Goal: Task Accomplishment & Management: Use online tool/utility

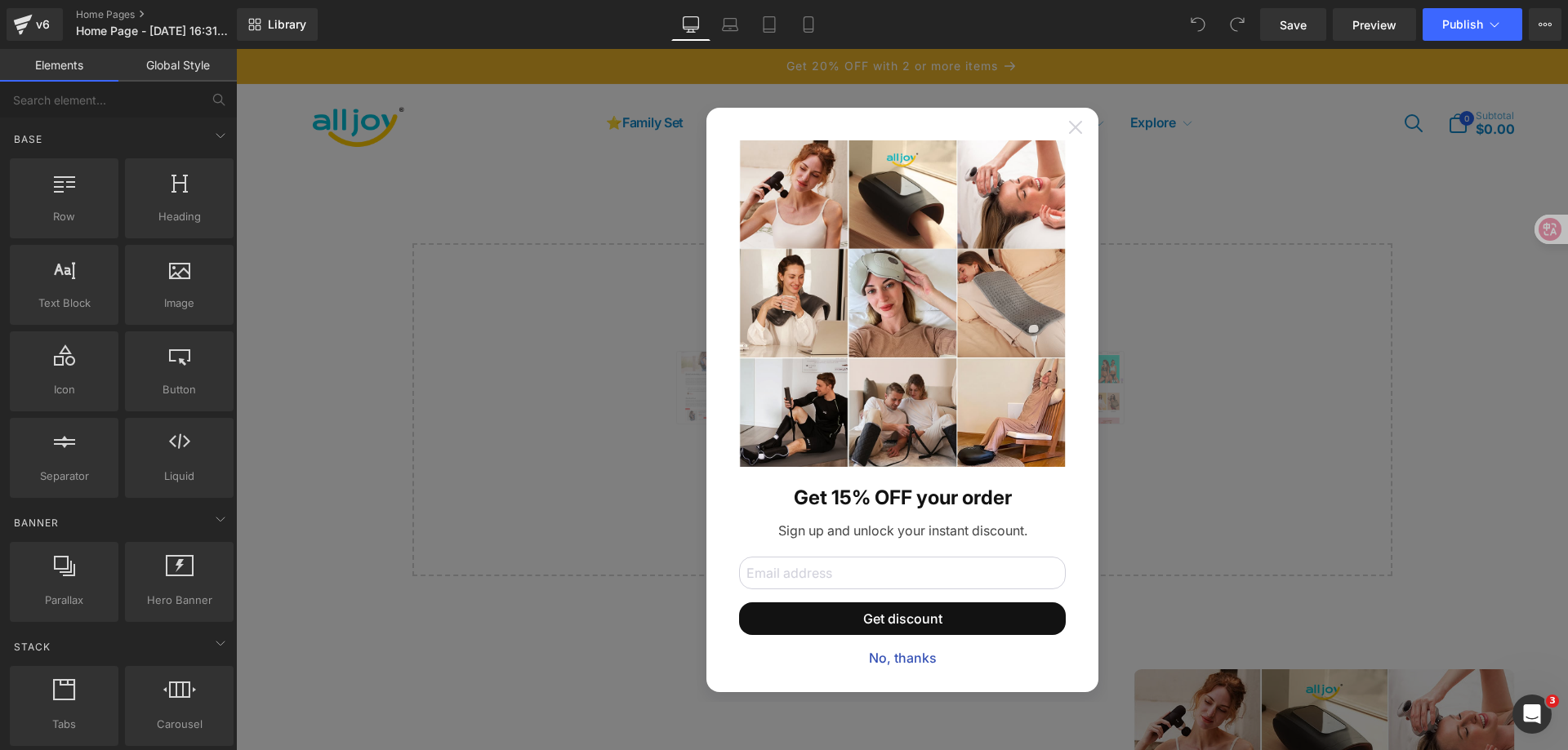
click at [1069, 133] on icon at bounding box center [1075, 127] width 13 height 13
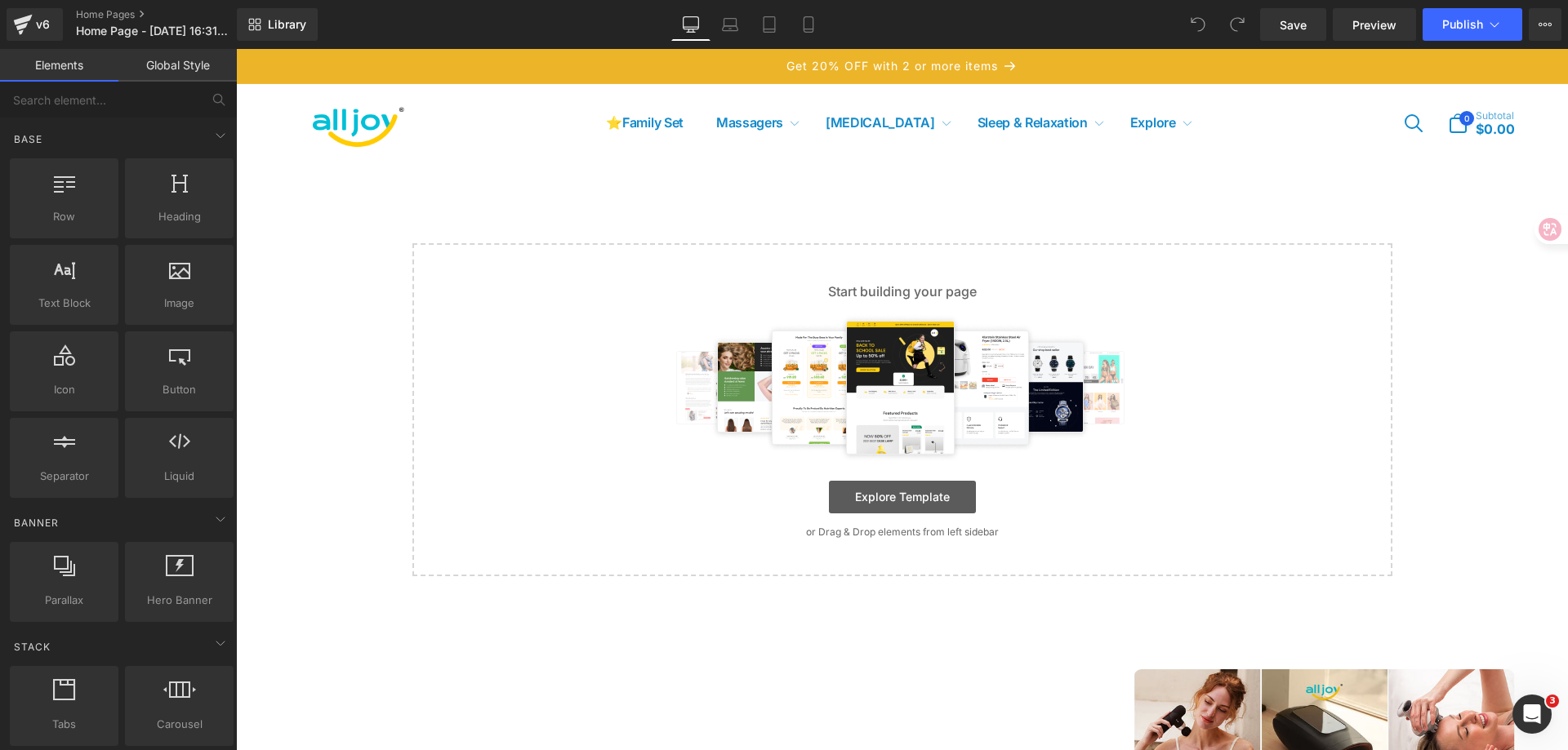
click at [860, 496] on link "Explore Template" at bounding box center [902, 497] width 147 height 33
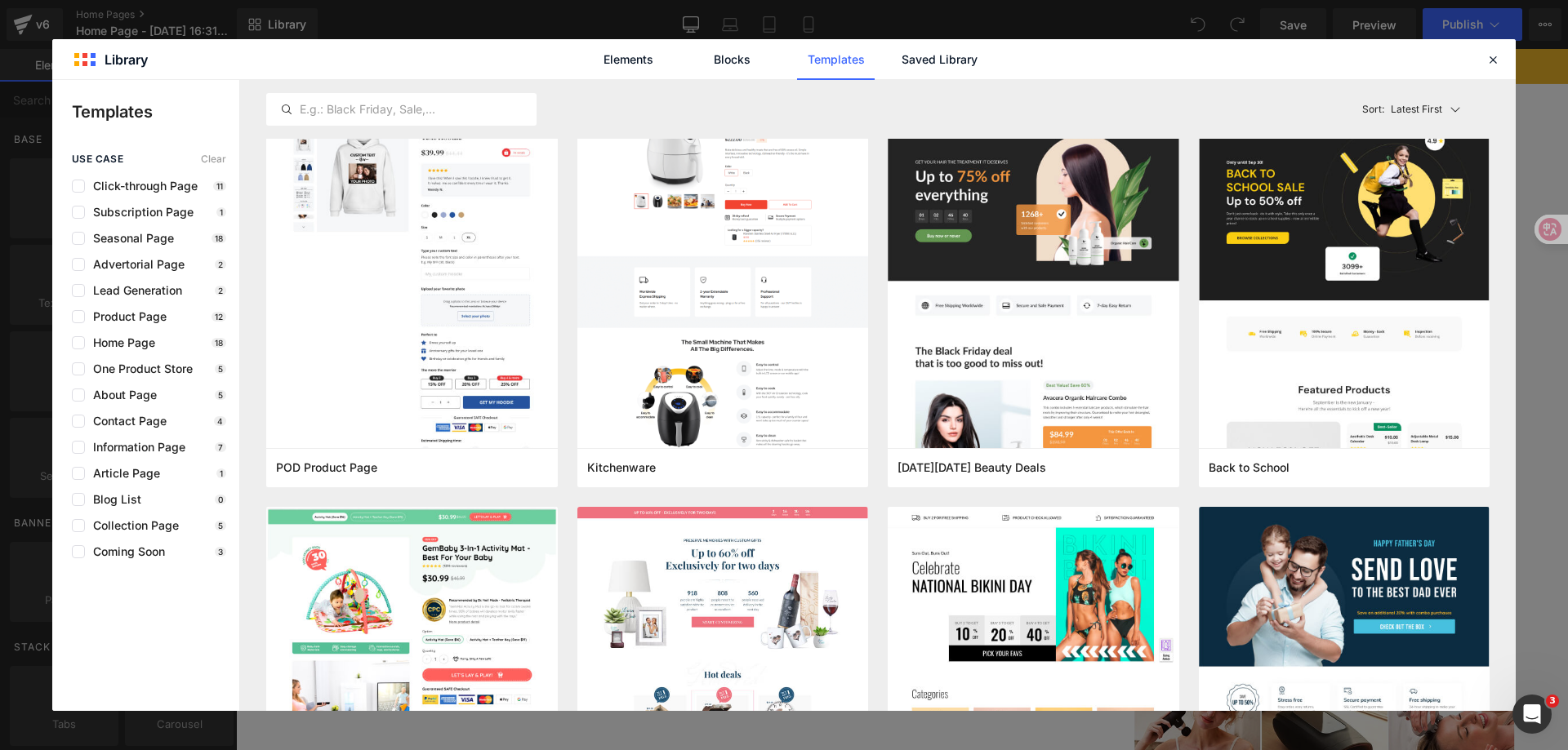
scroll to position [5714, 0]
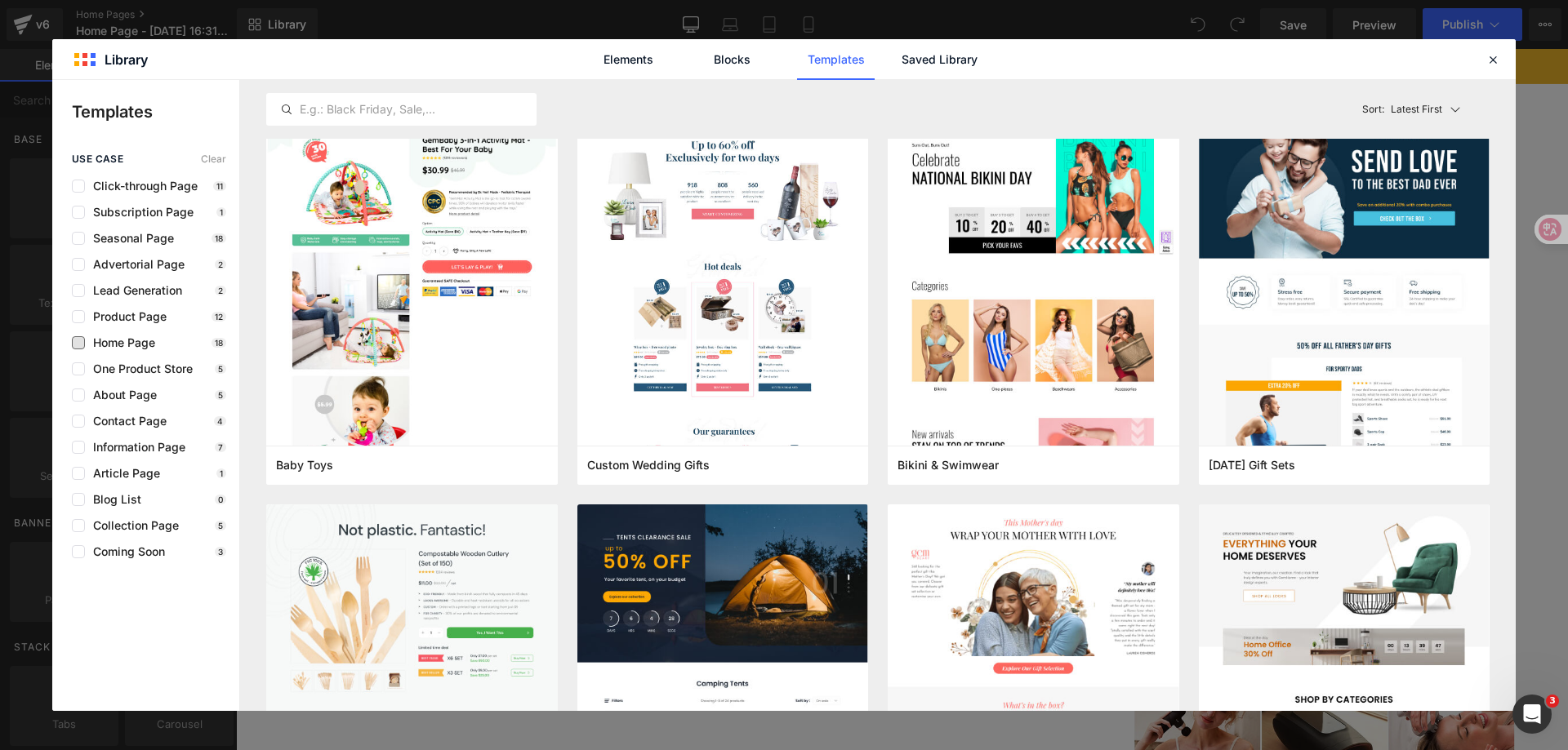
click at [142, 340] on span "Home Page" at bounding box center [120, 342] width 70 height 13
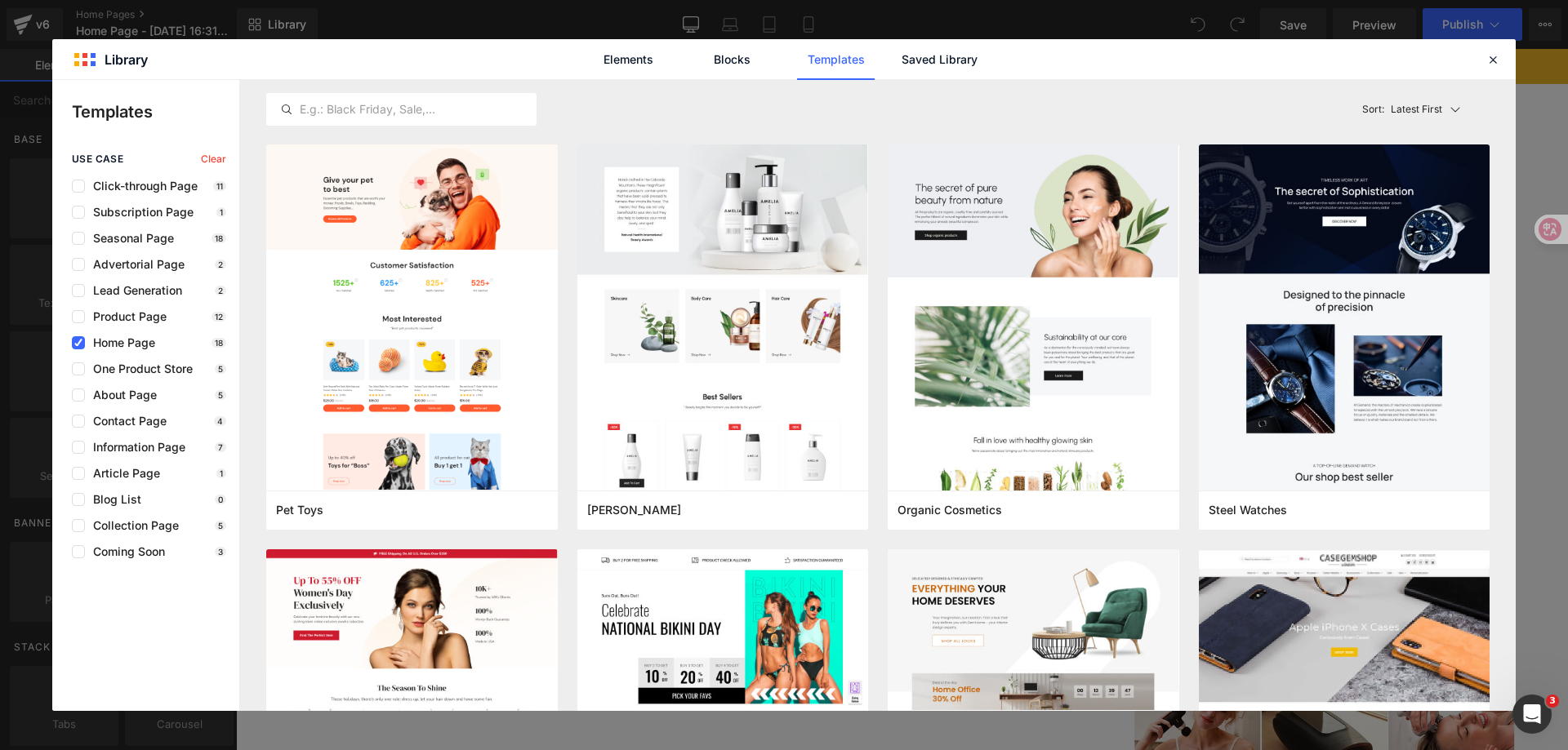
scroll to position [0, 0]
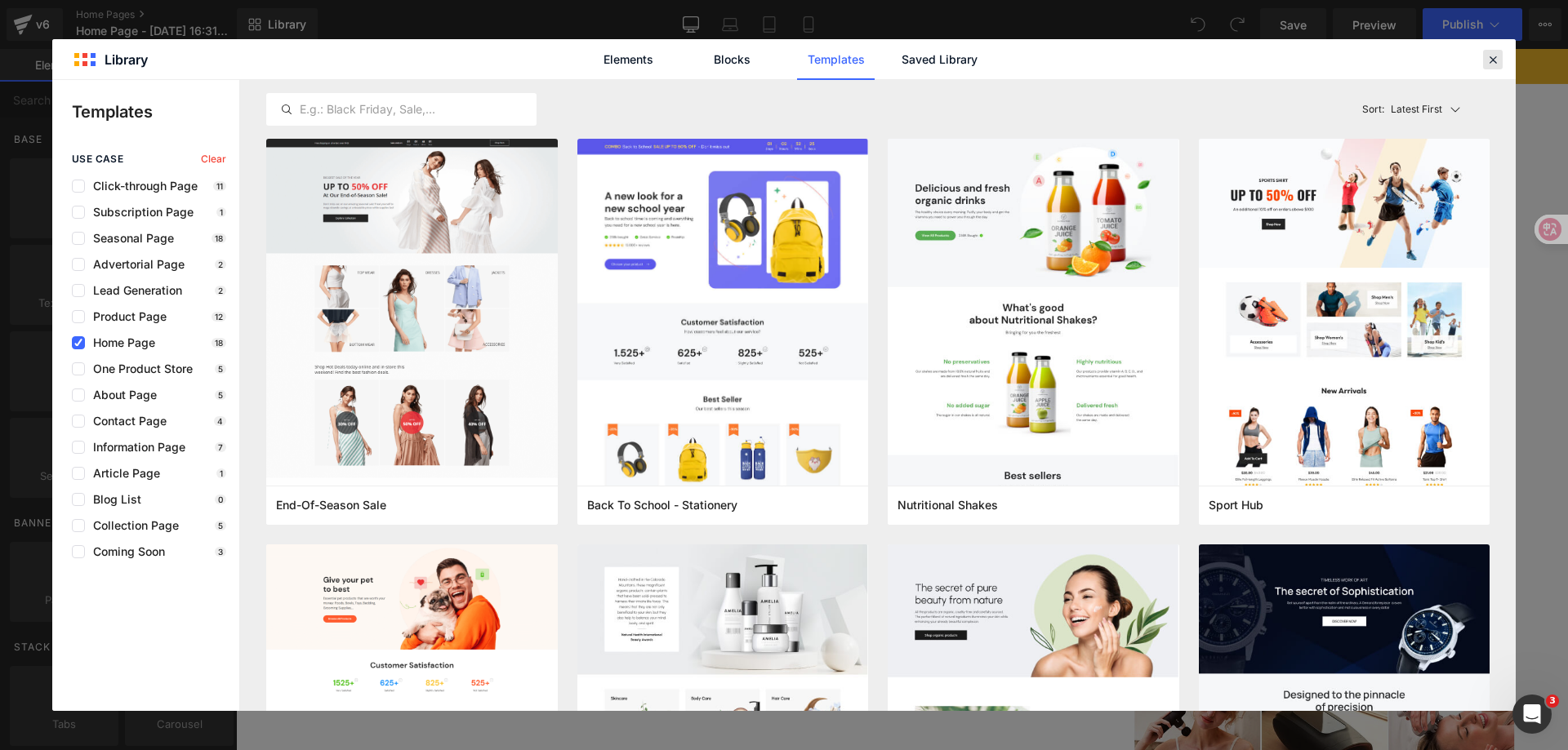
click at [1492, 62] on icon at bounding box center [1493, 60] width 15 height 15
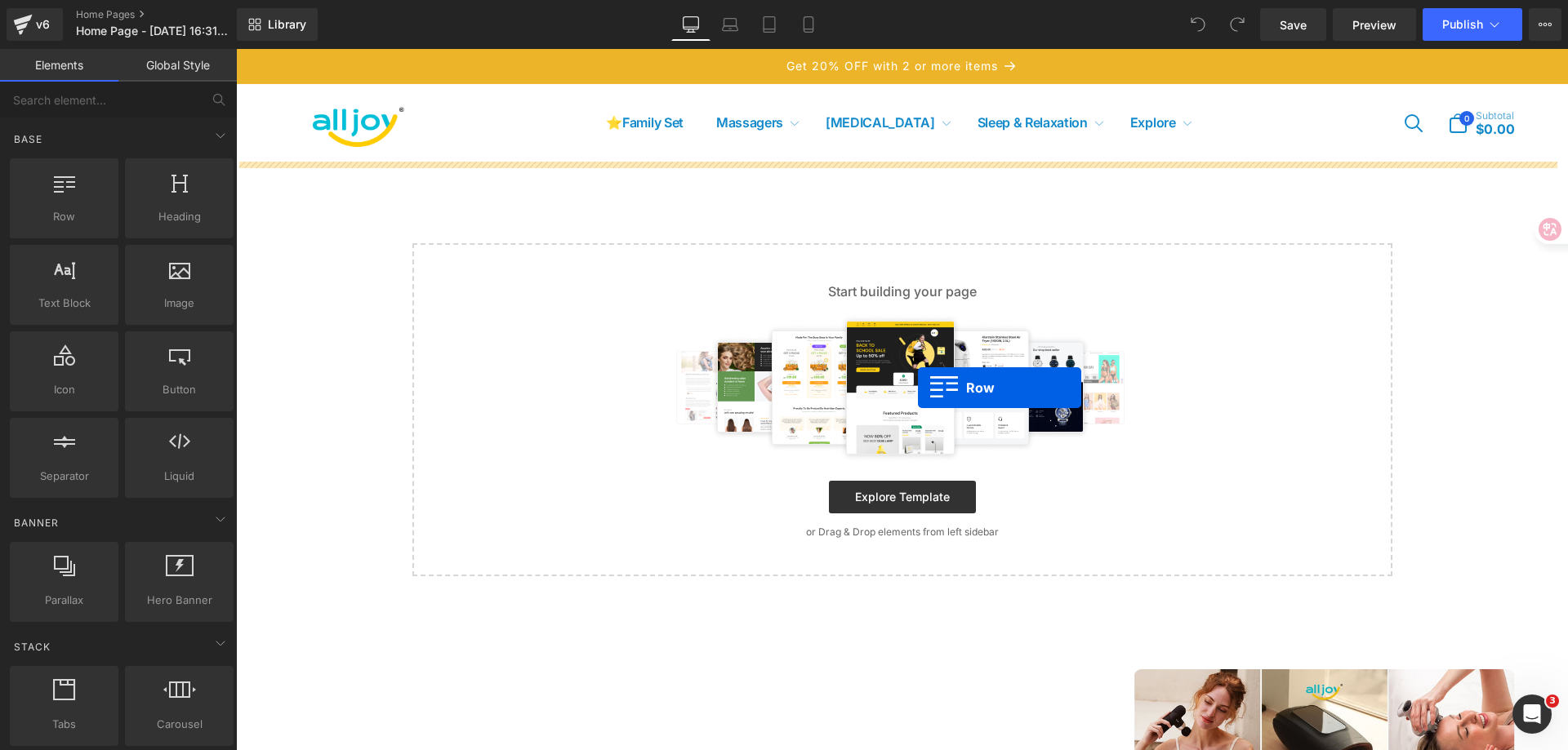
drag, startPoint x: 320, startPoint y: 263, endPoint x: 908, endPoint y: 362, distance: 596.3
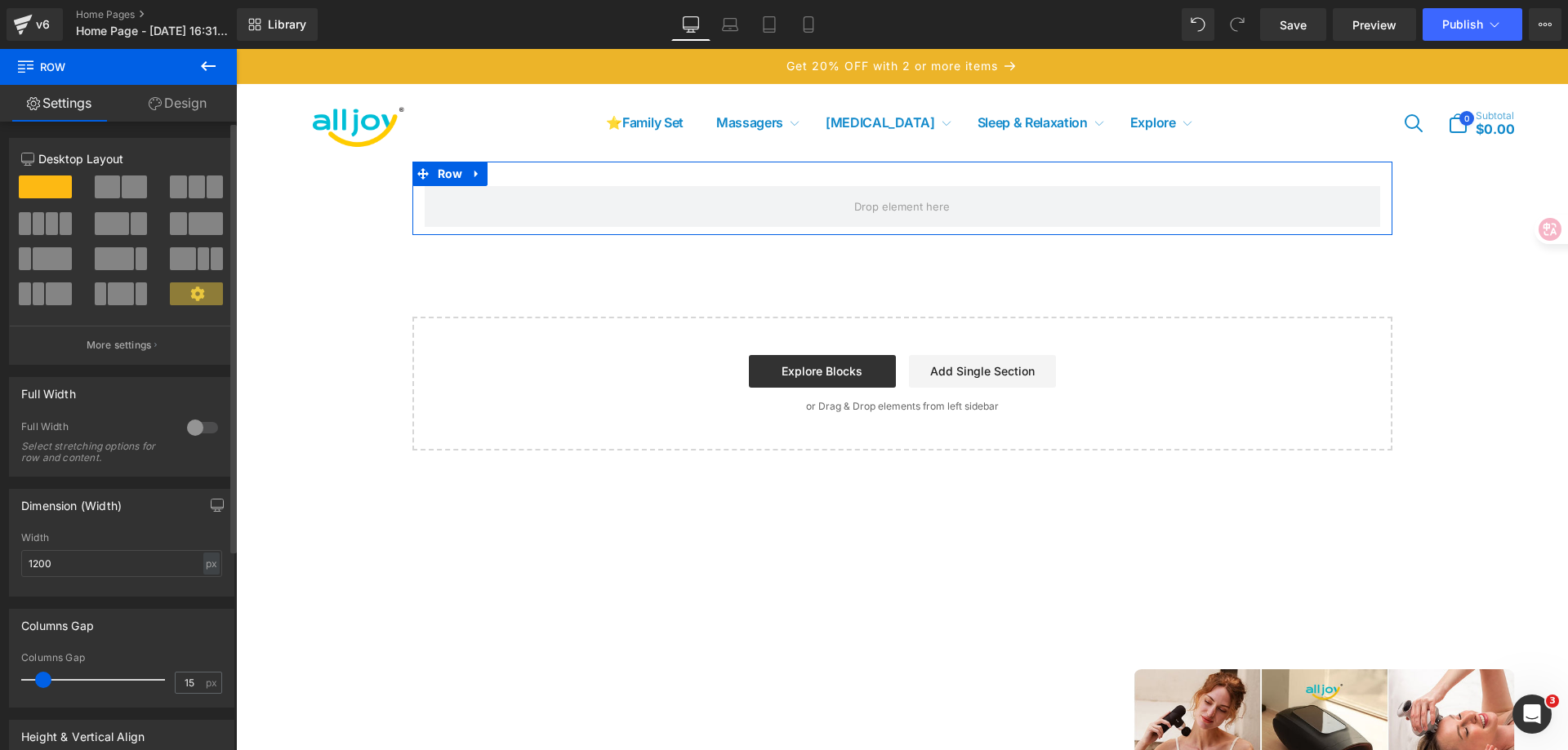
click at [183, 427] on div at bounding box center [201, 428] width 39 height 26
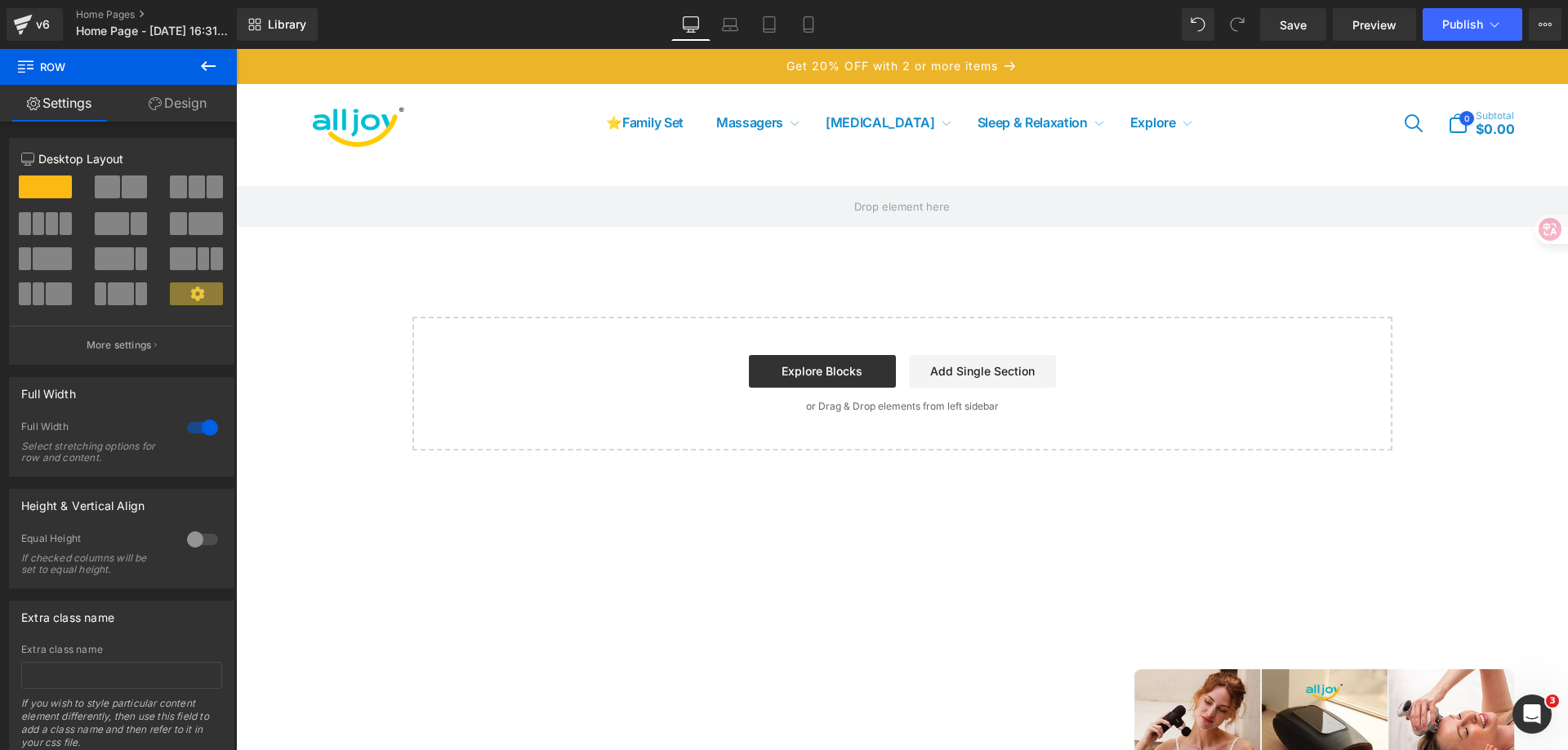
click at [214, 60] on icon at bounding box center [208, 66] width 20 height 20
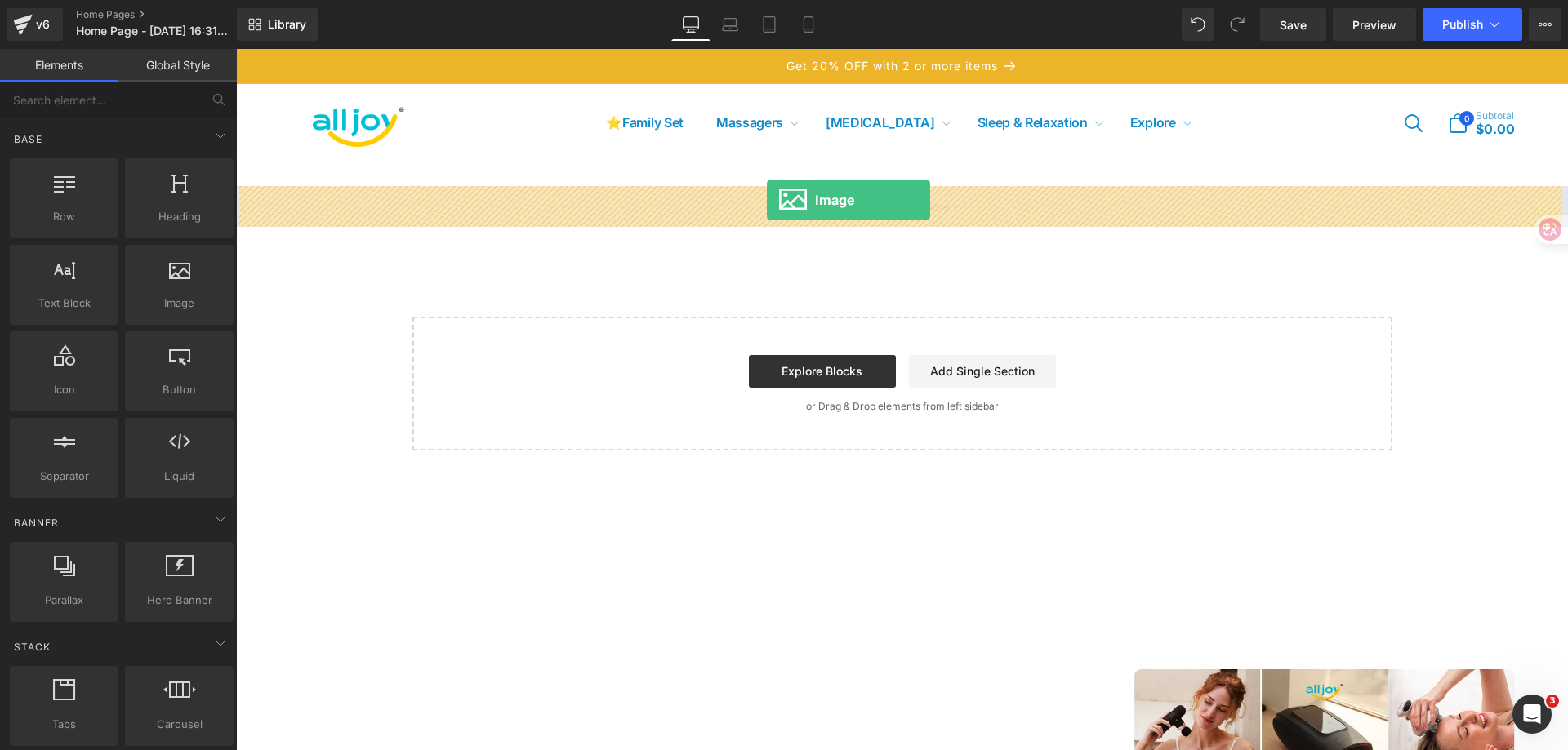
drag, startPoint x: 382, startPoint y: 333, endPoint x: 767, endPoint y: 200, distance: 407.3
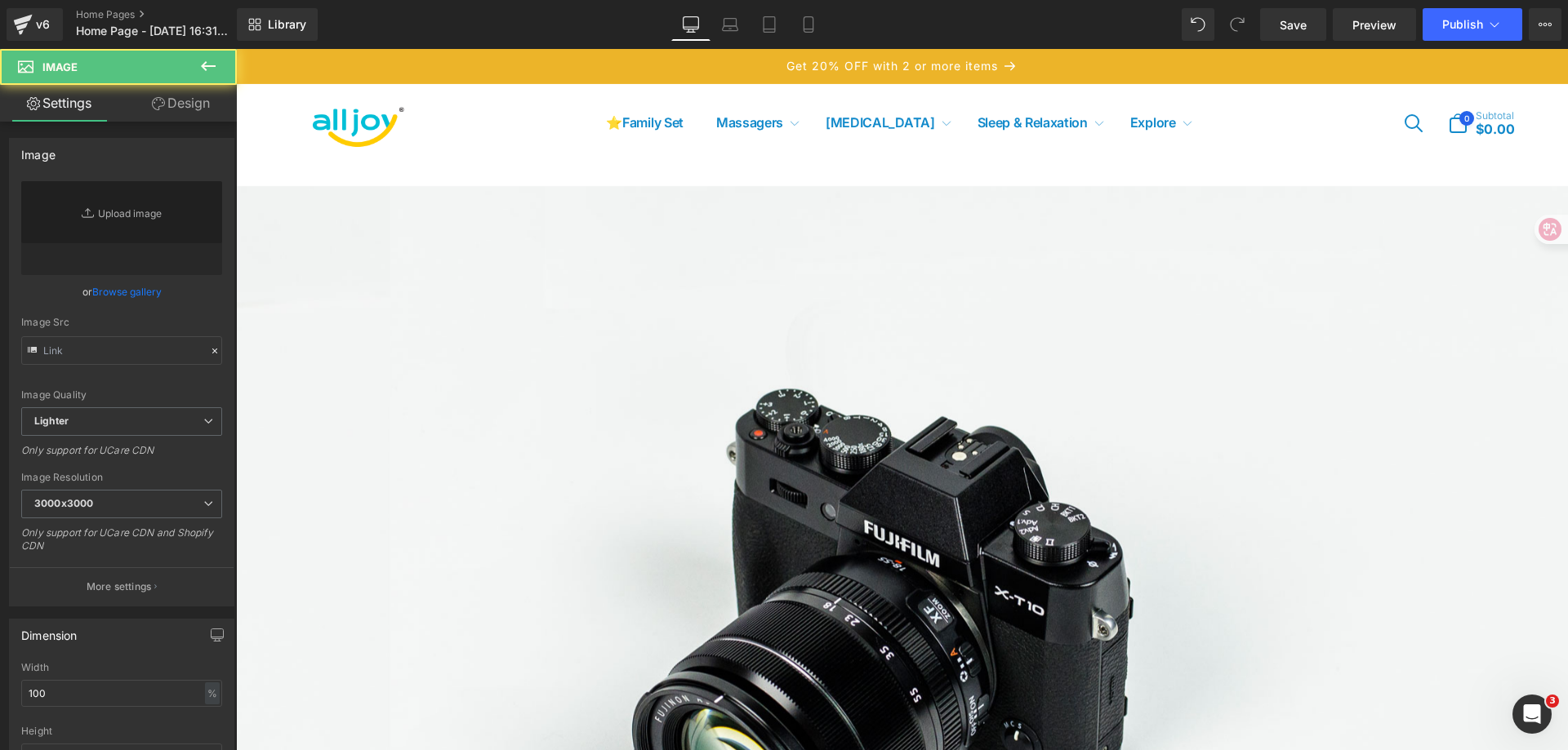
type input "//d1um8515vdn9kb.cloudfront.net/images/parallax.jpg"
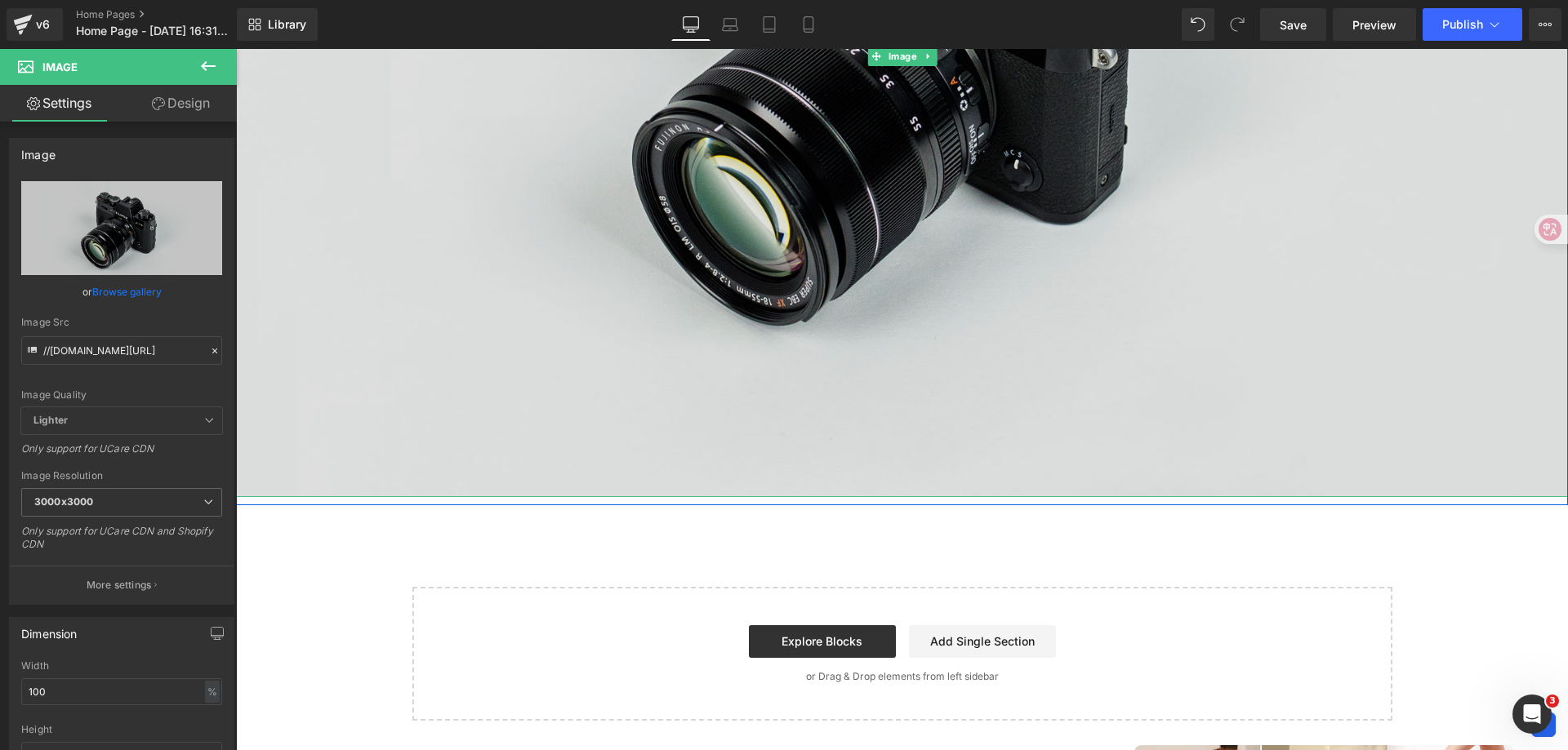
scroll to position [245, 0]
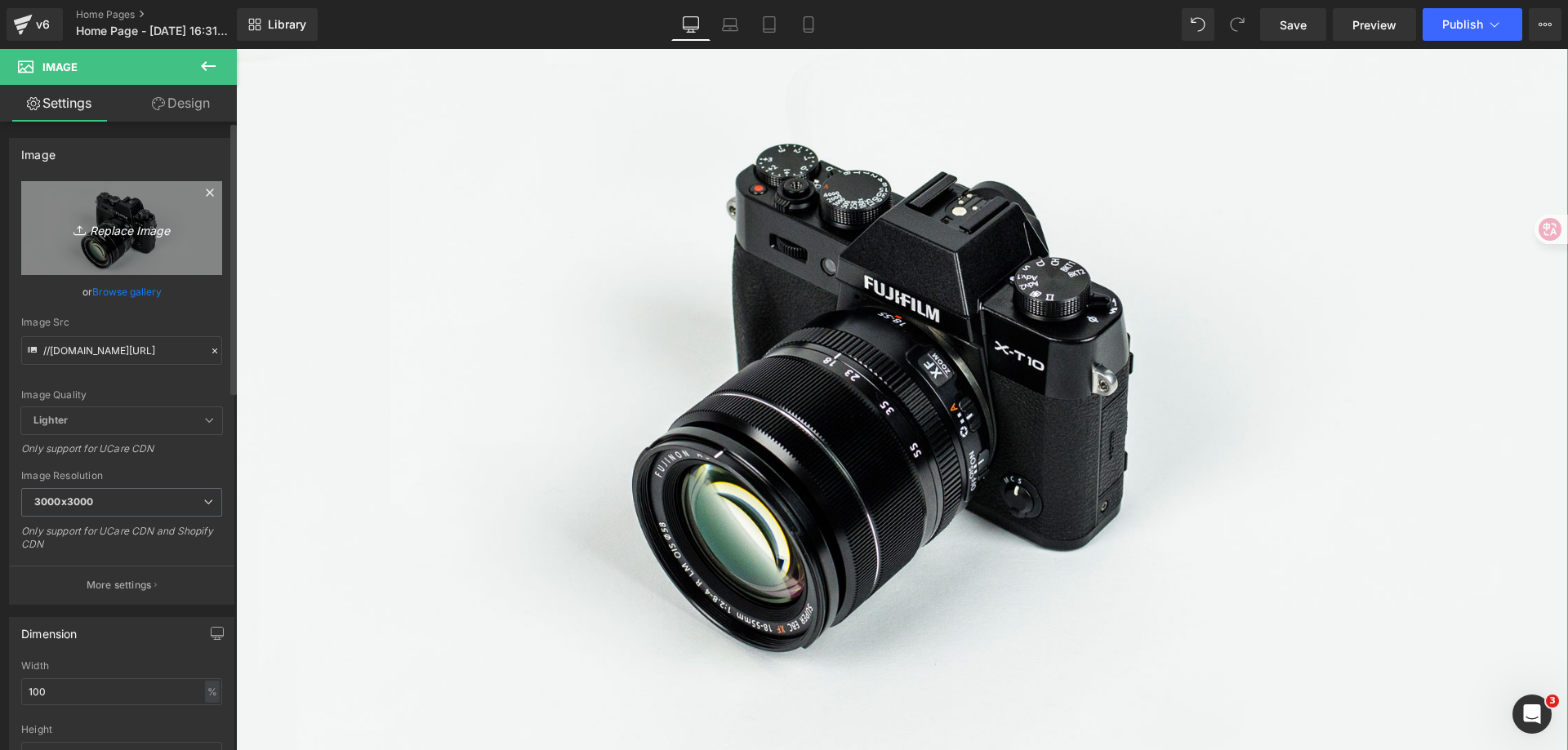
click at [120, 235] on icon "Replace Image" at bounding box center [122, 228] width 131 height 21
type input "C:\fakepath\2a4d5012514467374765aa386e4aef7.png"
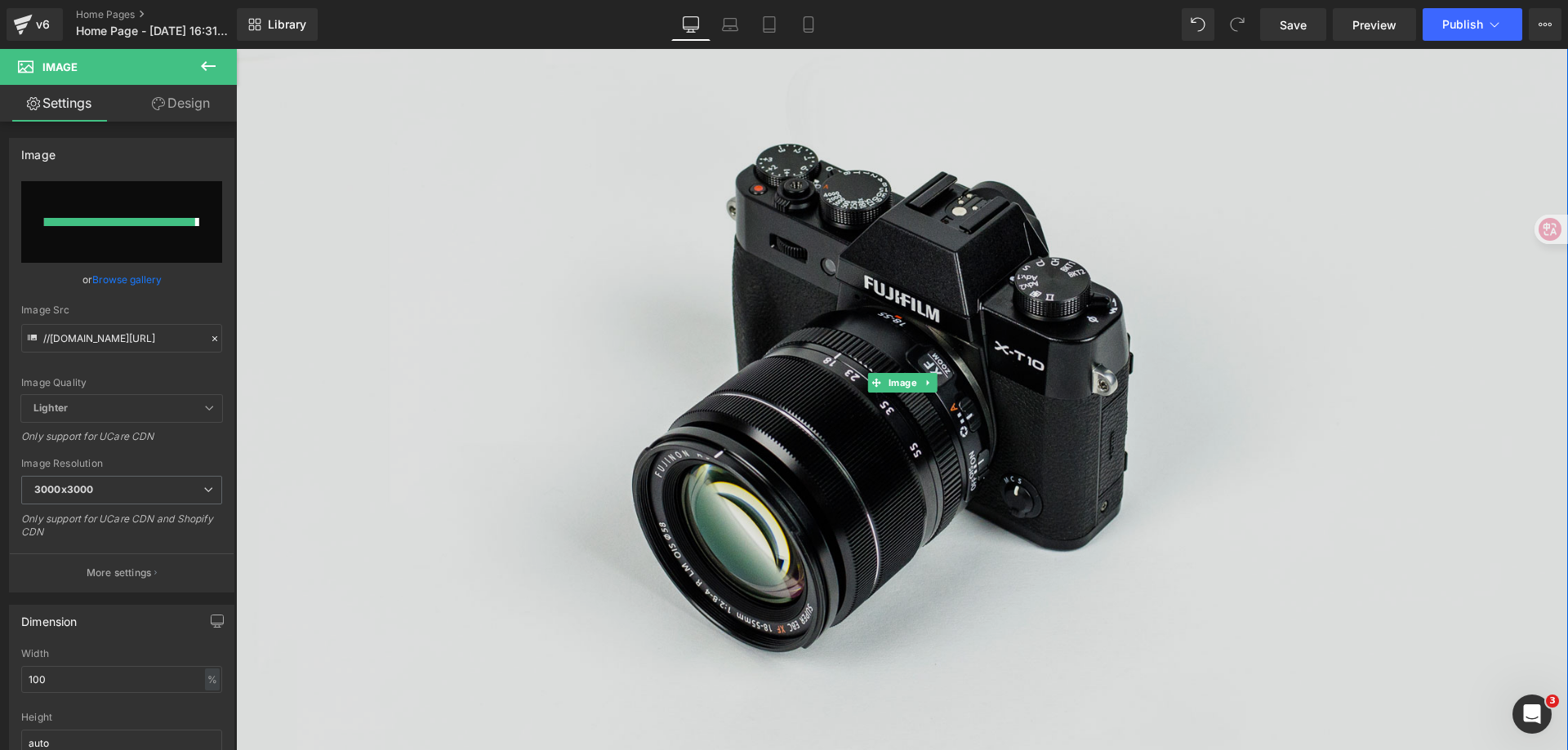
type input "https://ucarecdn.com/1e881c71-8d93-443c-aac2-20804cc8c31d/-/format/auto/-/previ…"
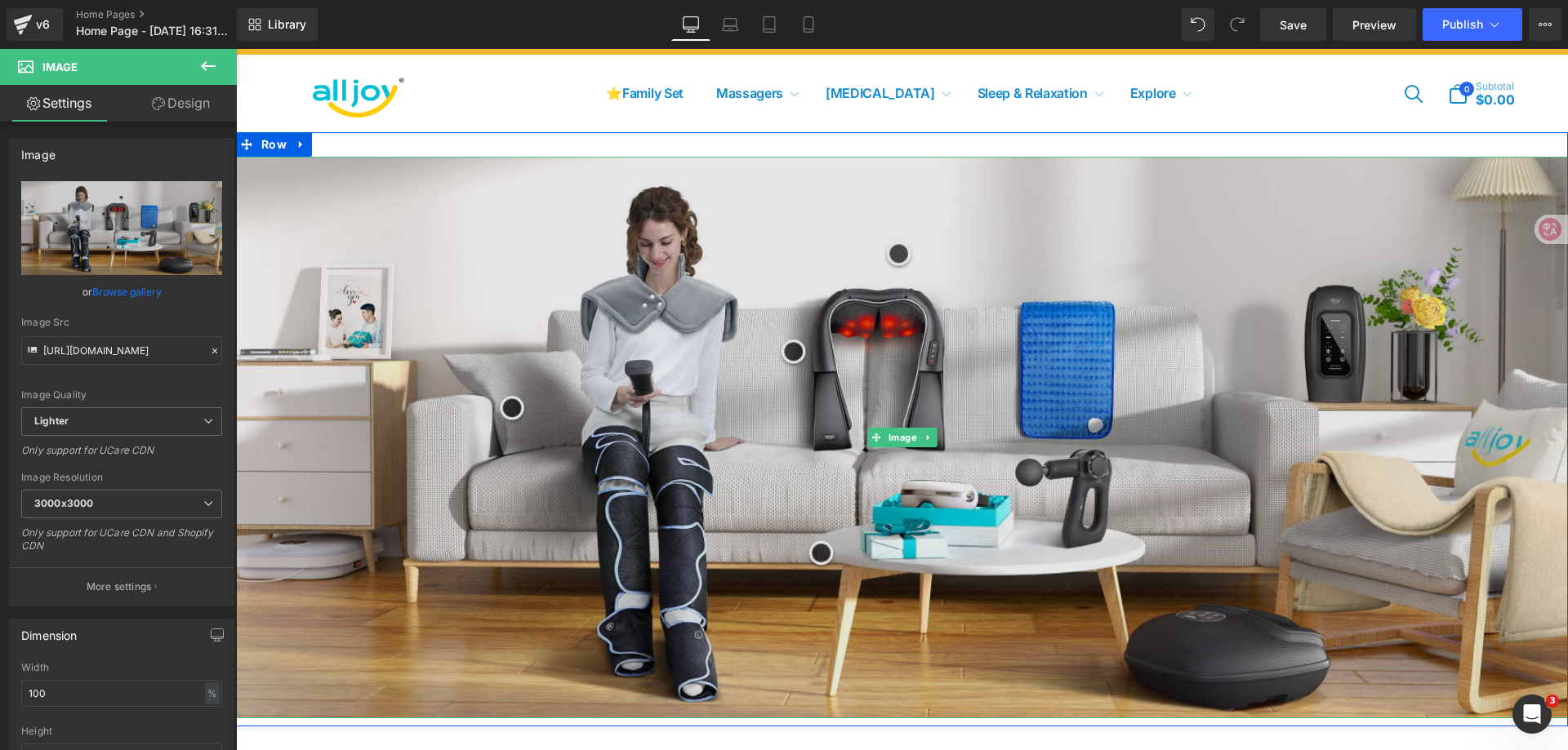
scroll to position [0, 0]
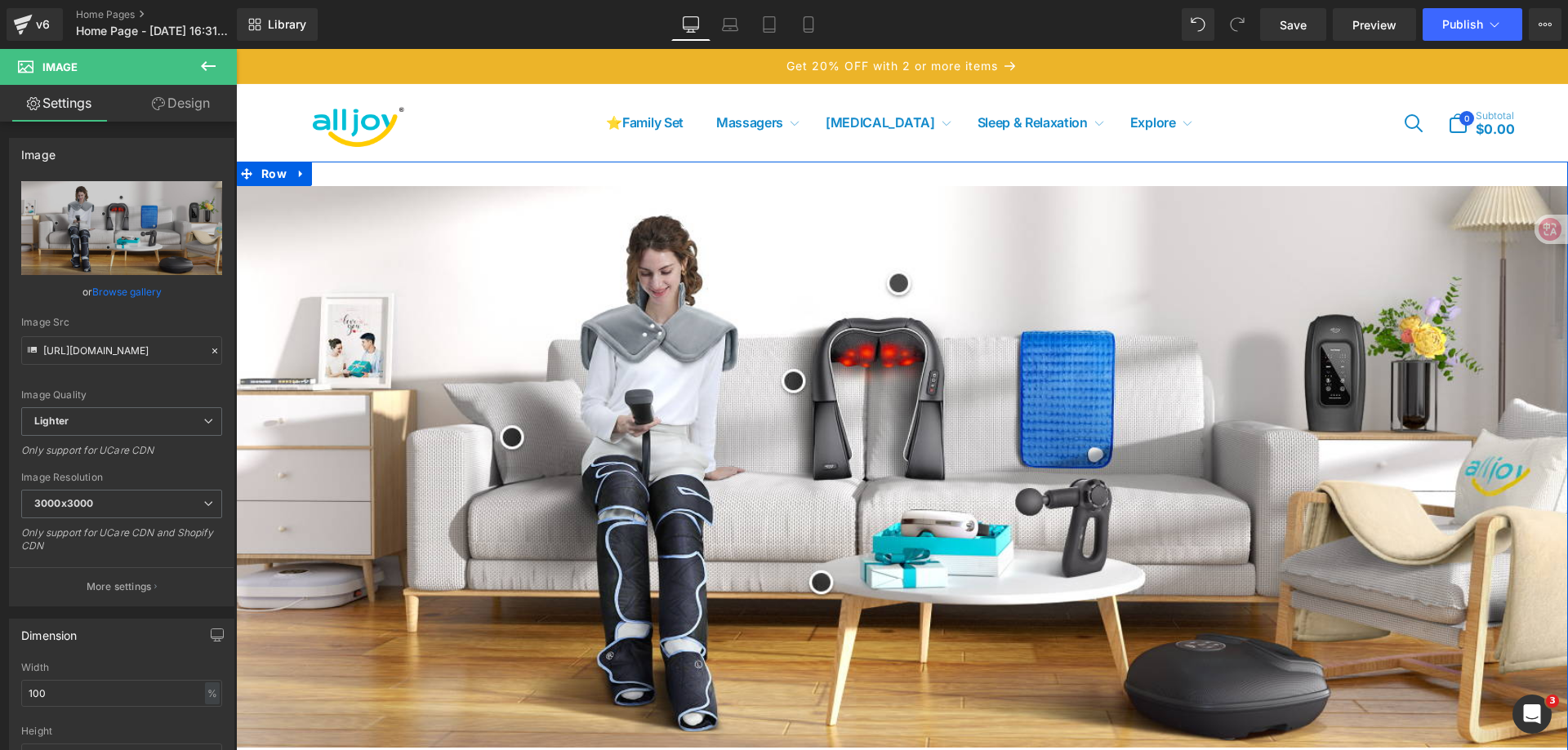
drag, startPoint x: 761, startPoint y: 188, endPoint x: 761, endPoint y: 177, distance: 11.0
click at [761, 177] on div "Image Row" at bounding box center [902, 458] width 1332 height 593
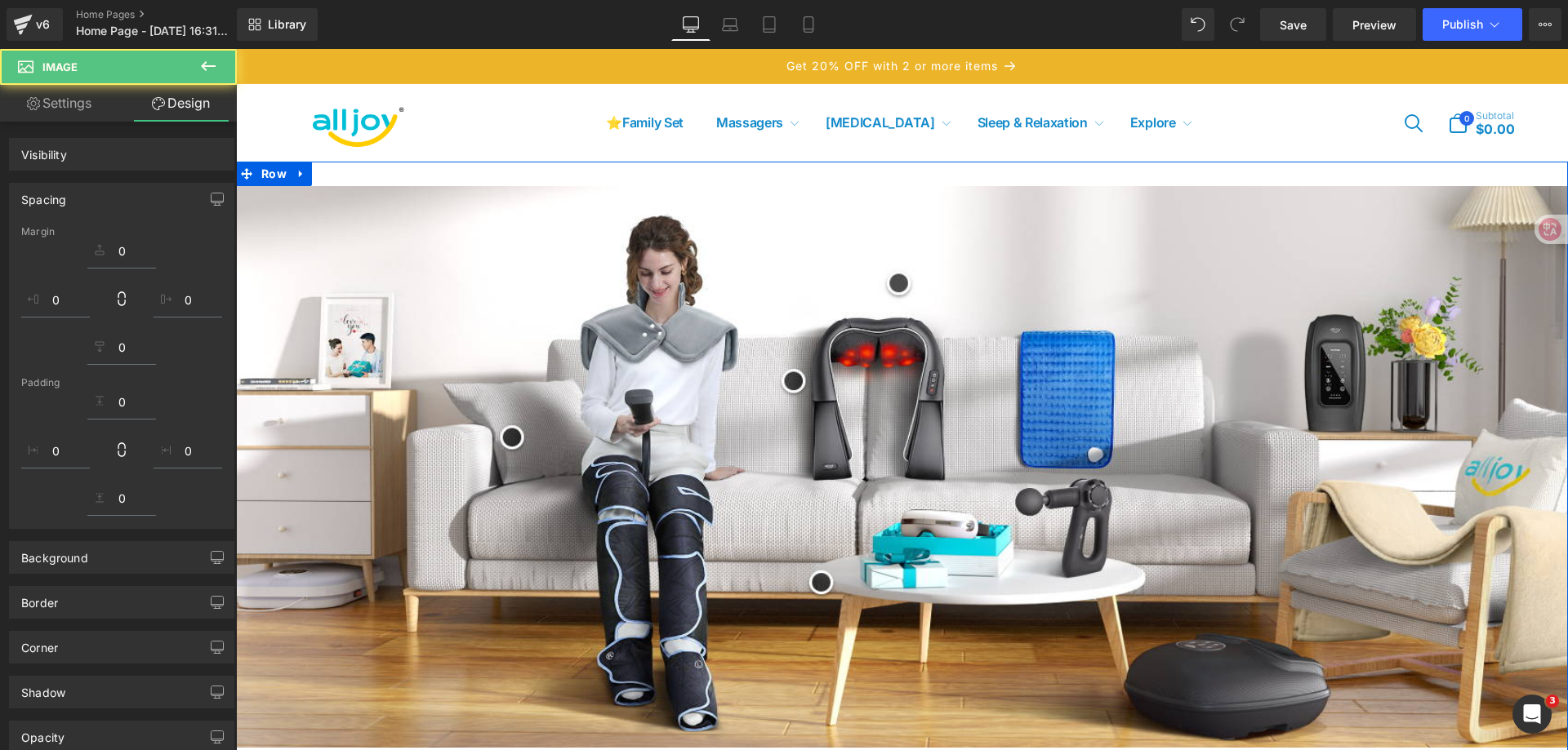
click at [763, 167] on div "Image Row" at bounding box center [902, 458] width 1332 height 593
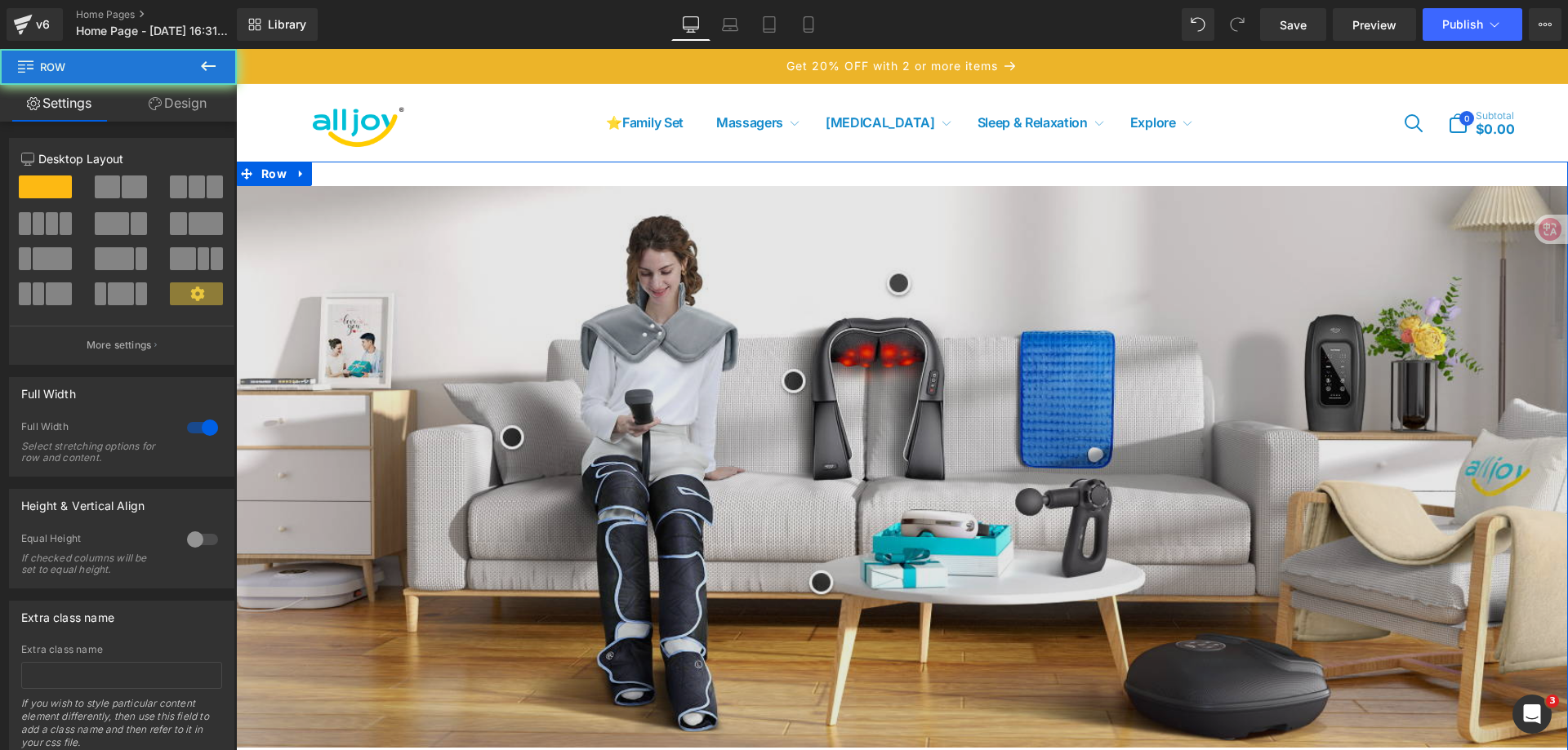
click at [772, 193] on img at bounding box center [902, 466] width 1332 height 561
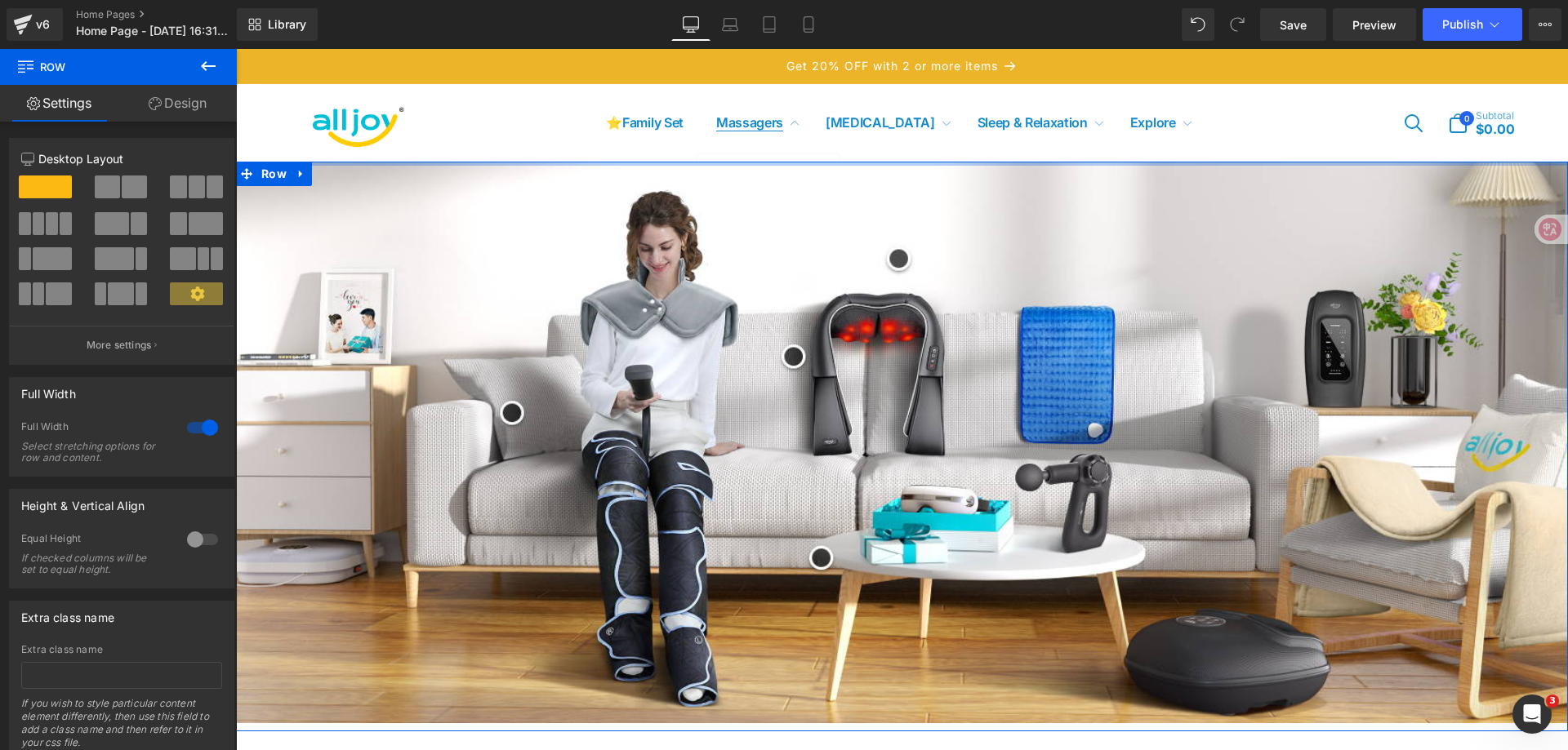
drag, startPoint x: 760, startPoint y: 164, endPoint x: 765, endPoint y: 118, distance: 46.3
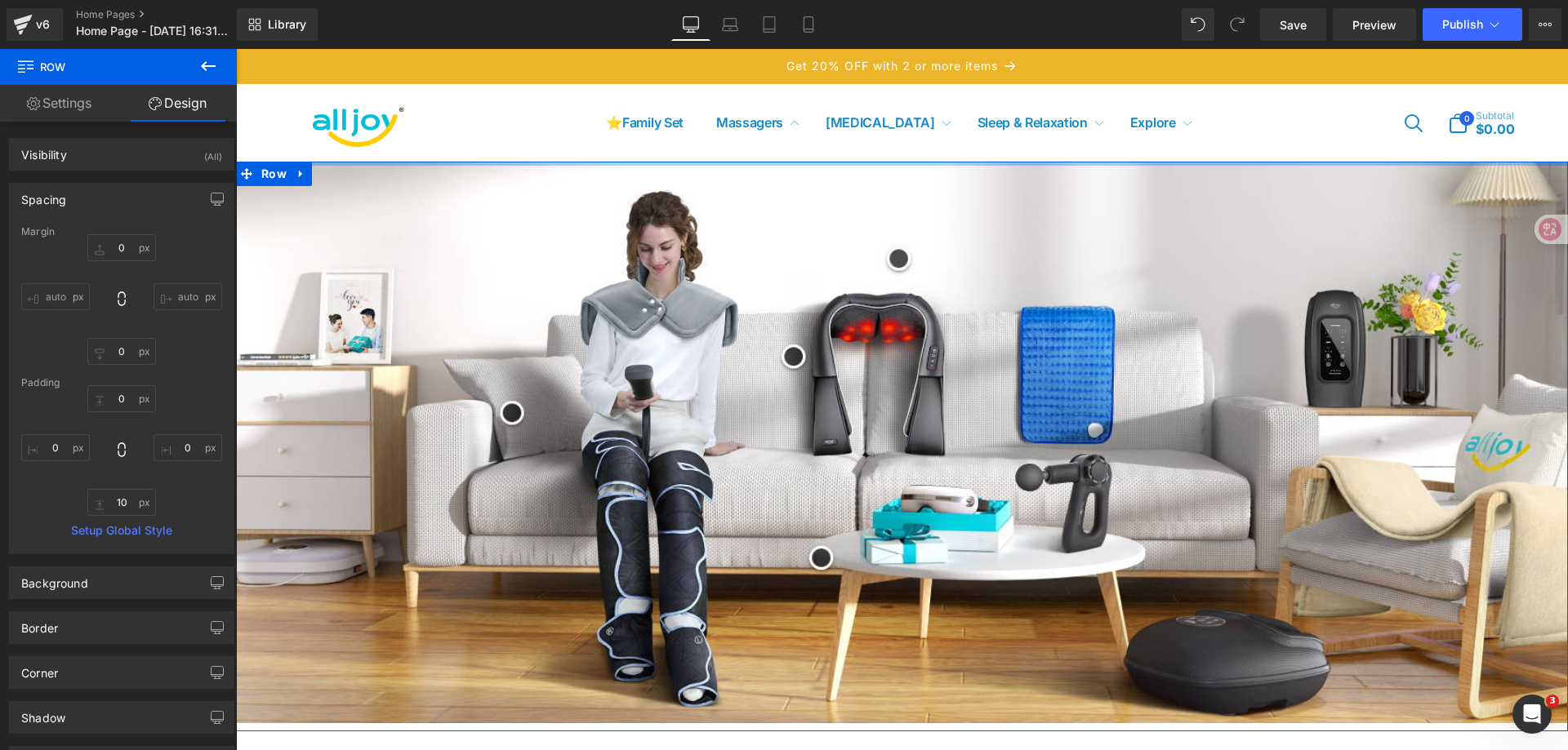
type input "0px"
drag, startPoint x: 786, startPoint y: 162, endPoint x: 785, endPoint y: 149, distance: 13.0
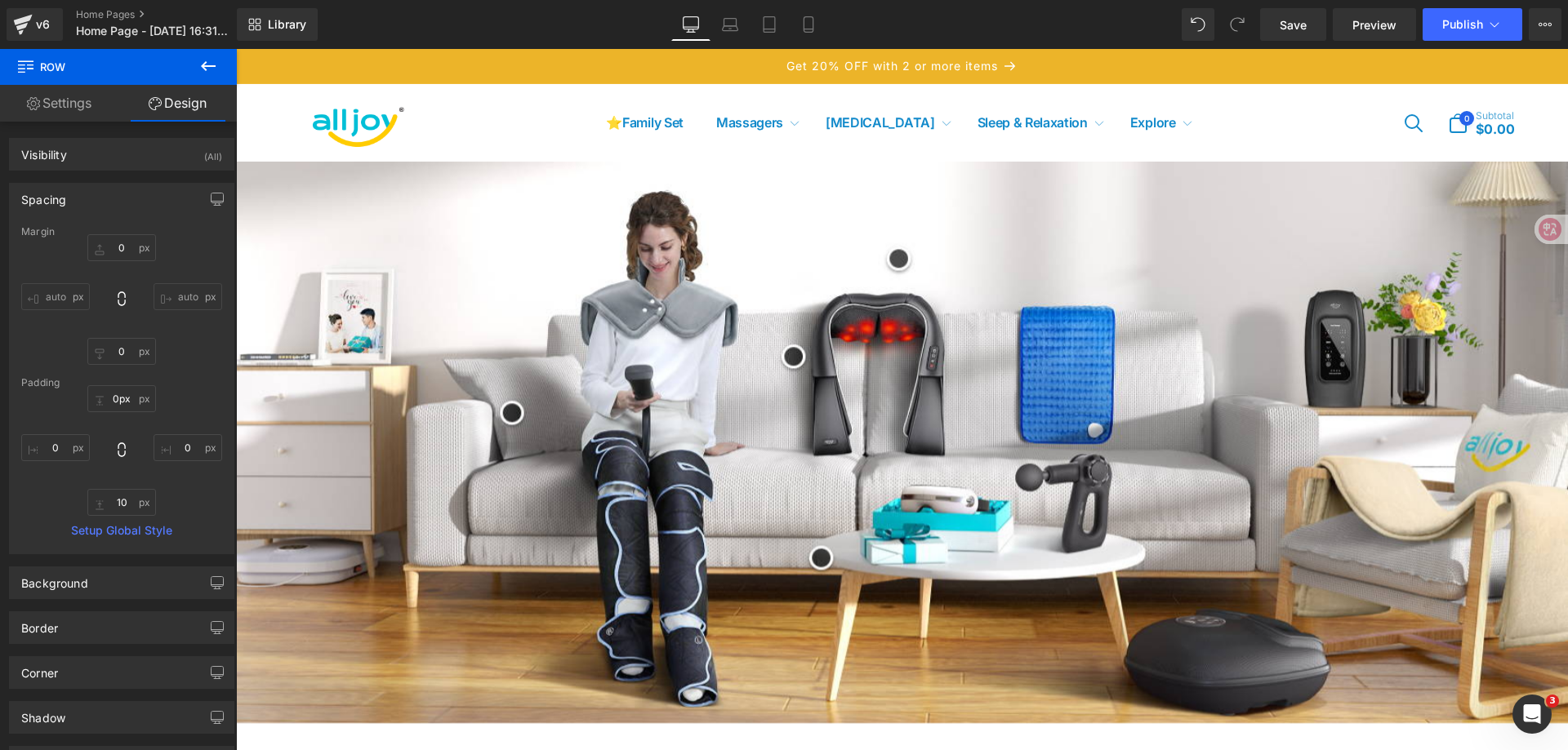
click at [1211, 129] on div "⭐Family Set Massagers Massagers Go to Massagers Massage Gun Neck Massager Eye M…" at bounding box center [902, 123] width 1307 height 62
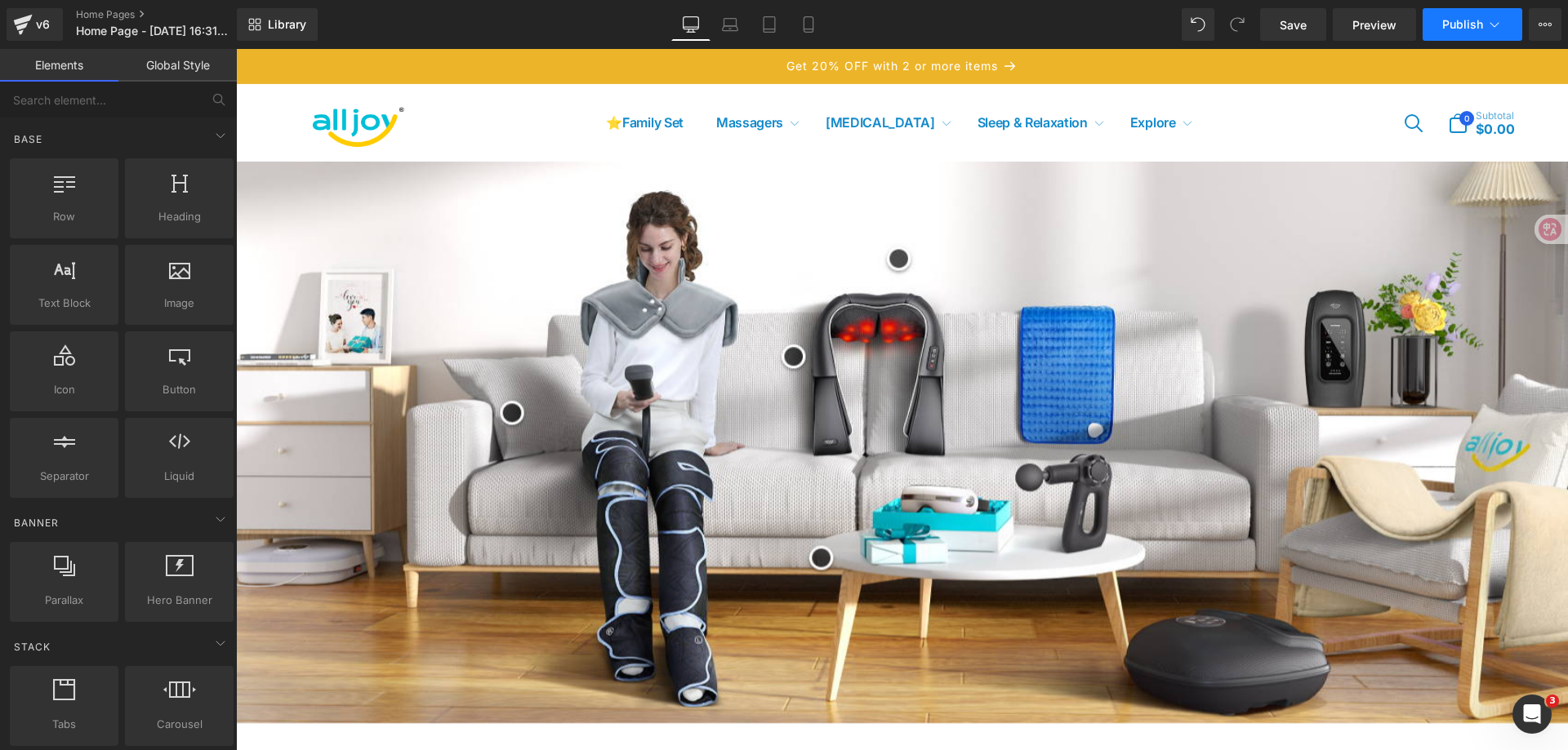
click at [1510, 21] on button "Publish" at bounding box center [1472, 24] width 99 height 33
click at [1549, 26] on icon at bounding box center [1544, 24] width 13 height 13
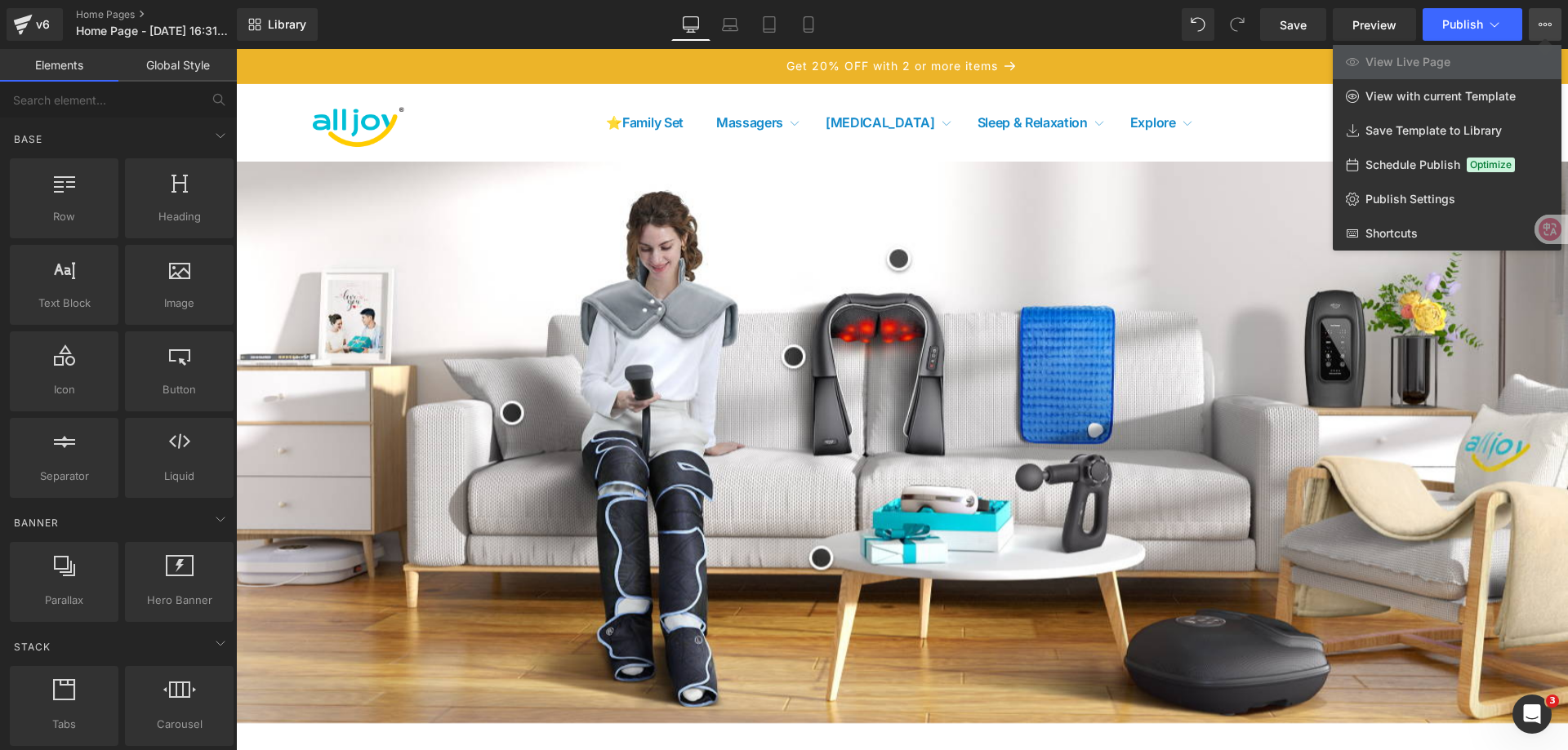
click at [1548, 26] on icon at bounding box center [1550, 24] width 4 height 3
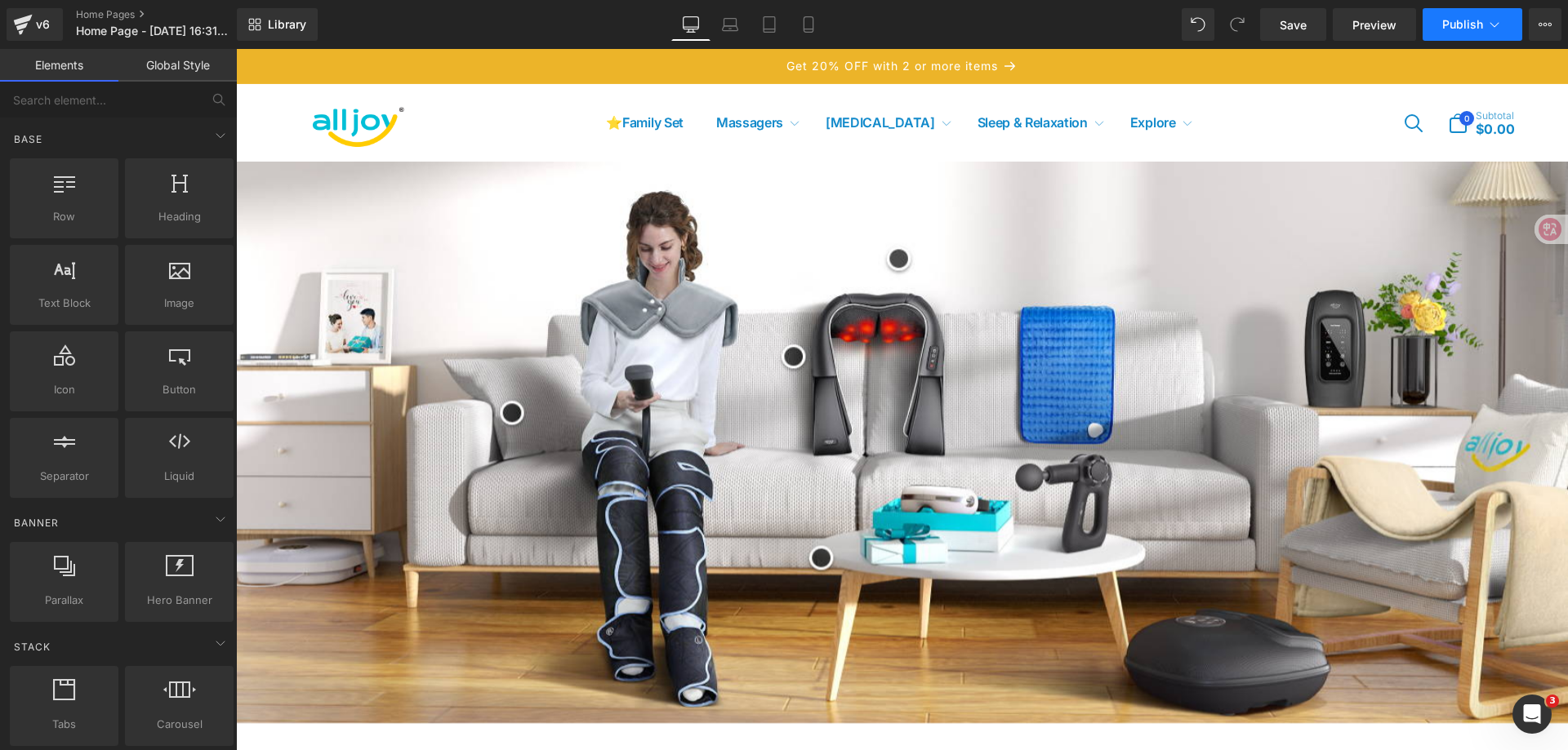
click at [1484, 26] on button "Publish" at bounding box center [1472, 24] width 99 height 33
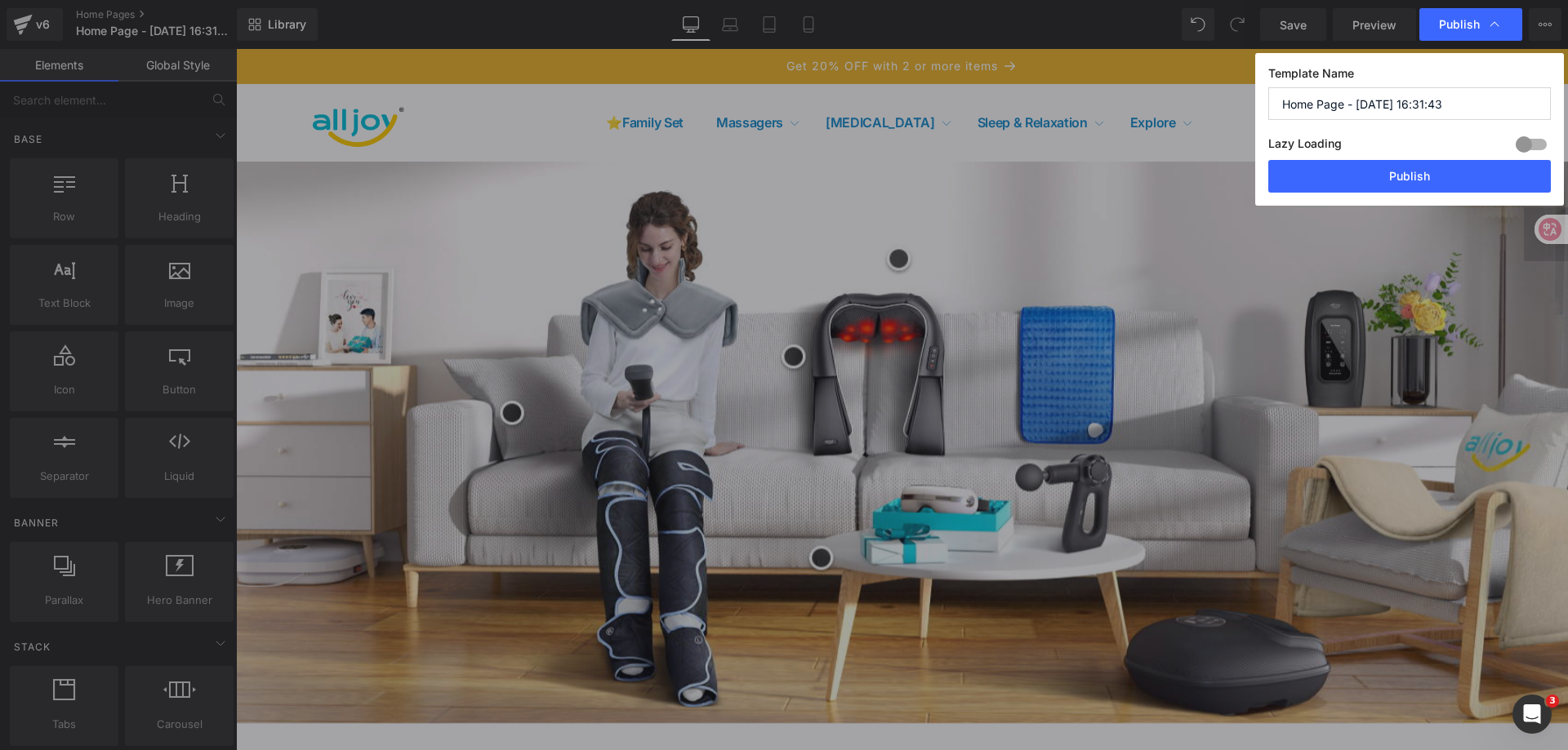
click at [1524, 141] on div at bounding box center [1530, 144] width 39 height 26
click at [1467, 174] on button "Publish" at bounding box center [1409, 176] width 283 height 33
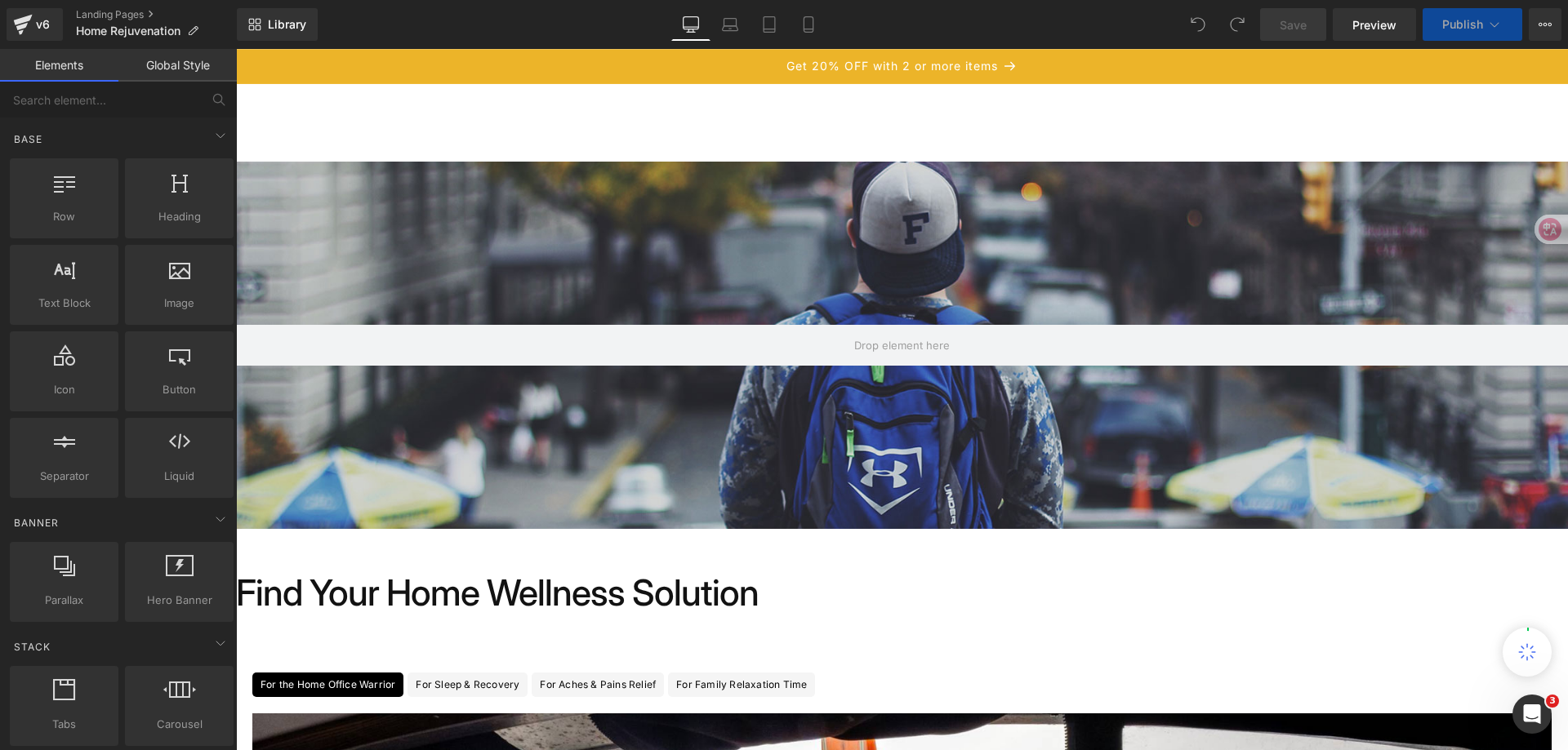
scroll to position [164, 0]
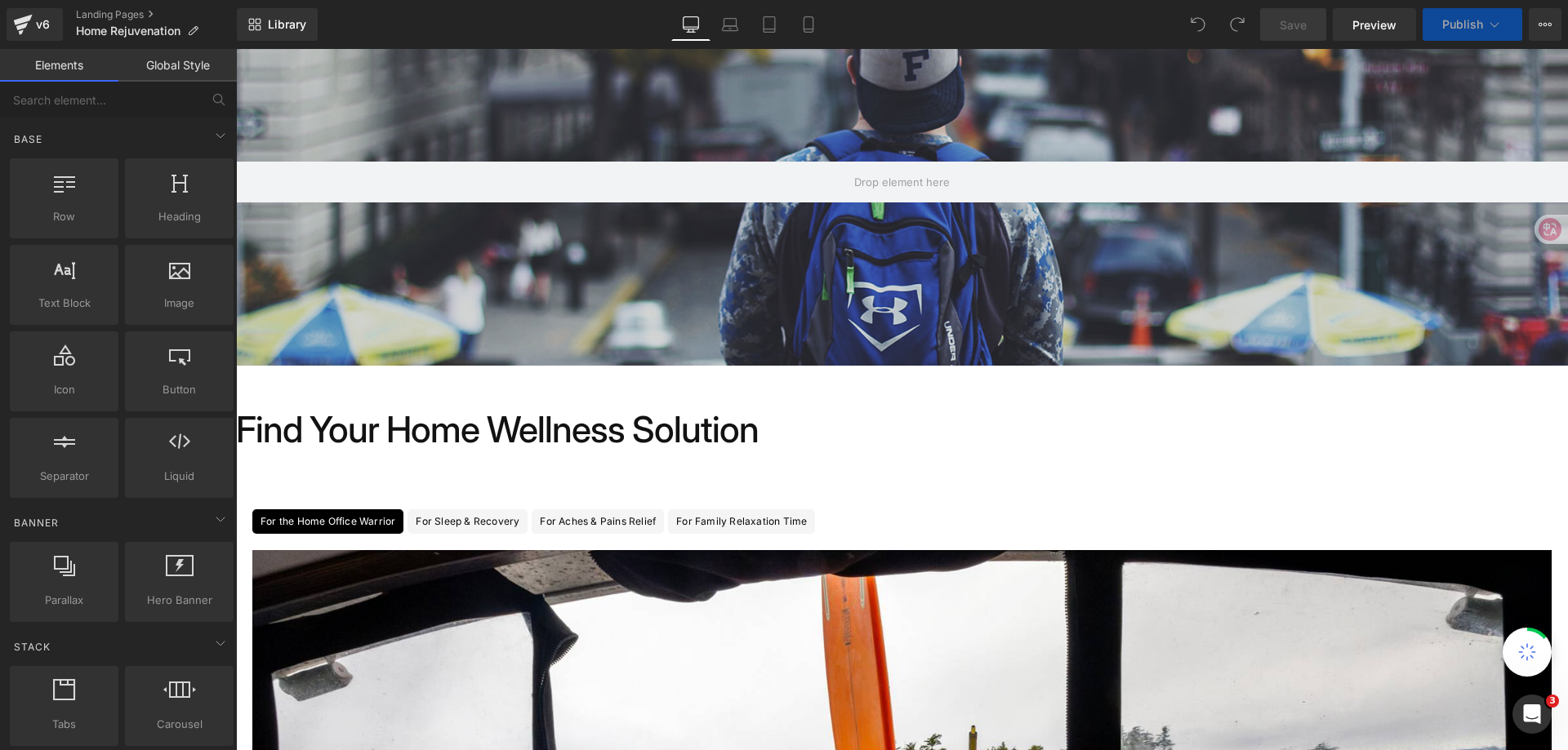
click at [793, 519] on div "For Family Relaxation Time Text Block" at bounding box center [741, 521] width 131 height 25
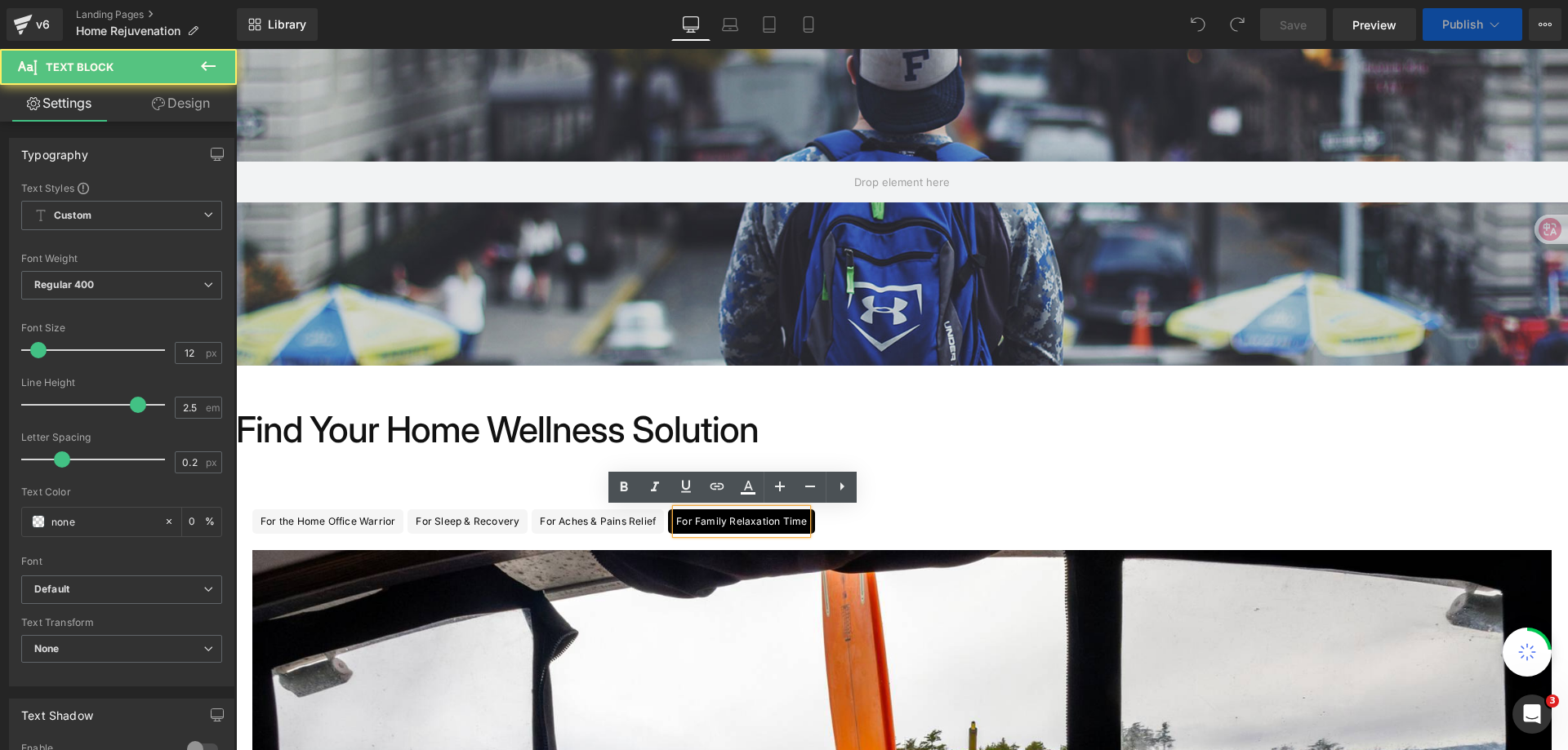
click at [829, 519] on ul "For the Home Office Warrior Text Block For Sleep & Recovery Text Block For Ache…" at bounding box center [902, 521] width 1332 height 25
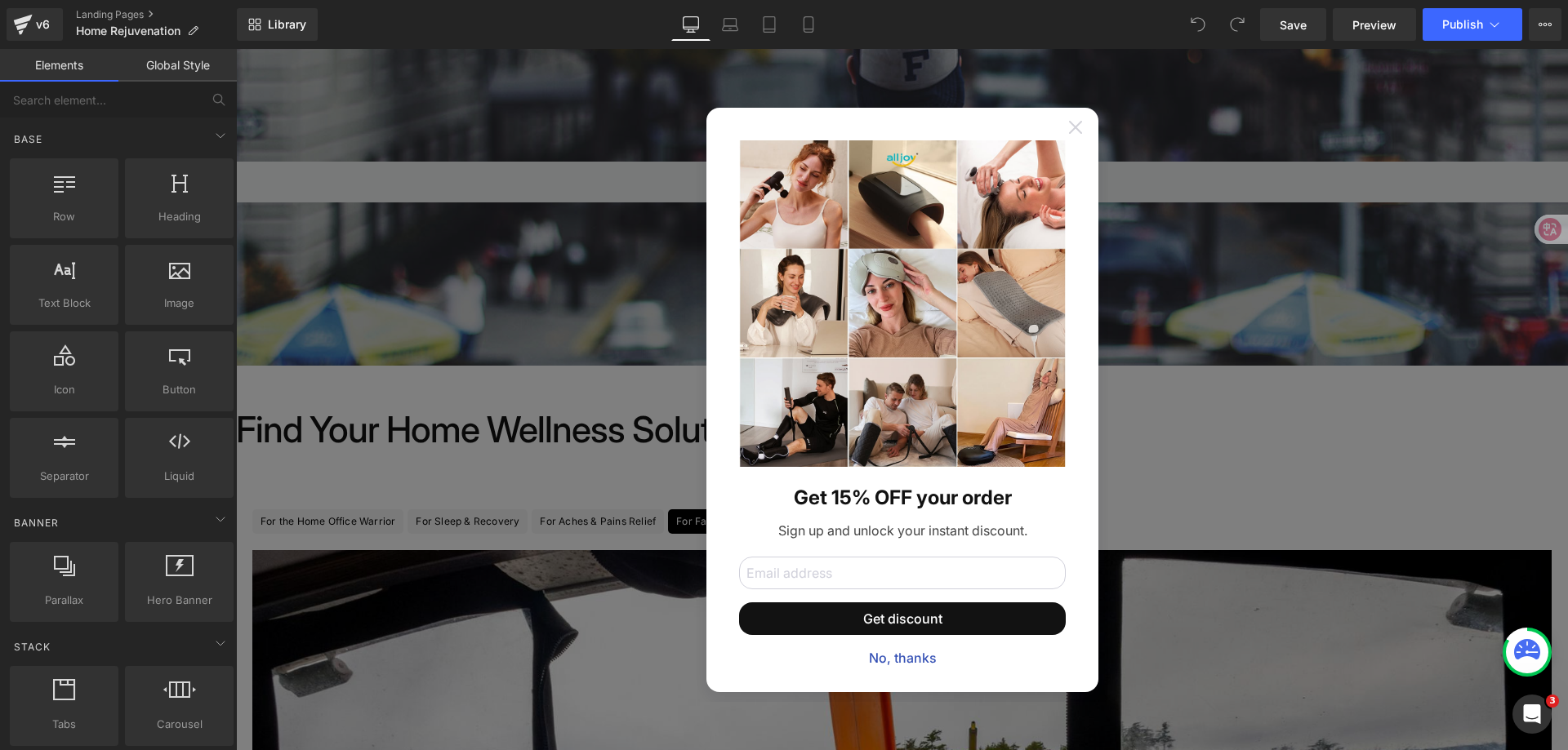
click at [1069, 128] on icon at bounding box center [1075, 127] width 13 height 13
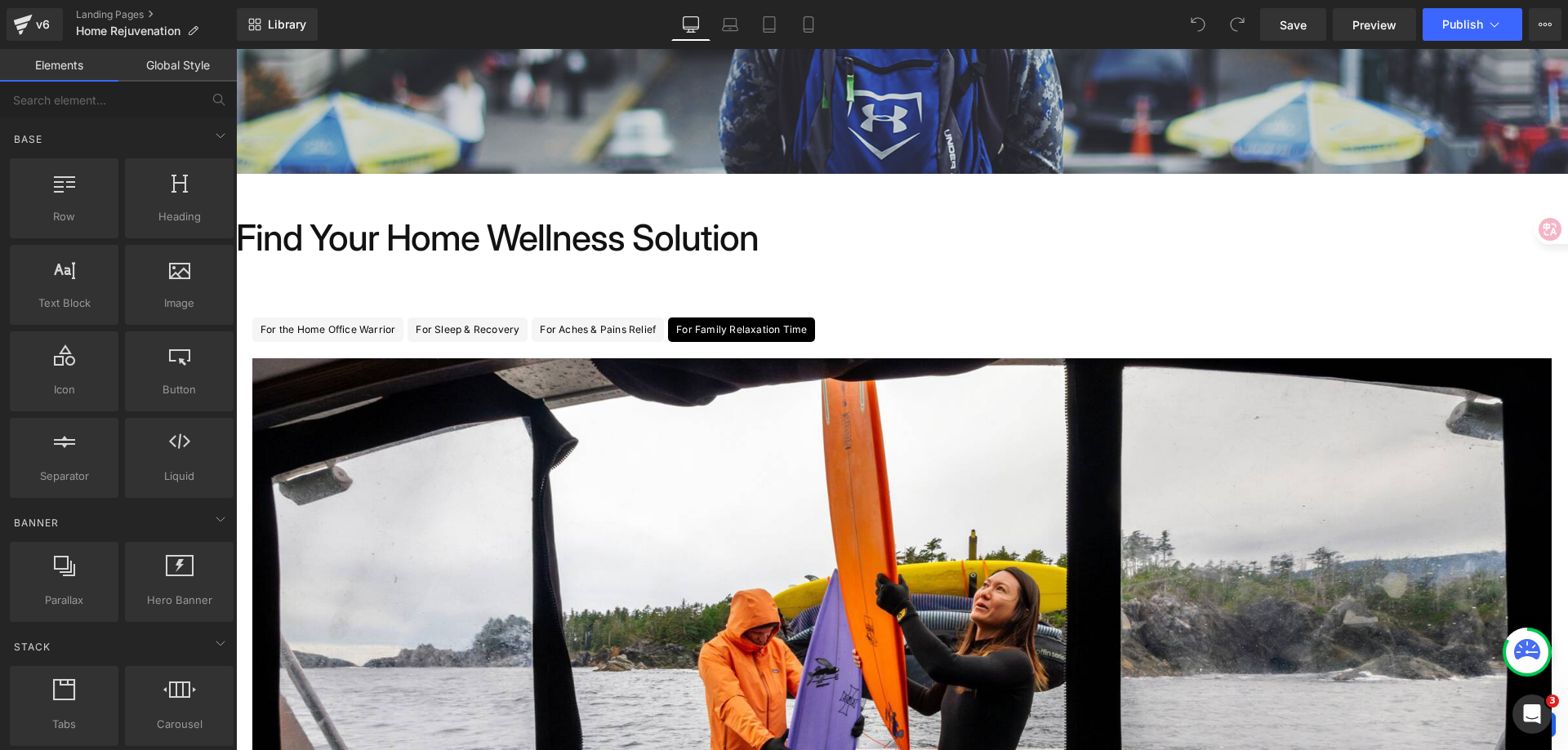
scroll to position [326, 0]
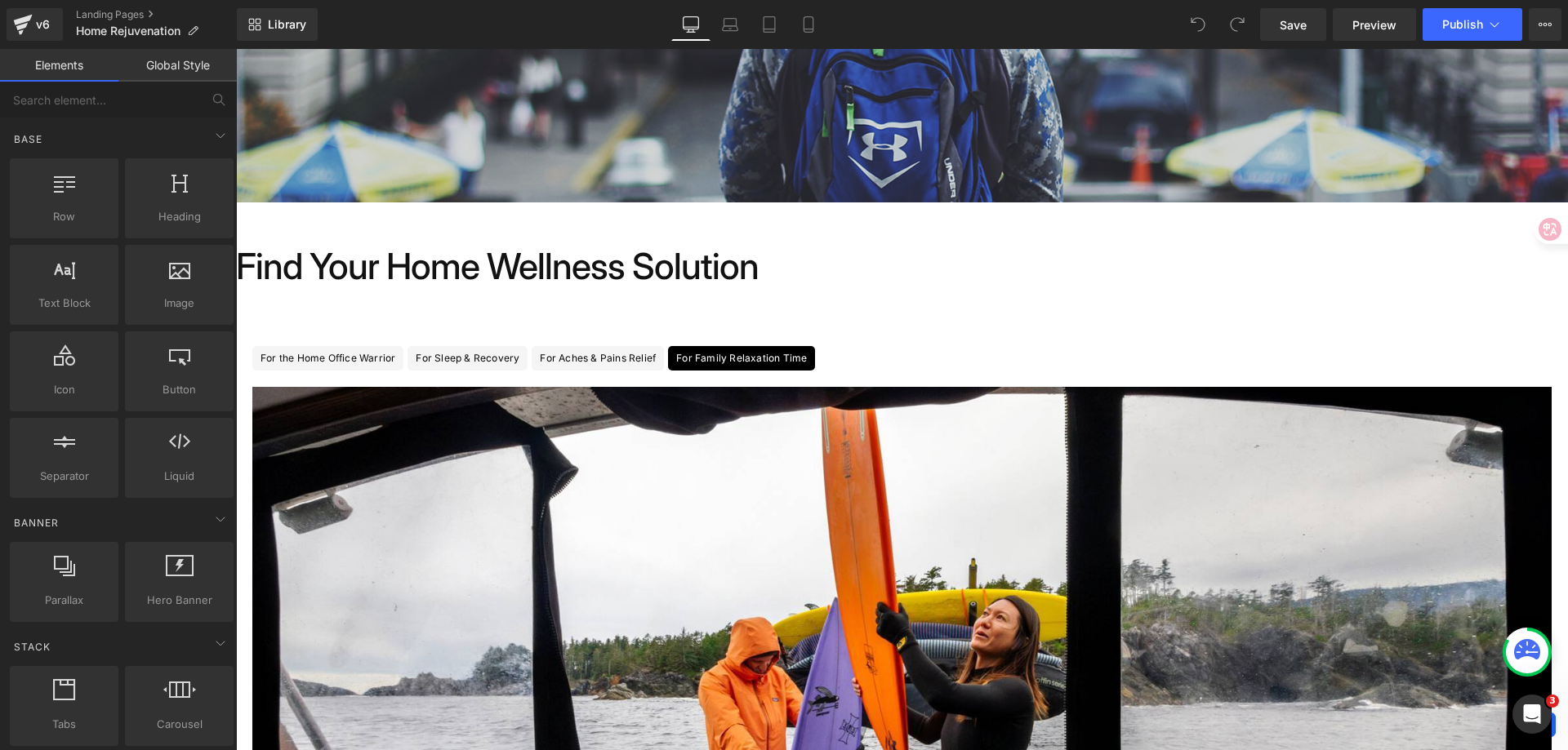
click at [596, 358] on div "For Aches & Pains Relief" at bounding box center [597, 358] width 116 height 25
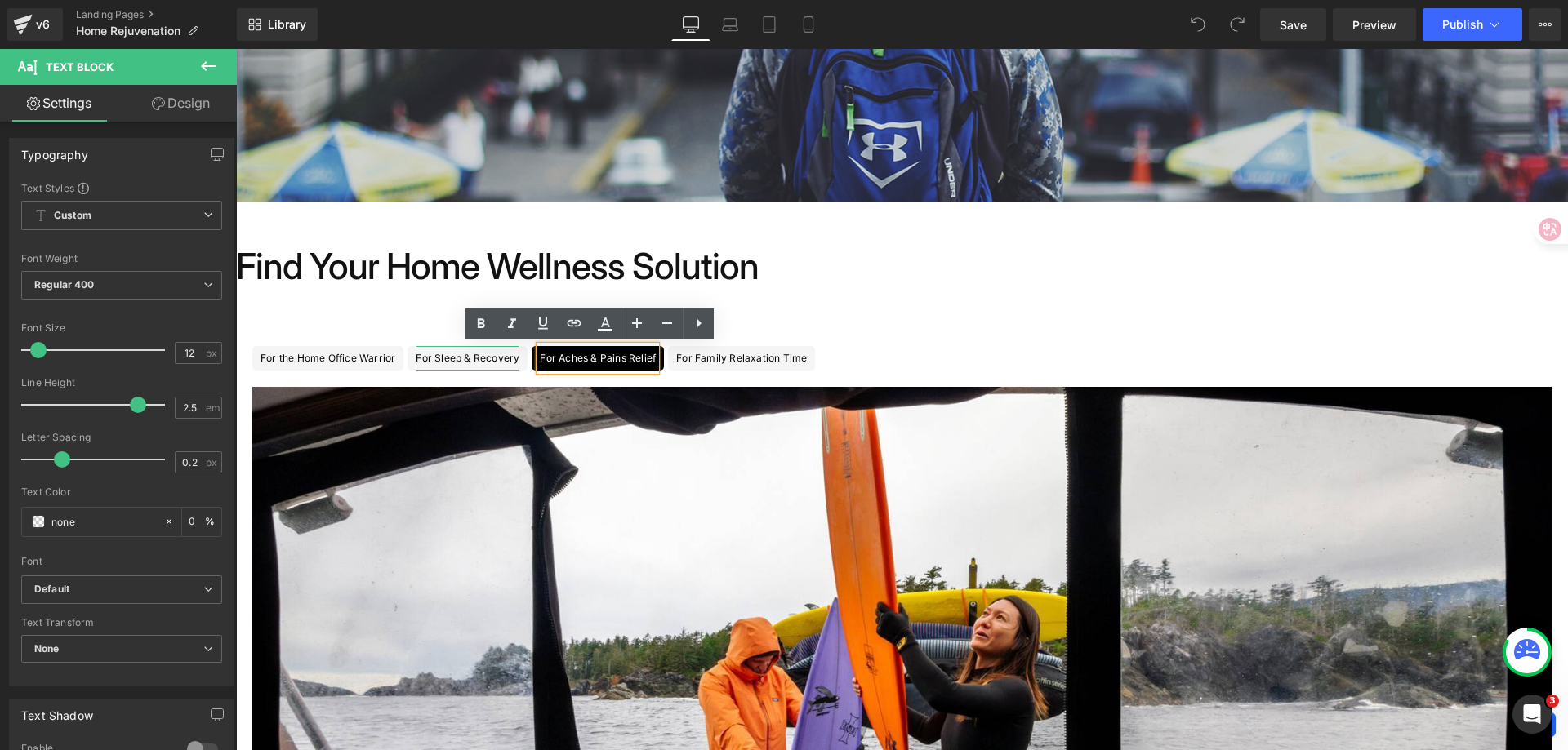
click at [416, 354] on div "For Sleep & Recovery" at bounding box center [467, 358] width 104 height 25
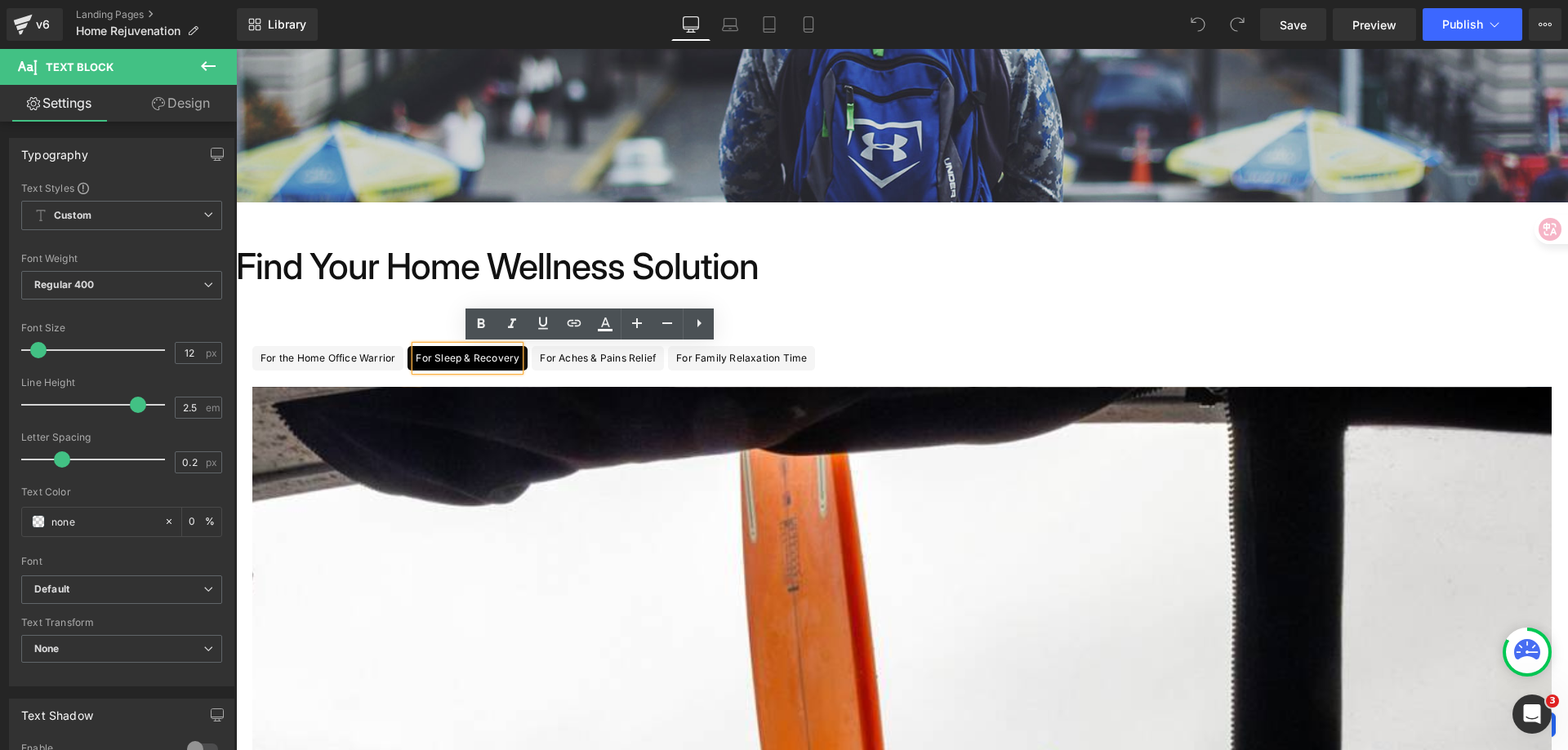
click at [330, 357] on div "For the Home Office Warrior" at bounding box center [328, 358] width 135 height 25
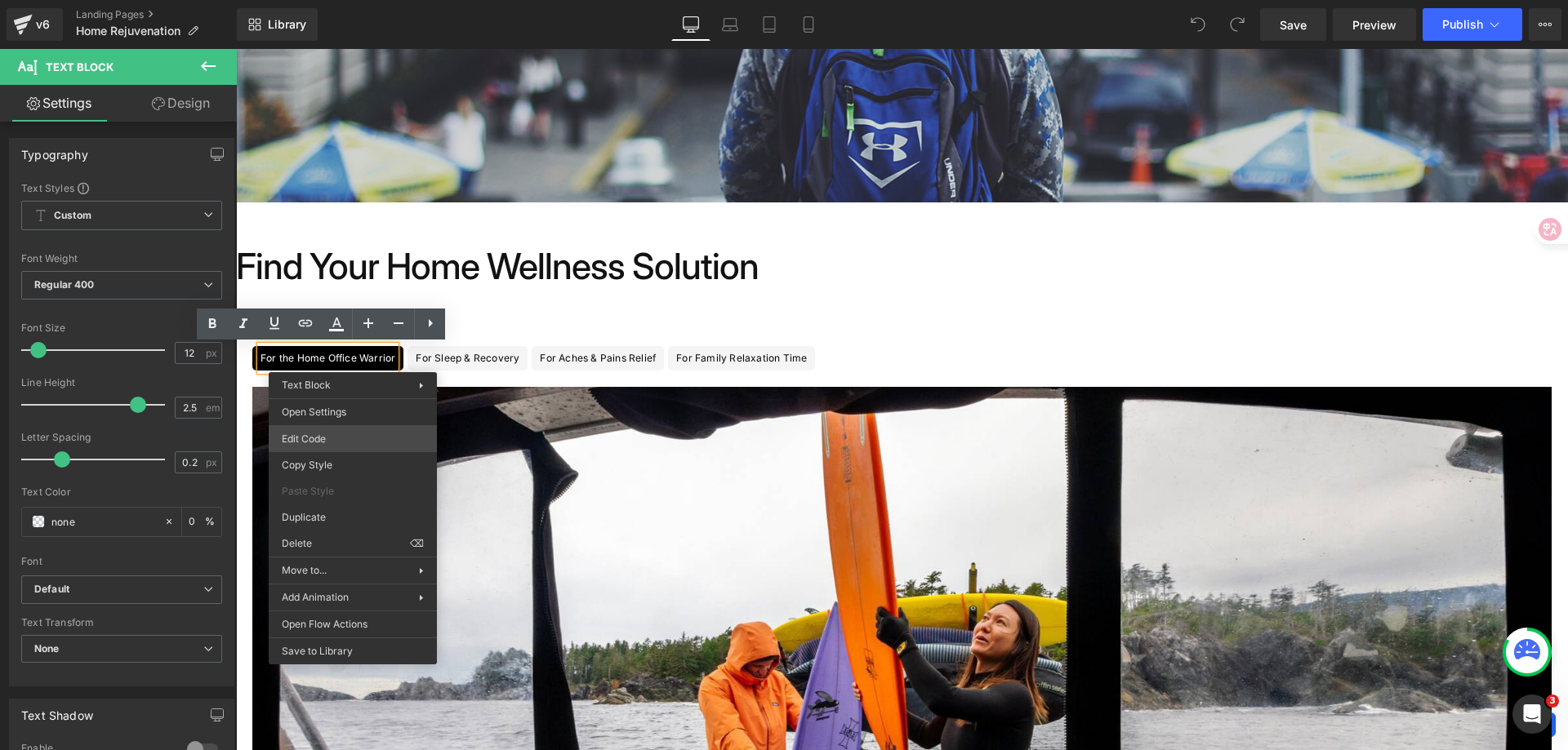
click at [376, 0] on div "You are previewing how the will restyle your page. You can not edit Elements in…" at bounding box center [784, 0] width 1568 height 0
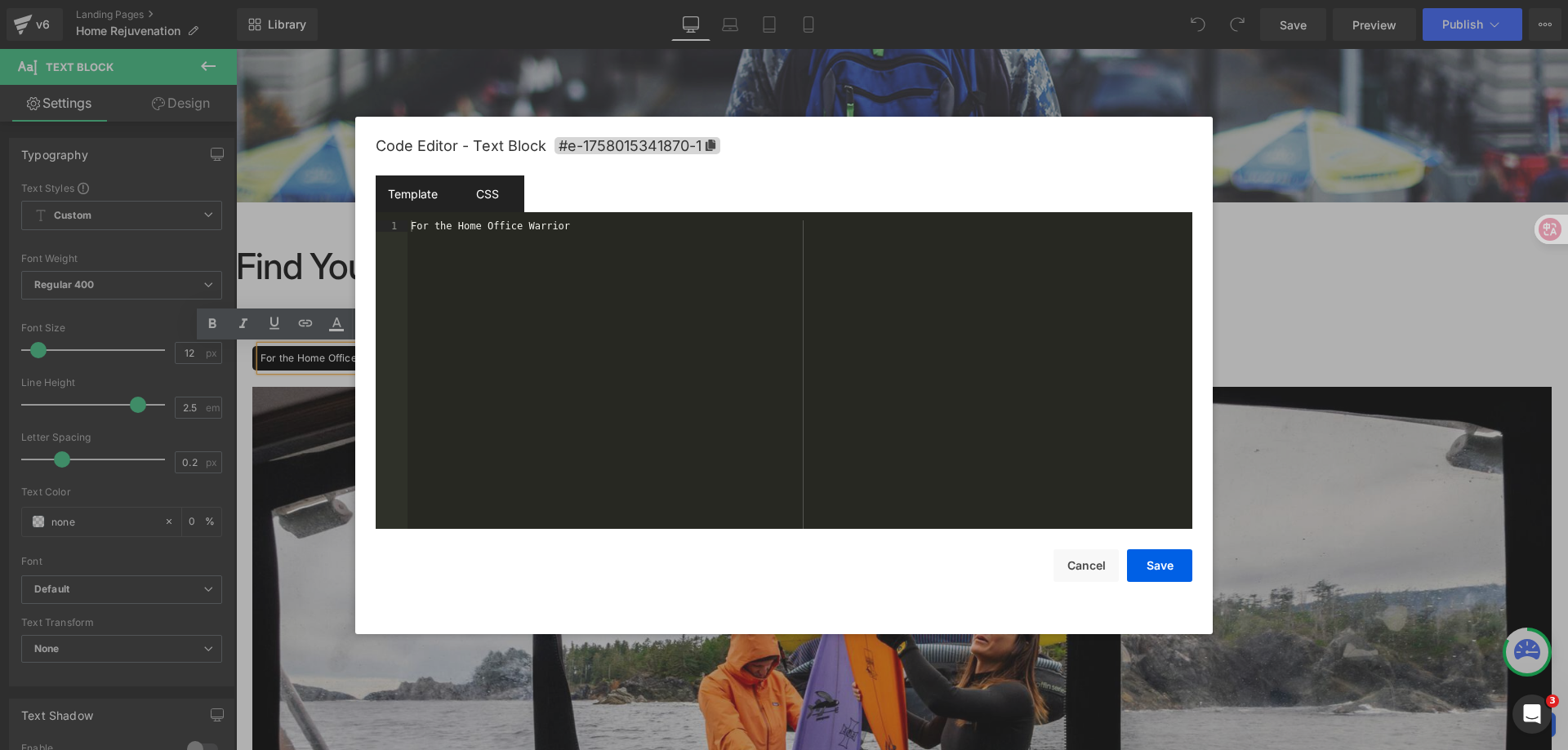
click at [482, 196] on div "CSS" at bounding box center [486, 193] width 74 height 37
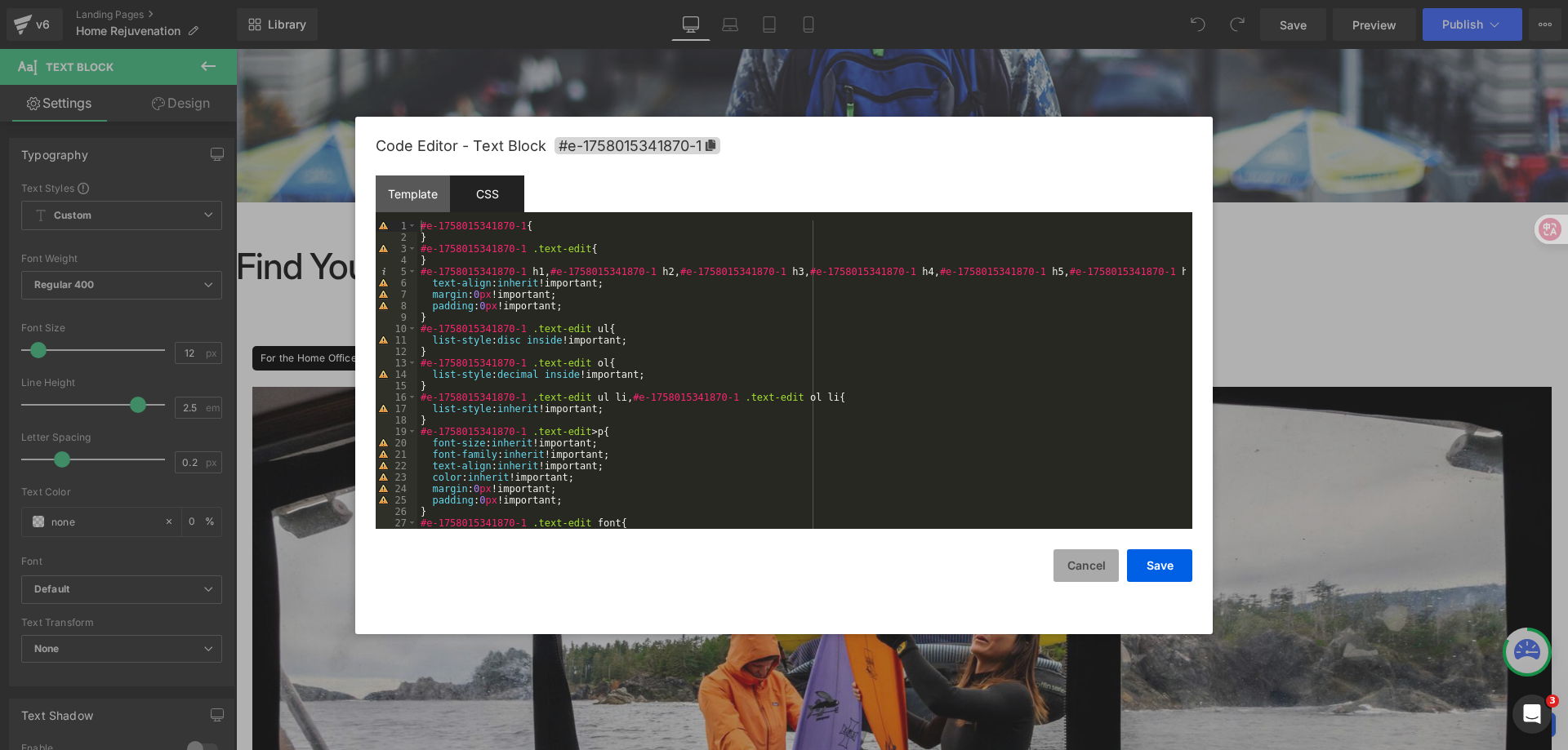
click at [1103, 568] on button "Cancel" at bounding box center [1087, 565] width 65 height 33
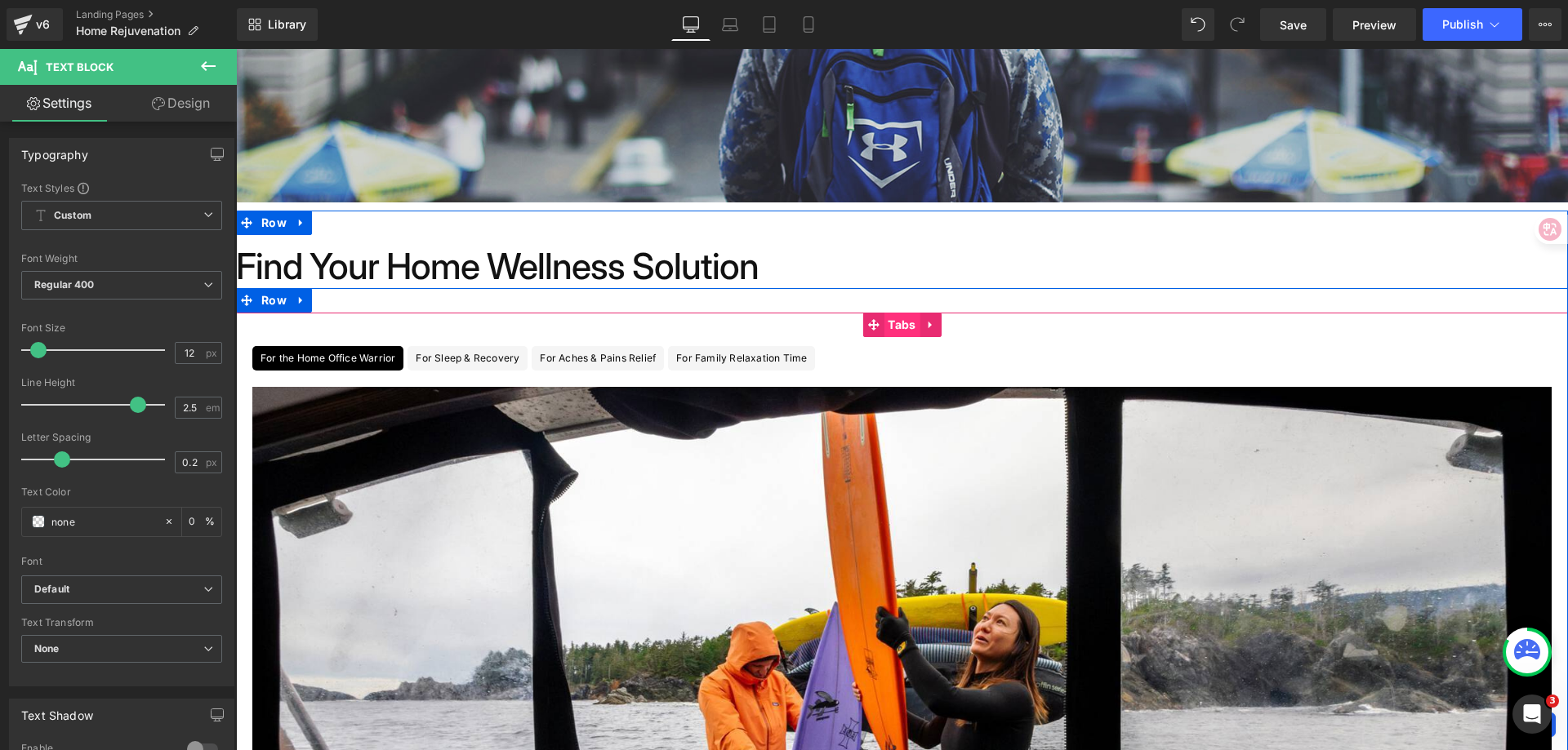
click at [883, 330] on span "Tabs" at bounding box center [901, 324] width 36 height 25
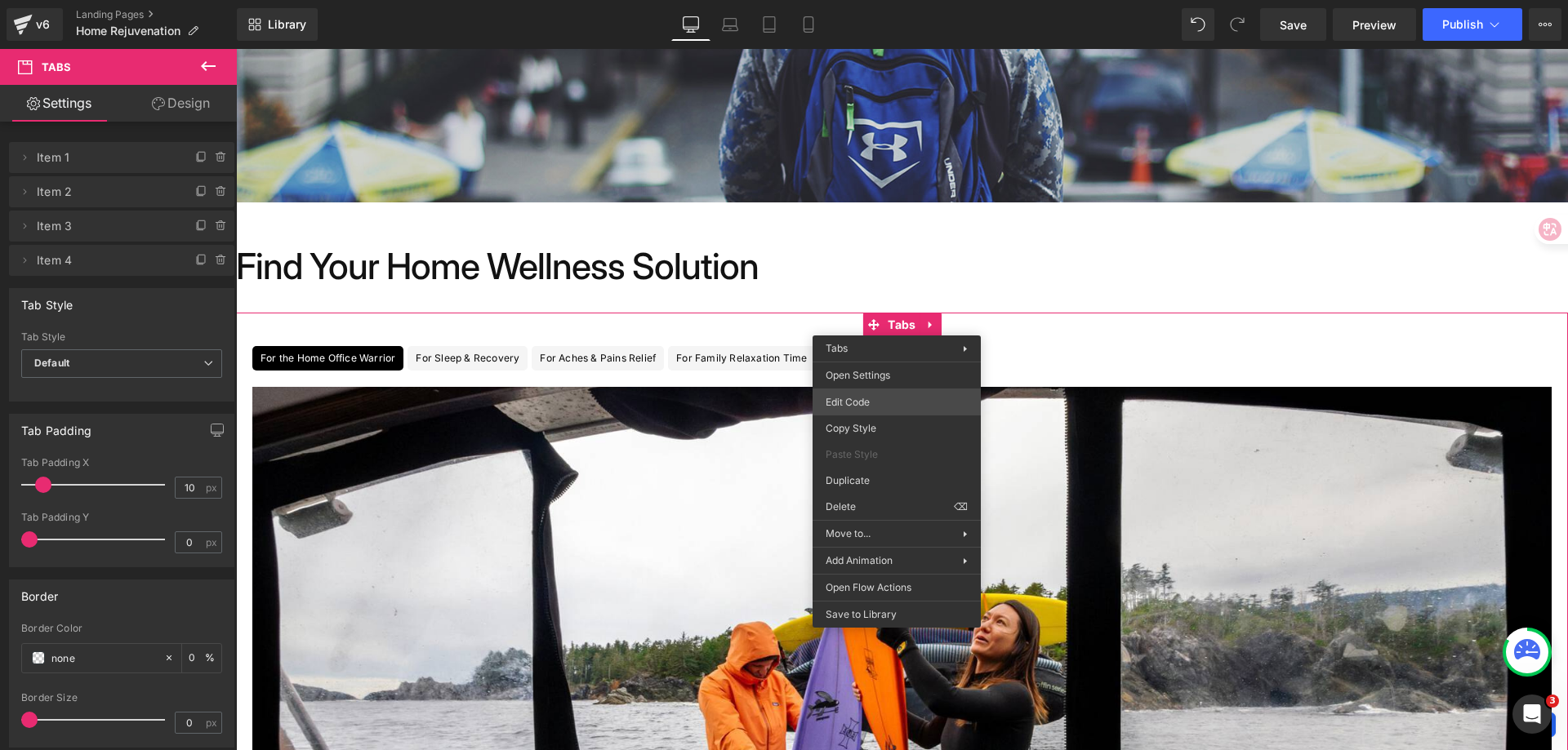
click at [912, 0] on div "Tabs You are previewing how the will restyle your page. You can not edit Elemen…" at bounding box center [784, 0] width 1568 height 0
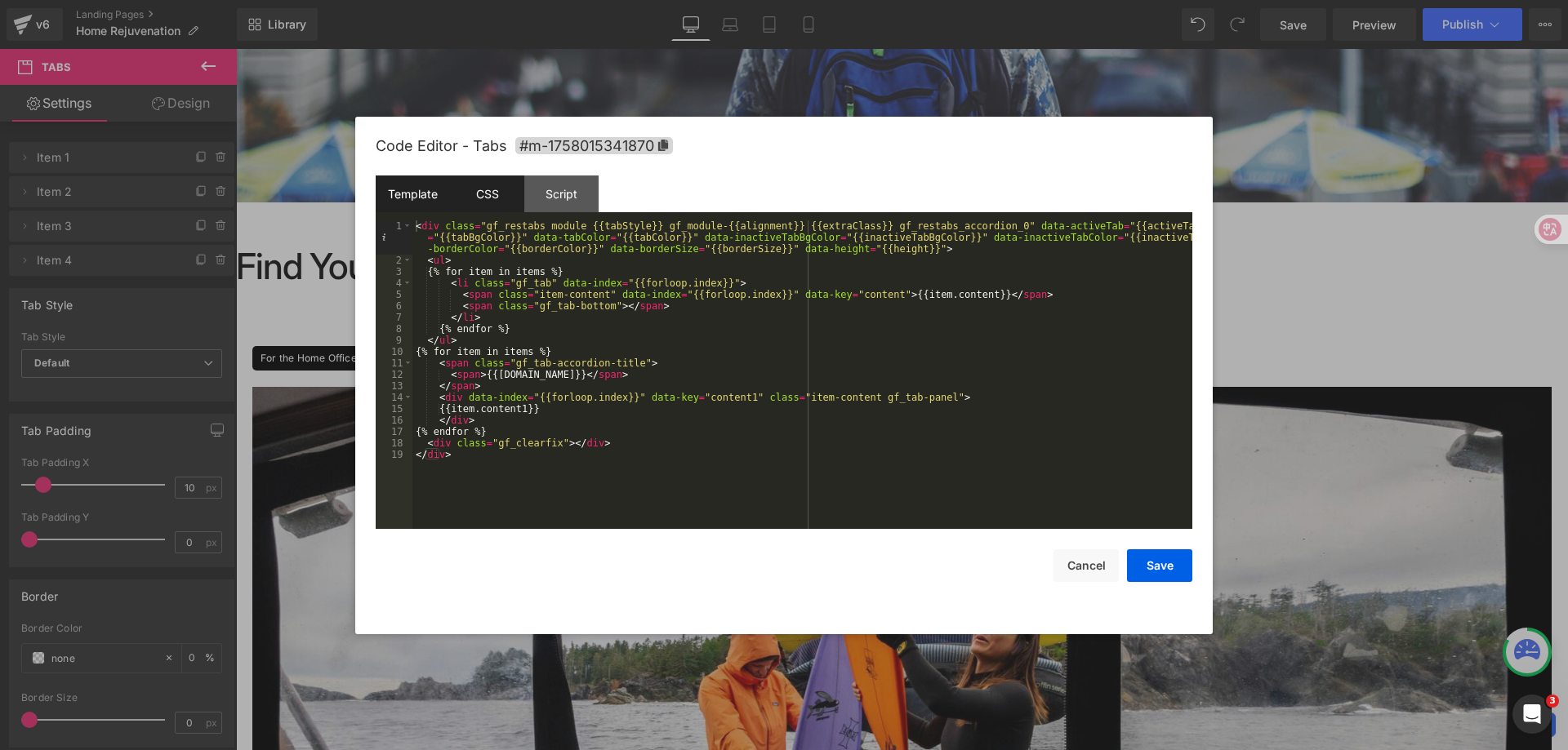
click at [496, 199] on div "CSS" at bounding box center [486, 193] width 74 height 37
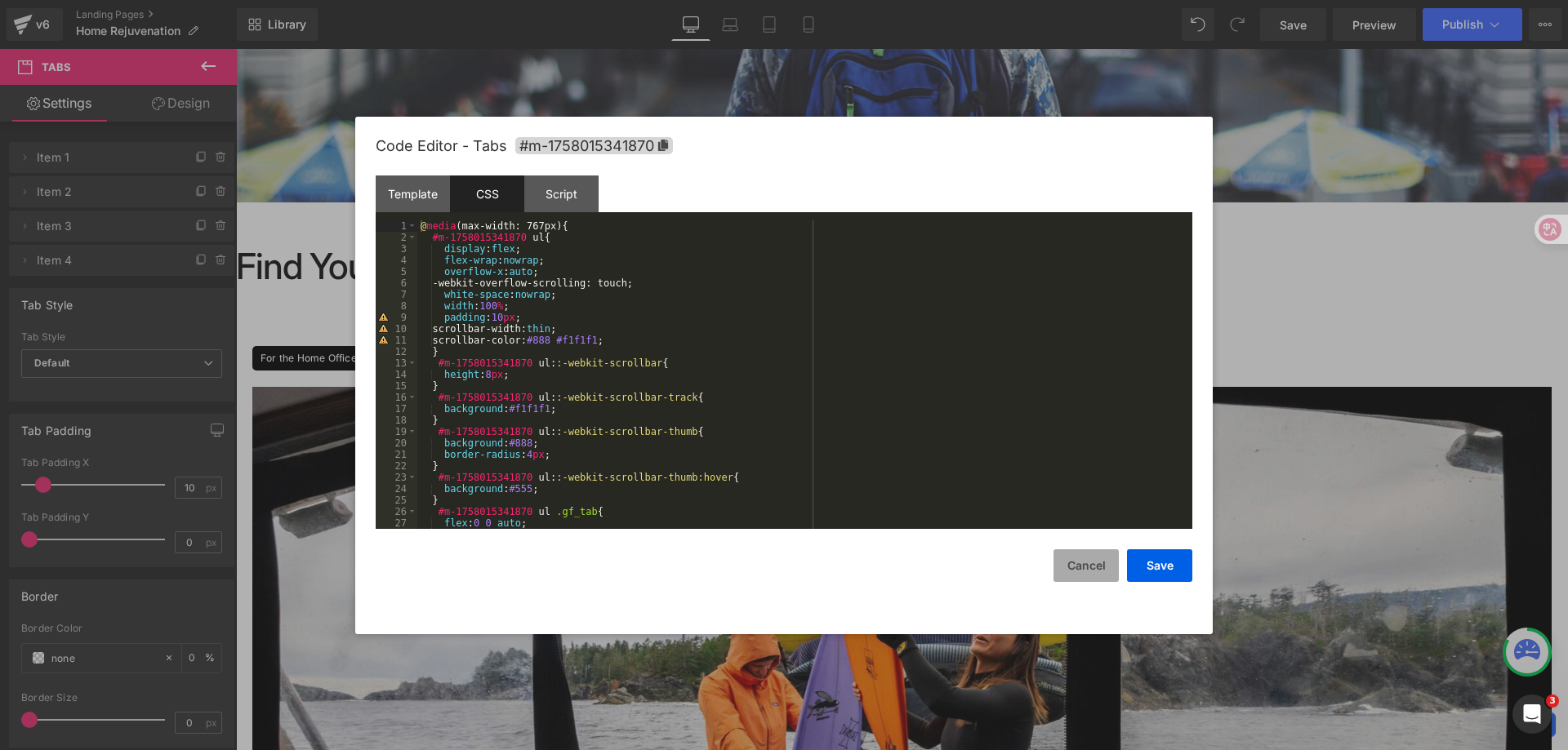
click at [1073, 564] on button "Cancel" at bounding box center [1087, 565] width 65 height 33
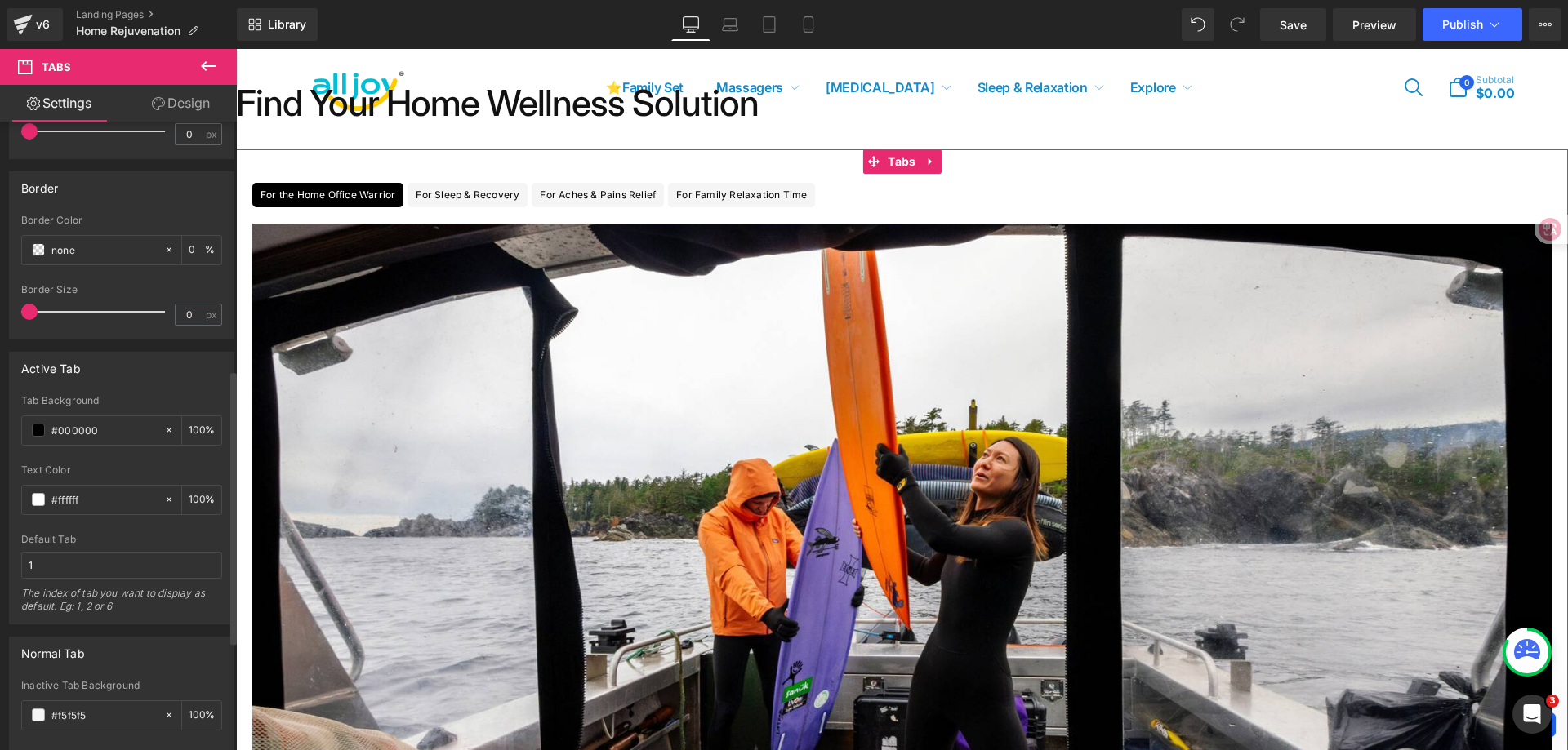
scroll to position [818, 0]
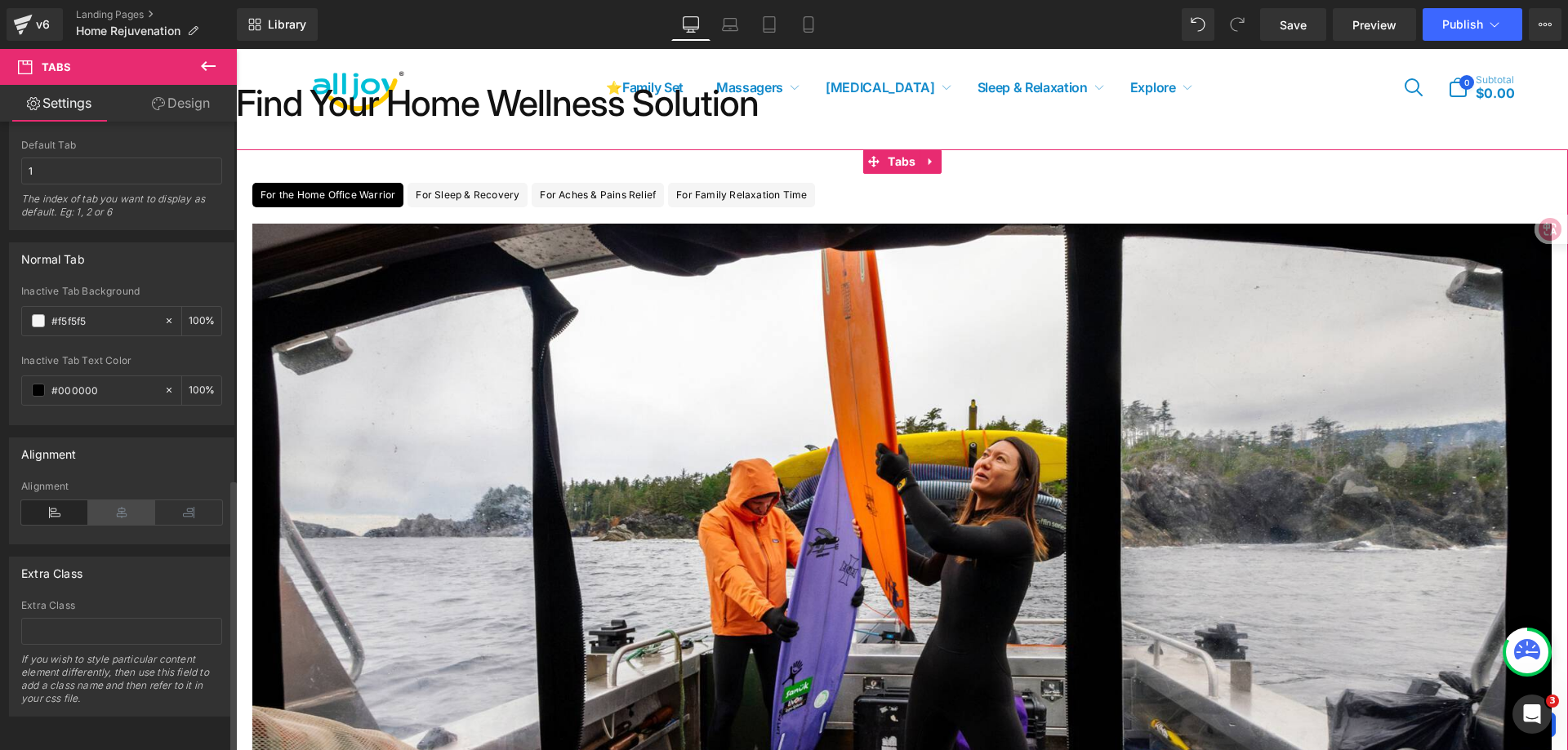
click at [109, 500] on icon at bounding box center [121, 512] width 66 height 25
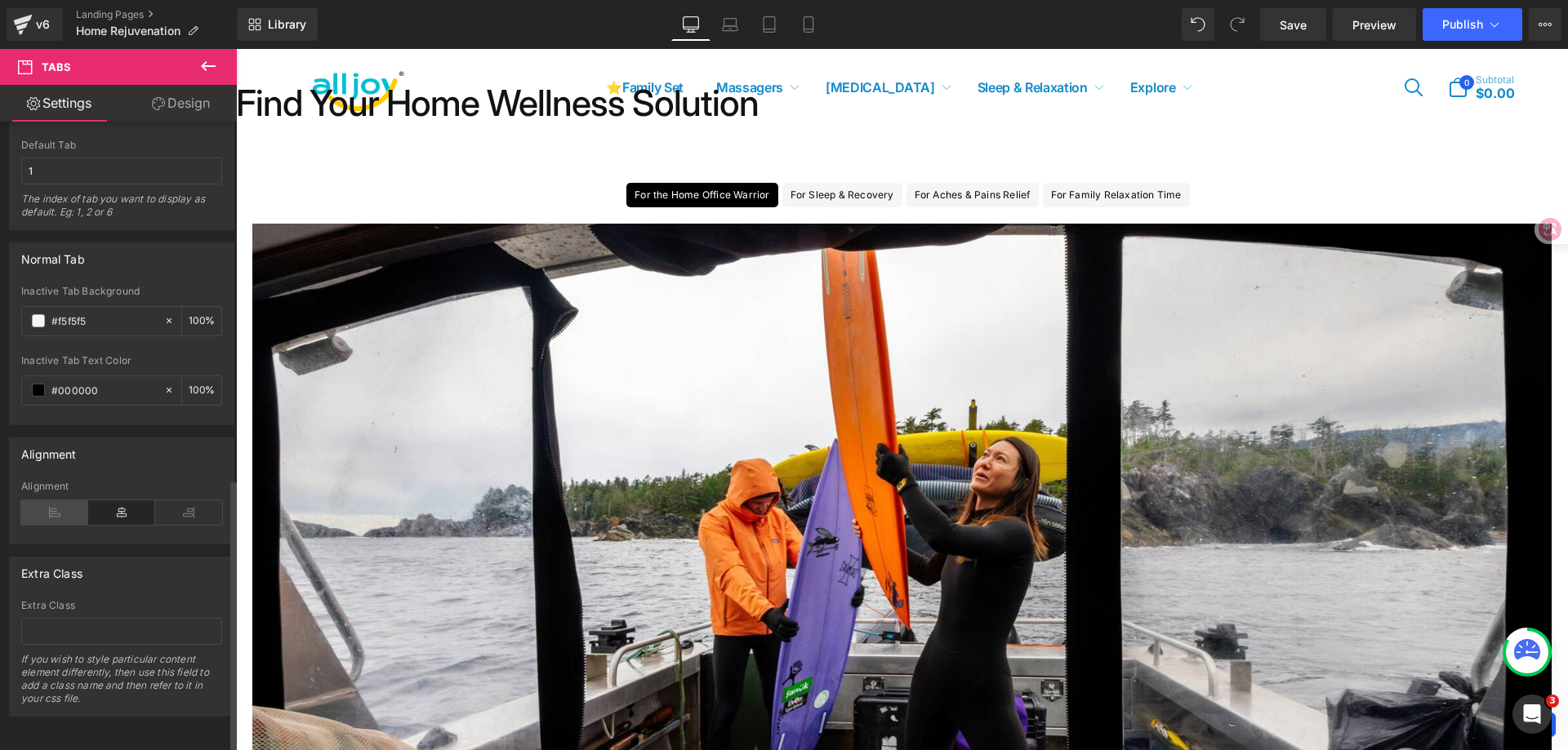
click at [56, 500] on icon at bounding box center [54, 512] width 66 height 25
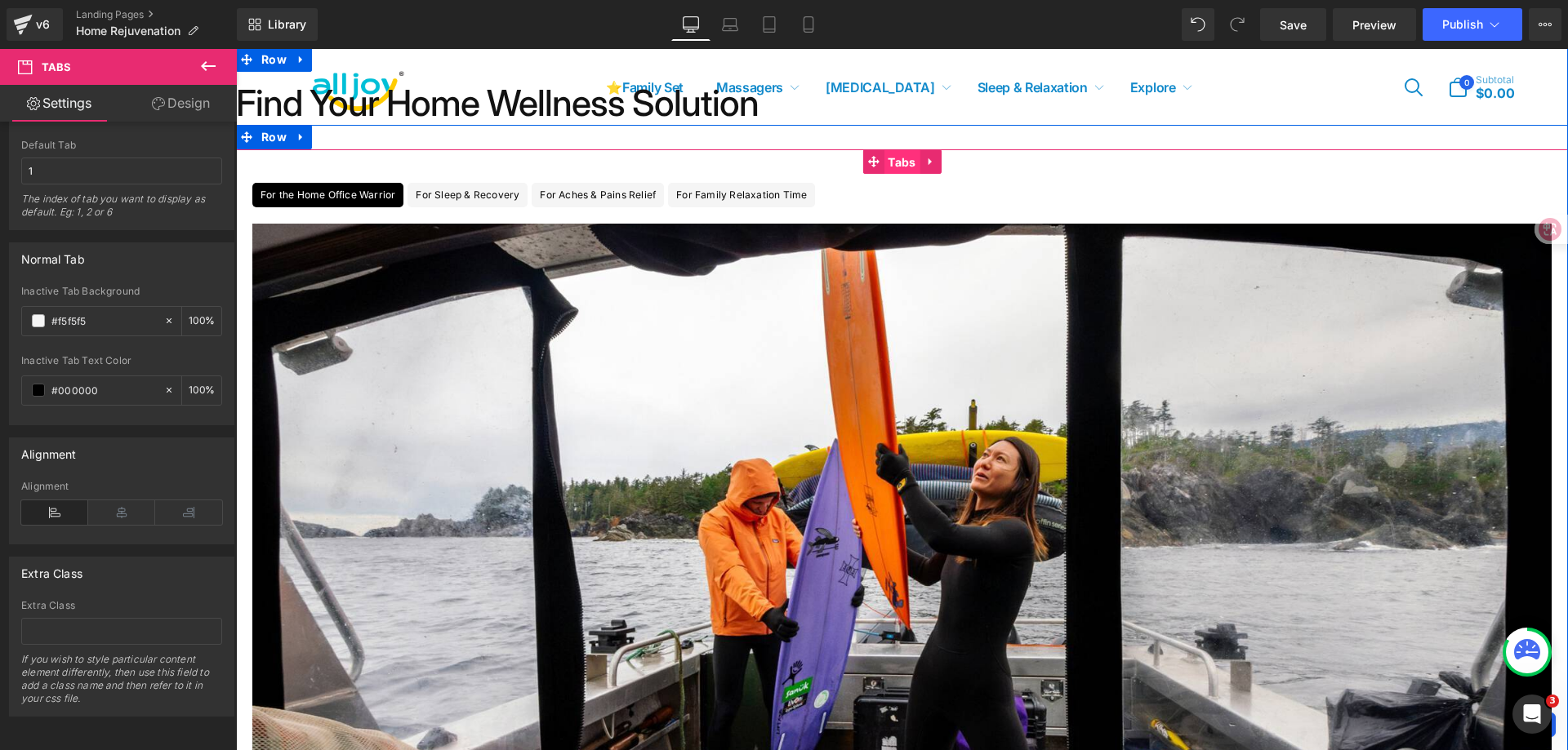
click at [888, 161] on span "Tabs" at bounding box center [901, 162] width 36 height 25
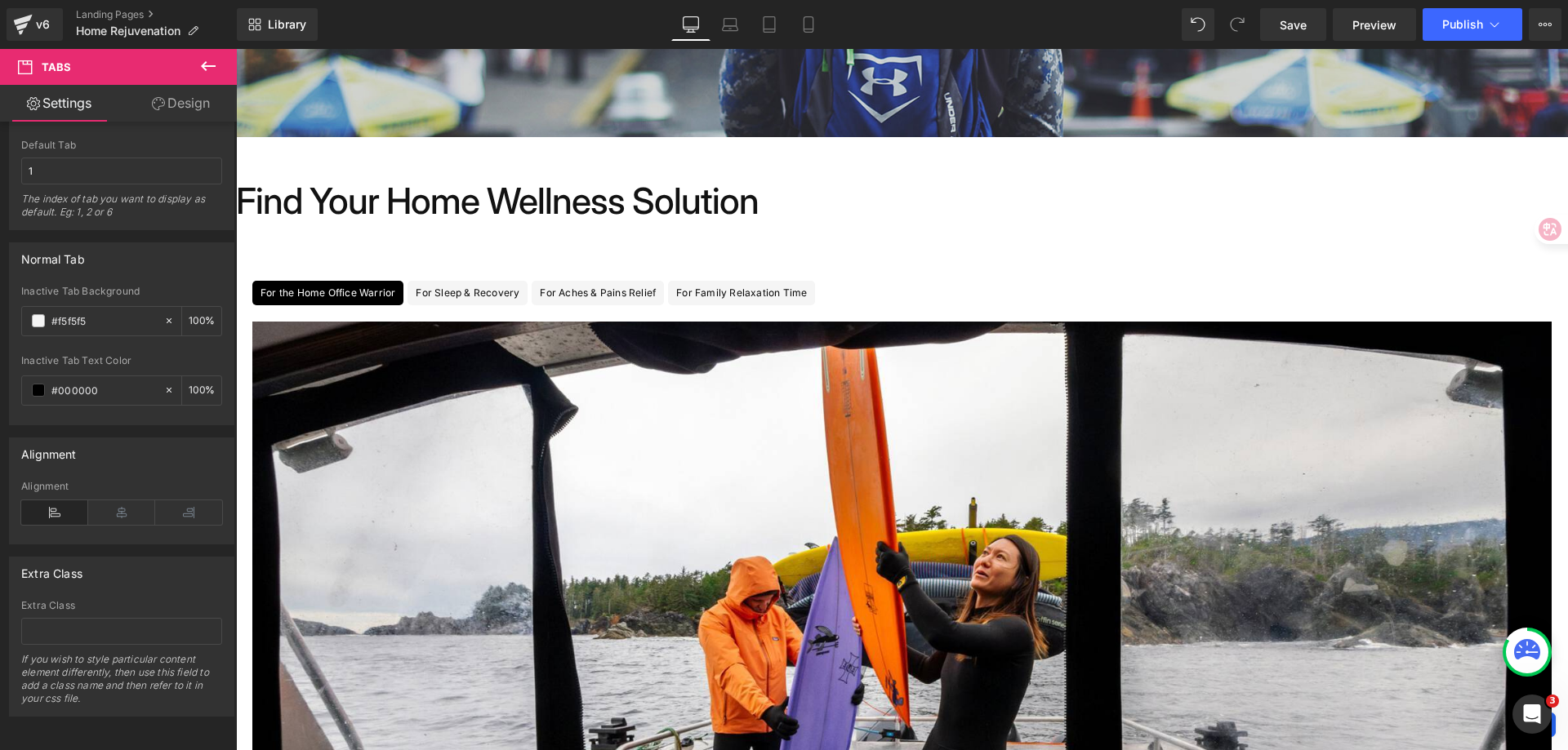
scroll to position [245, 0]
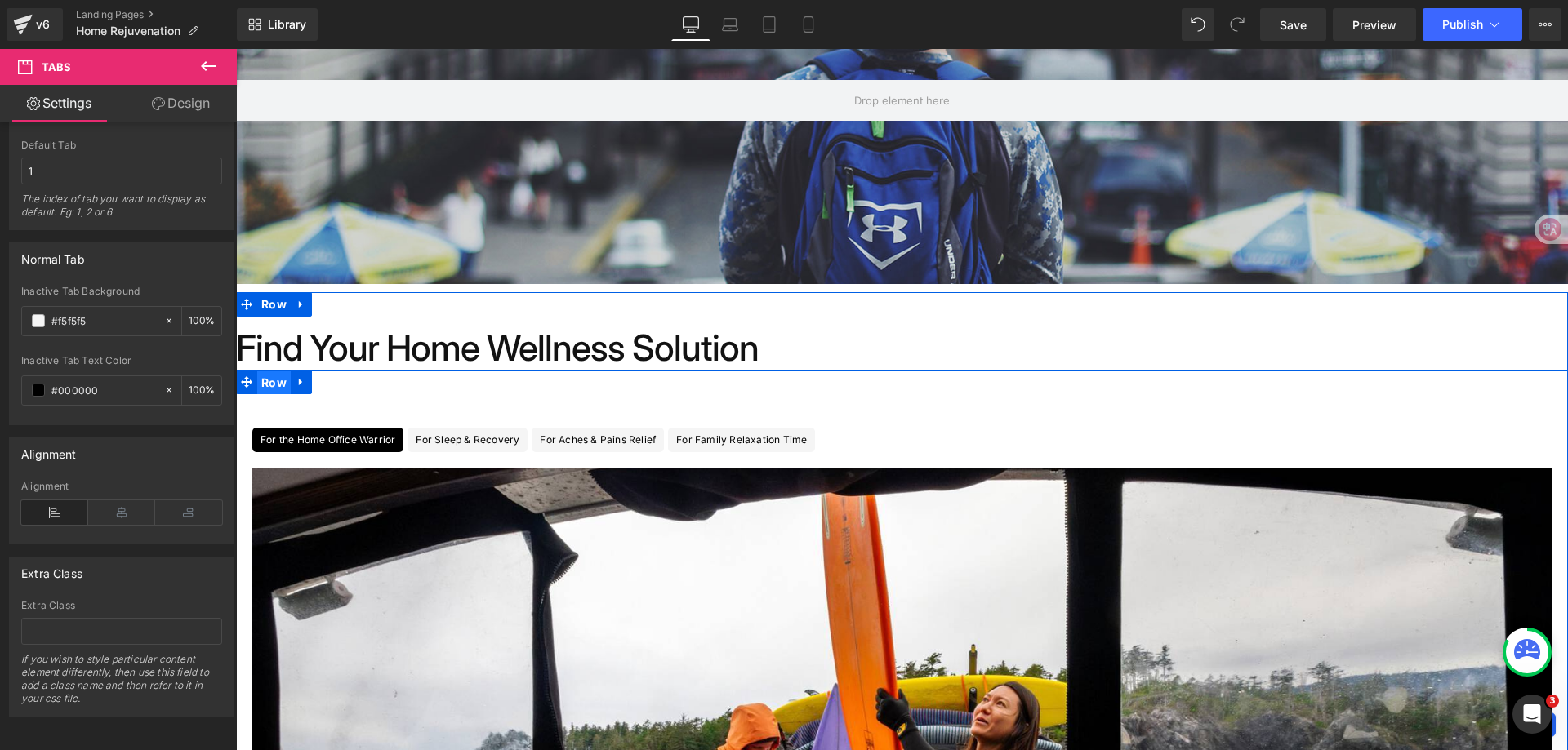
click at [270, 384] on span "Row" at bounding box center [274, 383] width 34 height 25
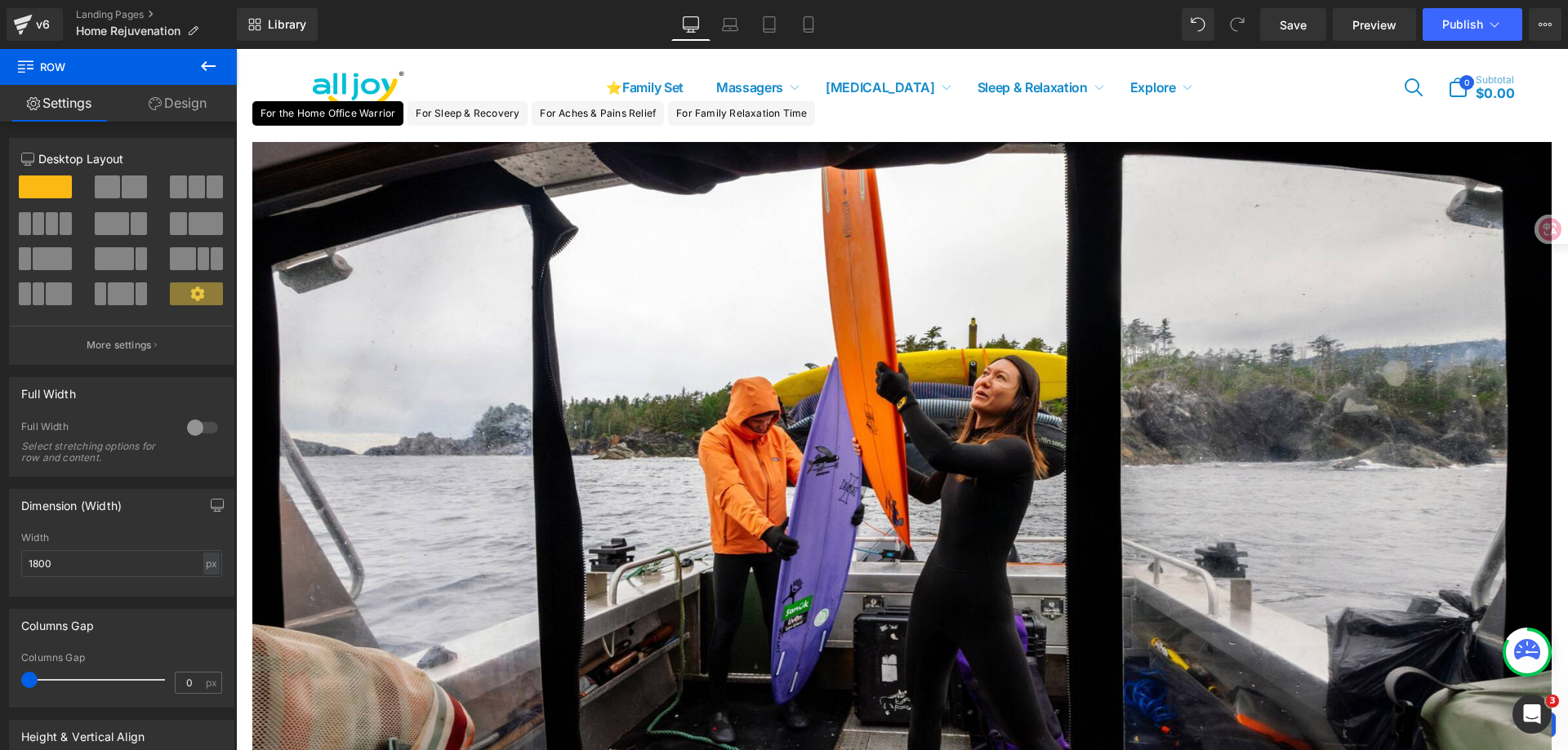
scroll to position [408, 0]
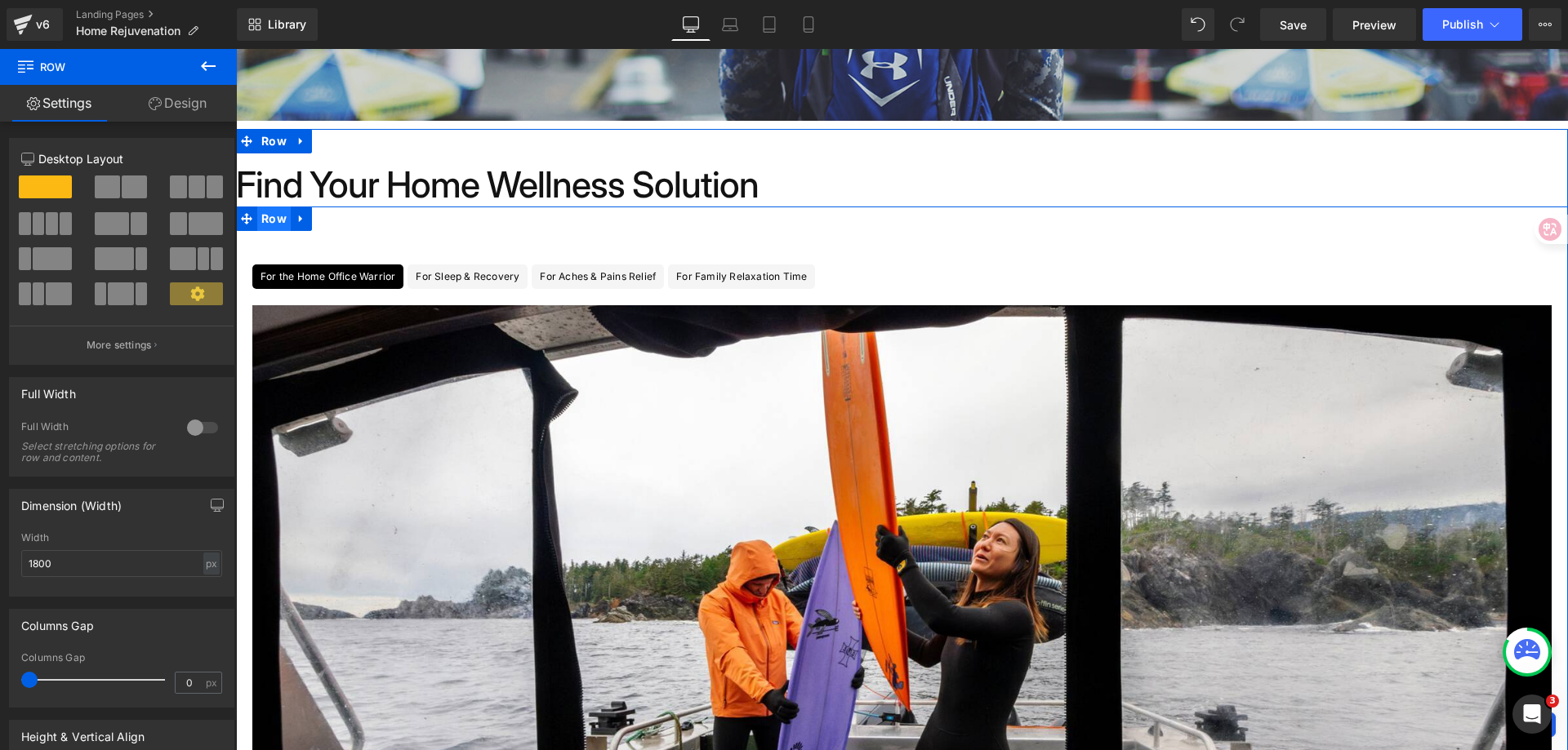
click at [273, 222] on span "Row" at bounding box center [274, 218] width 34 height 25
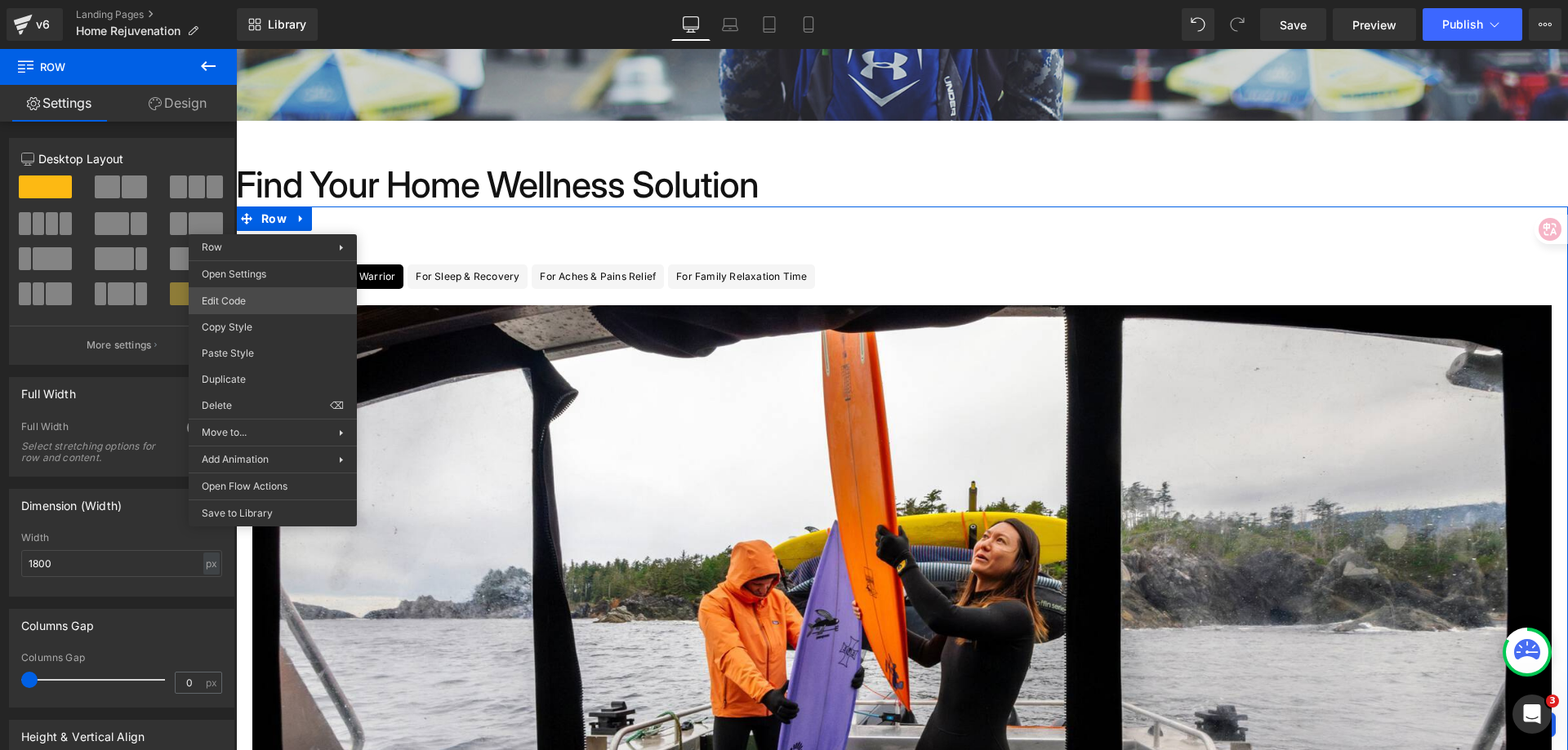
click at [317, 299] on body "Row You are previewing how the will restyle your page. You can not edit Element…" at bounding box center [784, 375] width 1568 height 750
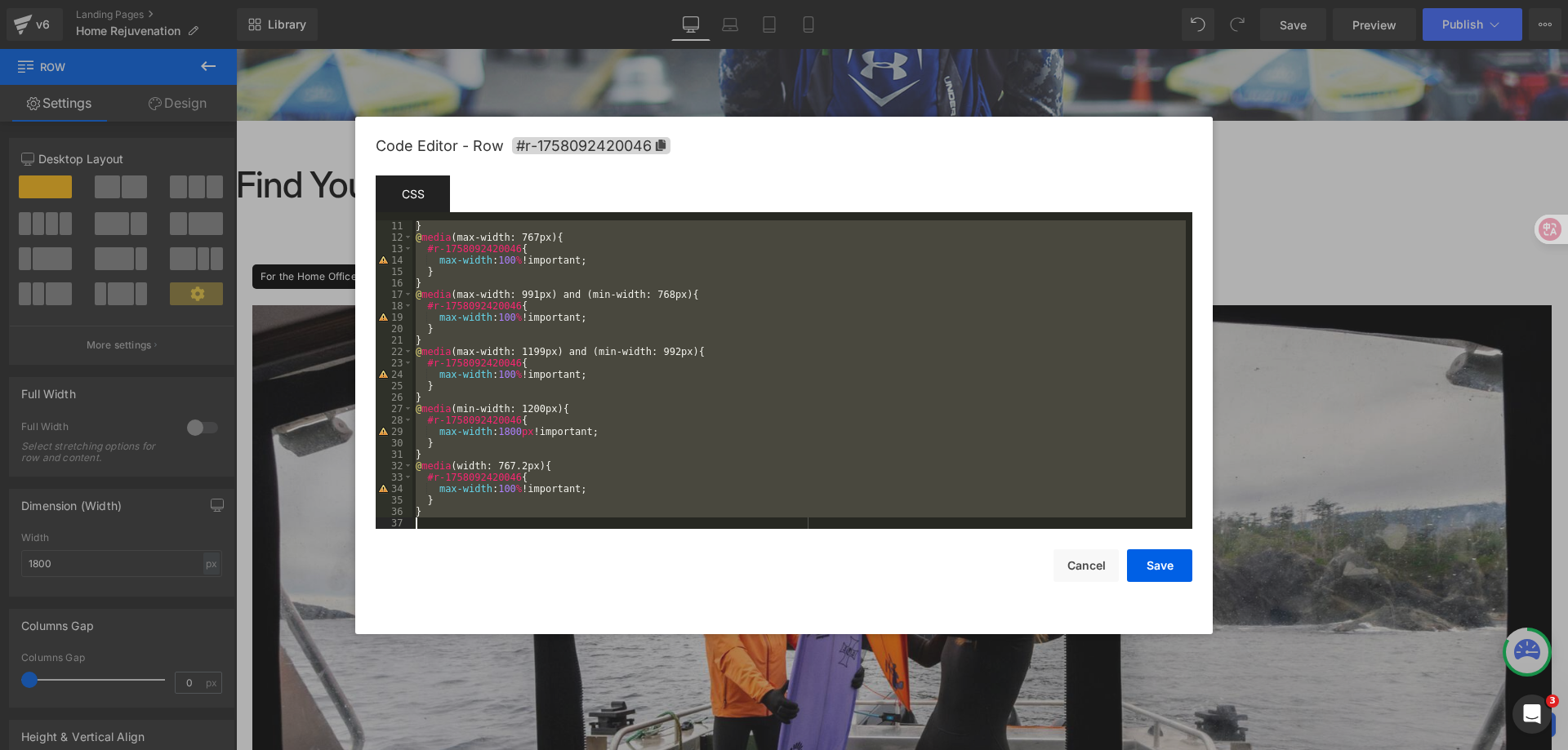
scroll to position [114, 0]
drag, startPoint x: 413, startPoint y: 224, endPoint x: 851, endPoint y: 679, distance: 631.6
click at [851, 679] on body "Row You are previewing how the will restyle your page. You can not edit Element…" at bounding box center [784, 375] width 1568 height 750
click at [1102, 564] on button "Cancel" at bounding box center [1087, 565] width 65 height 33
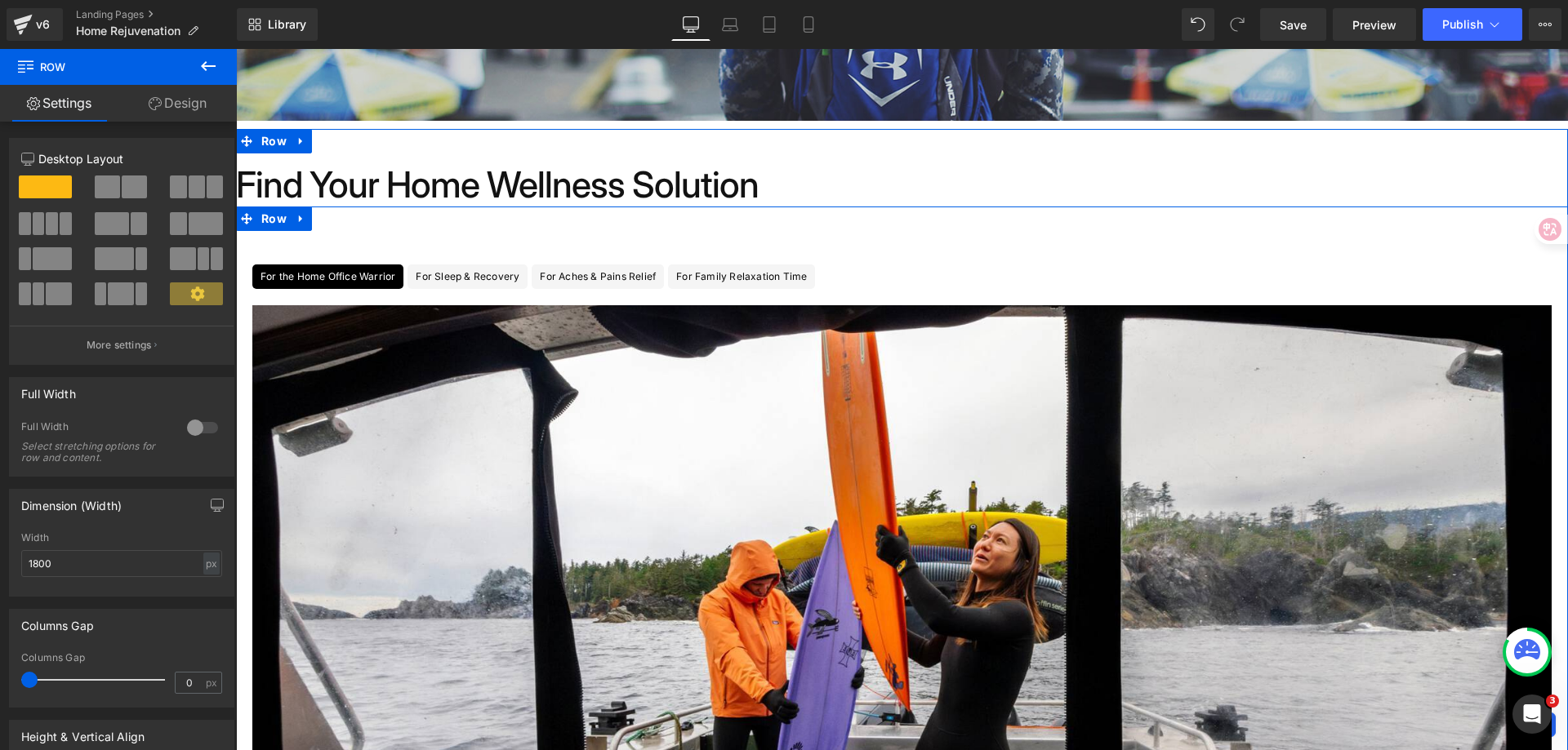
click at [788, 225] on div "For the Home Office Warrior Text Block For Sleep & Recovery Text Block For Ache…" at bounding box center [902, 639] width 1332 height 865
click at [893, 243] on span "Tabs" at bounding box center [901, 243] width 36 height 25
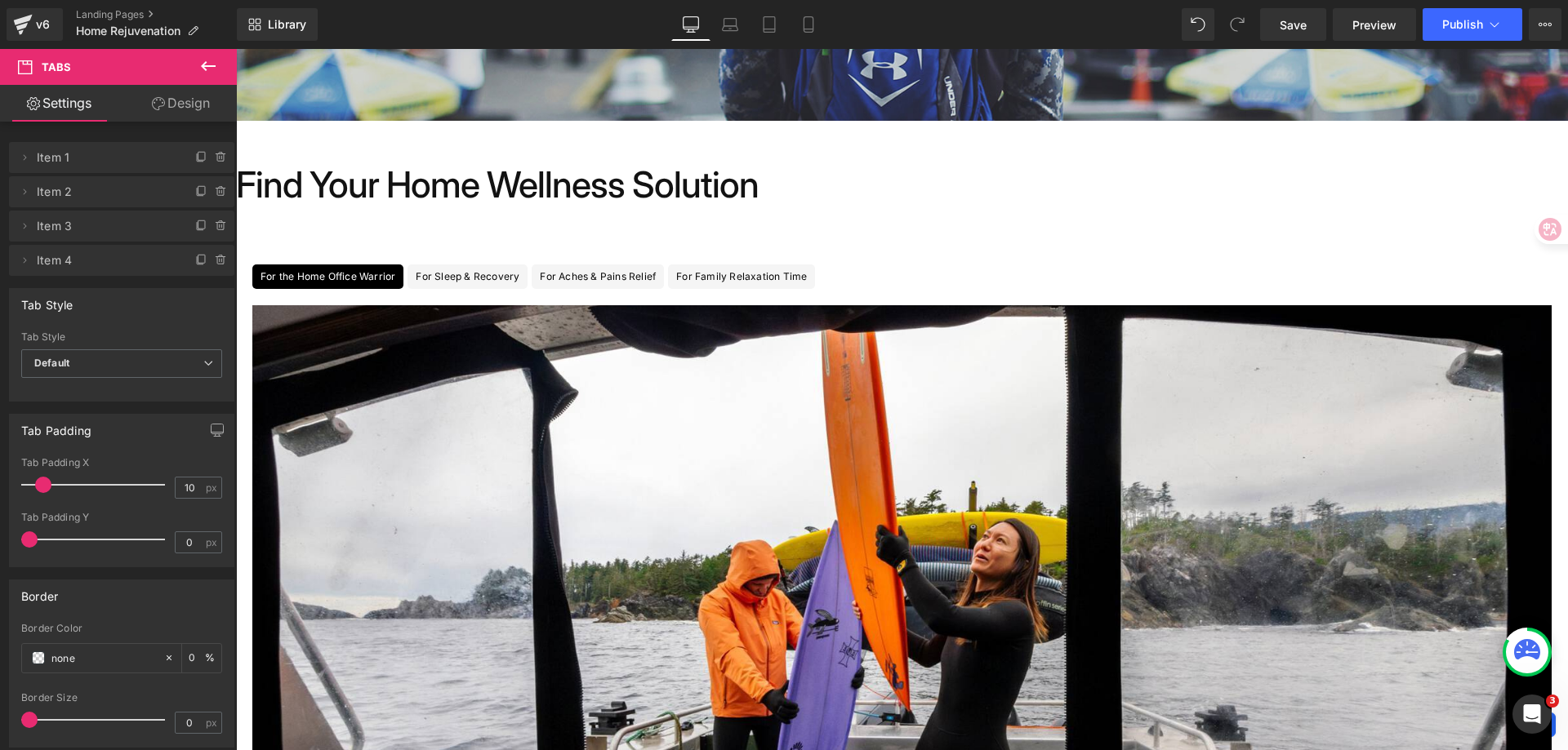
click at [211, 65] on icon at bounding box center [207, 66] width 15 height 10
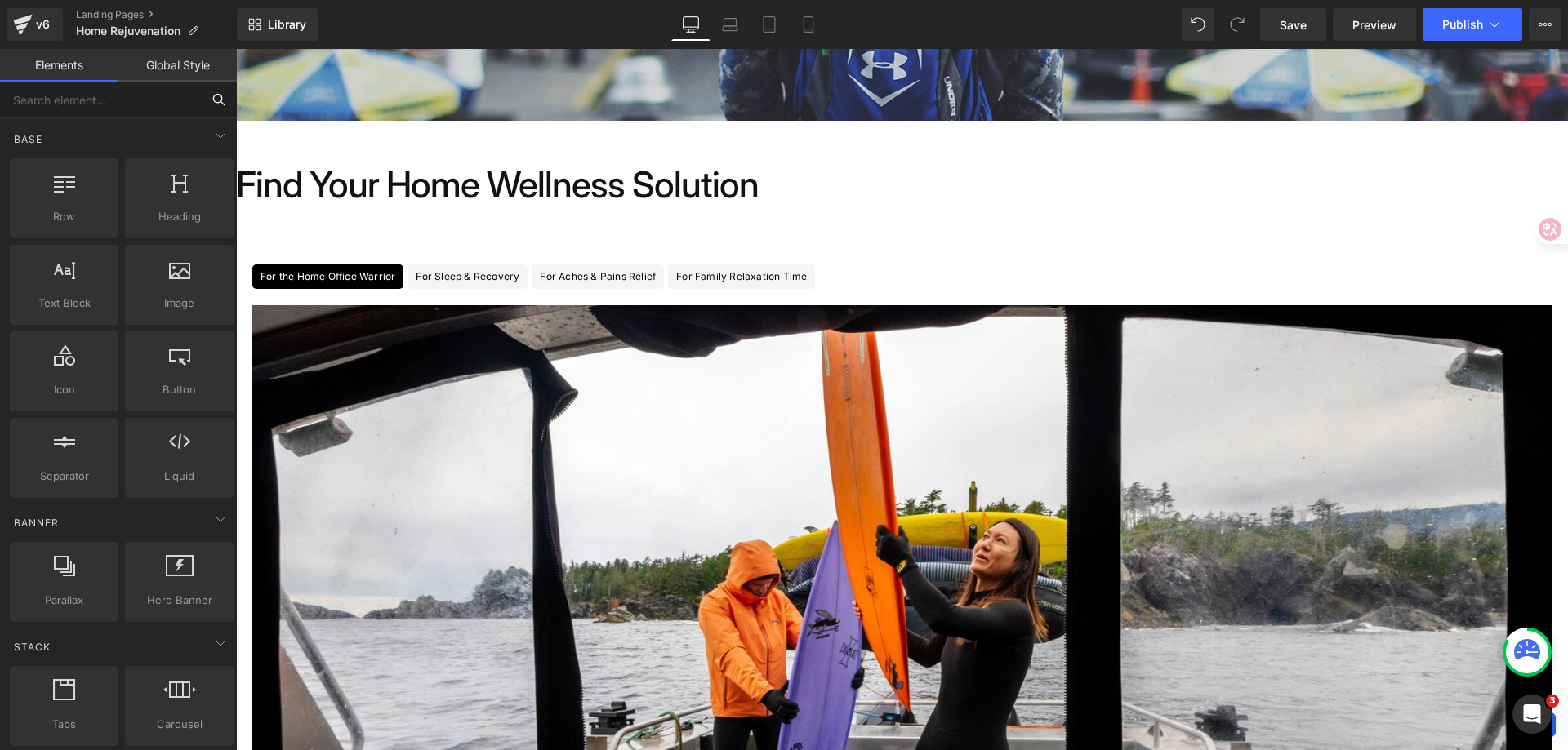
click at [126, 100] on input "text" at bounding box center [100, 99] width 200 height 36
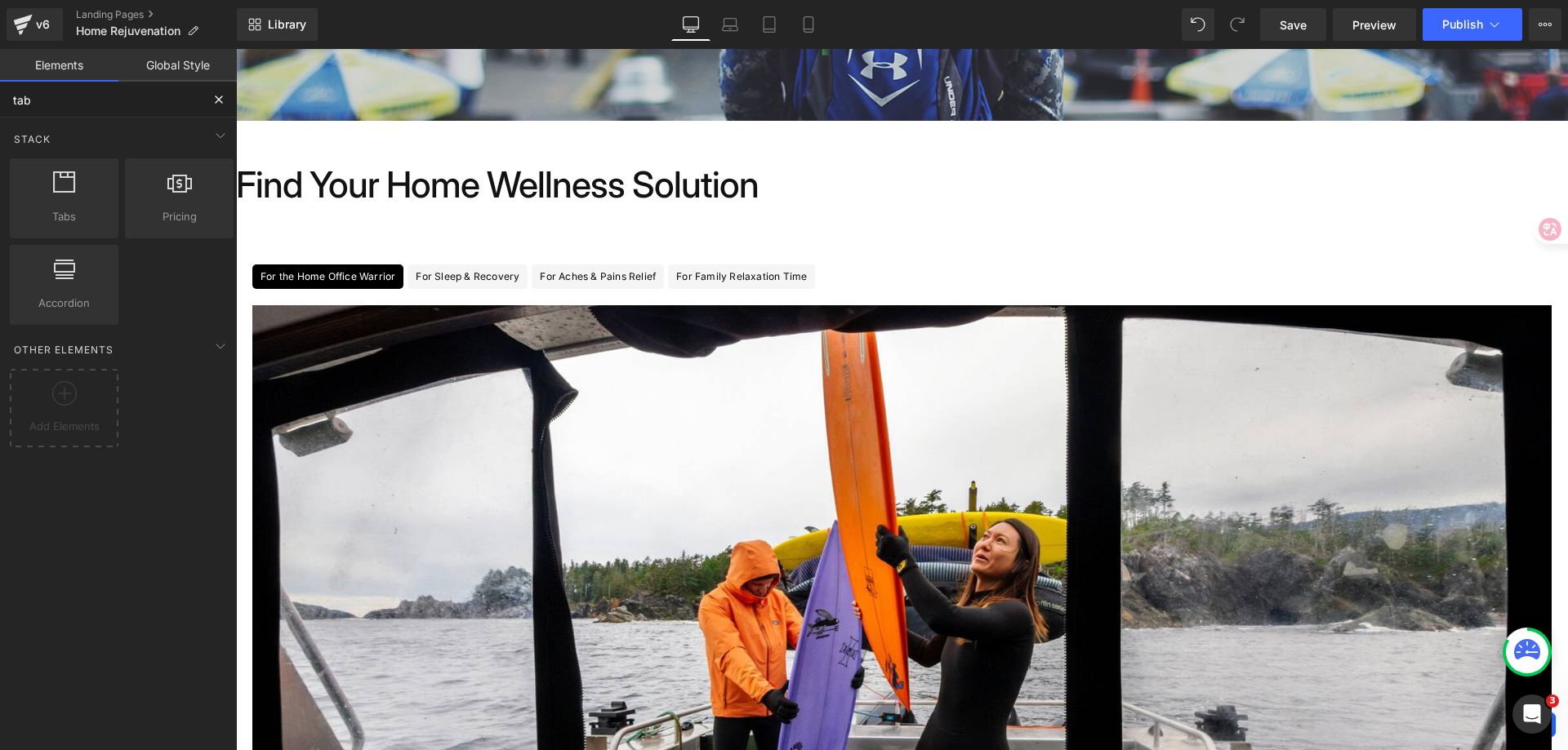
type input "tab"
click at [214, 128] on icon at bounding box center [220, 136] width 20 height 20
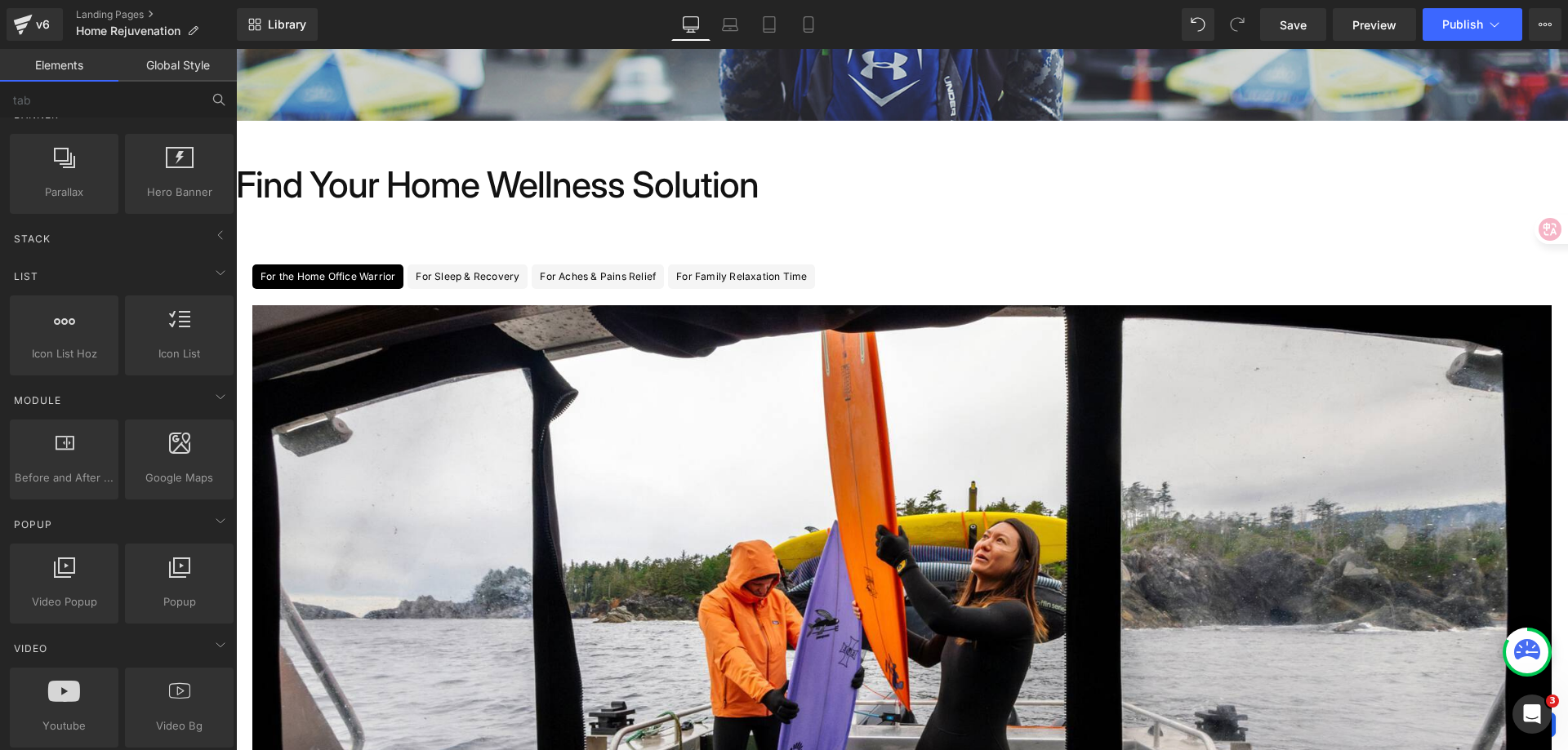
scroll to position [0, 0]
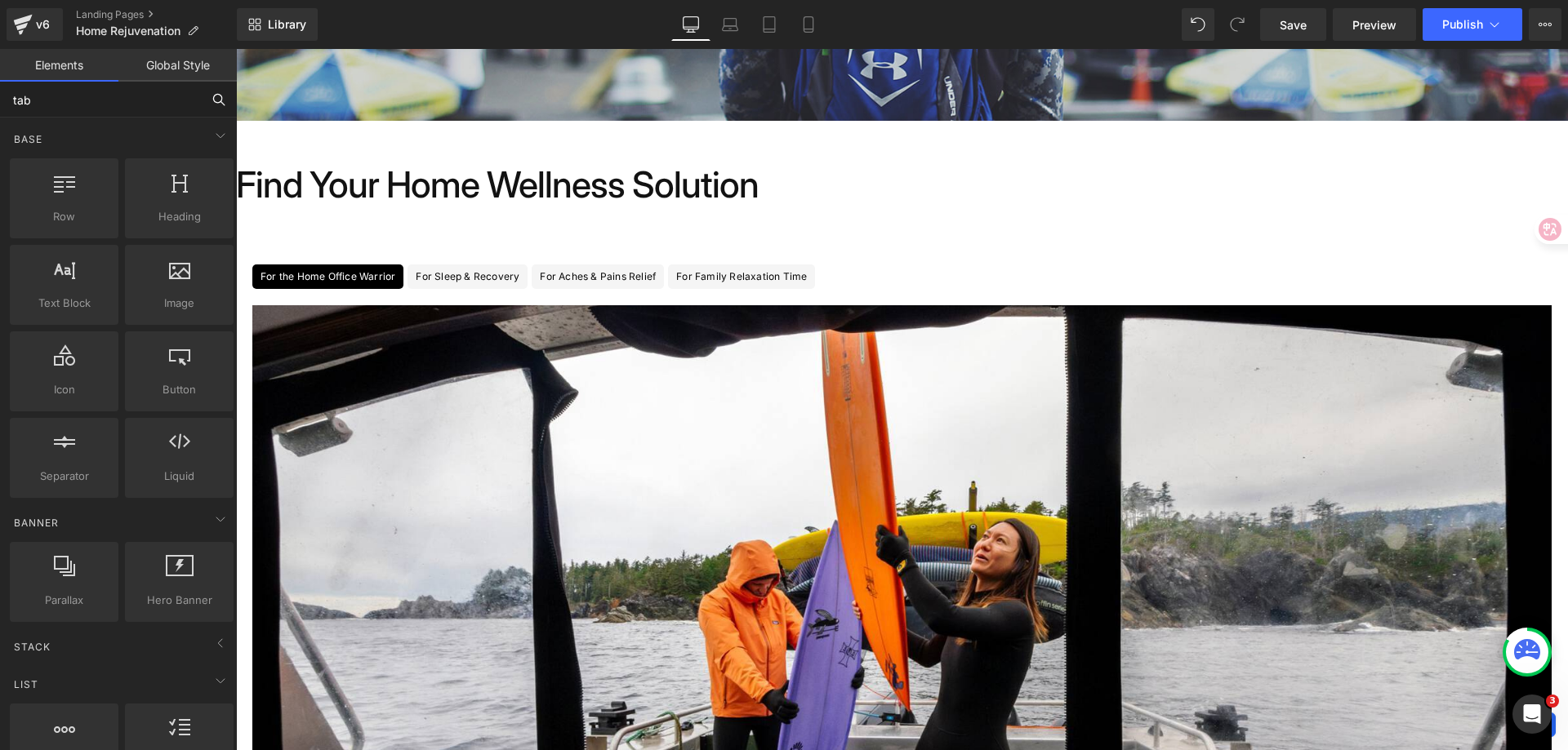
click at [150, 93] on input "tab" at bounding box center [100, 99] width 200 height 36
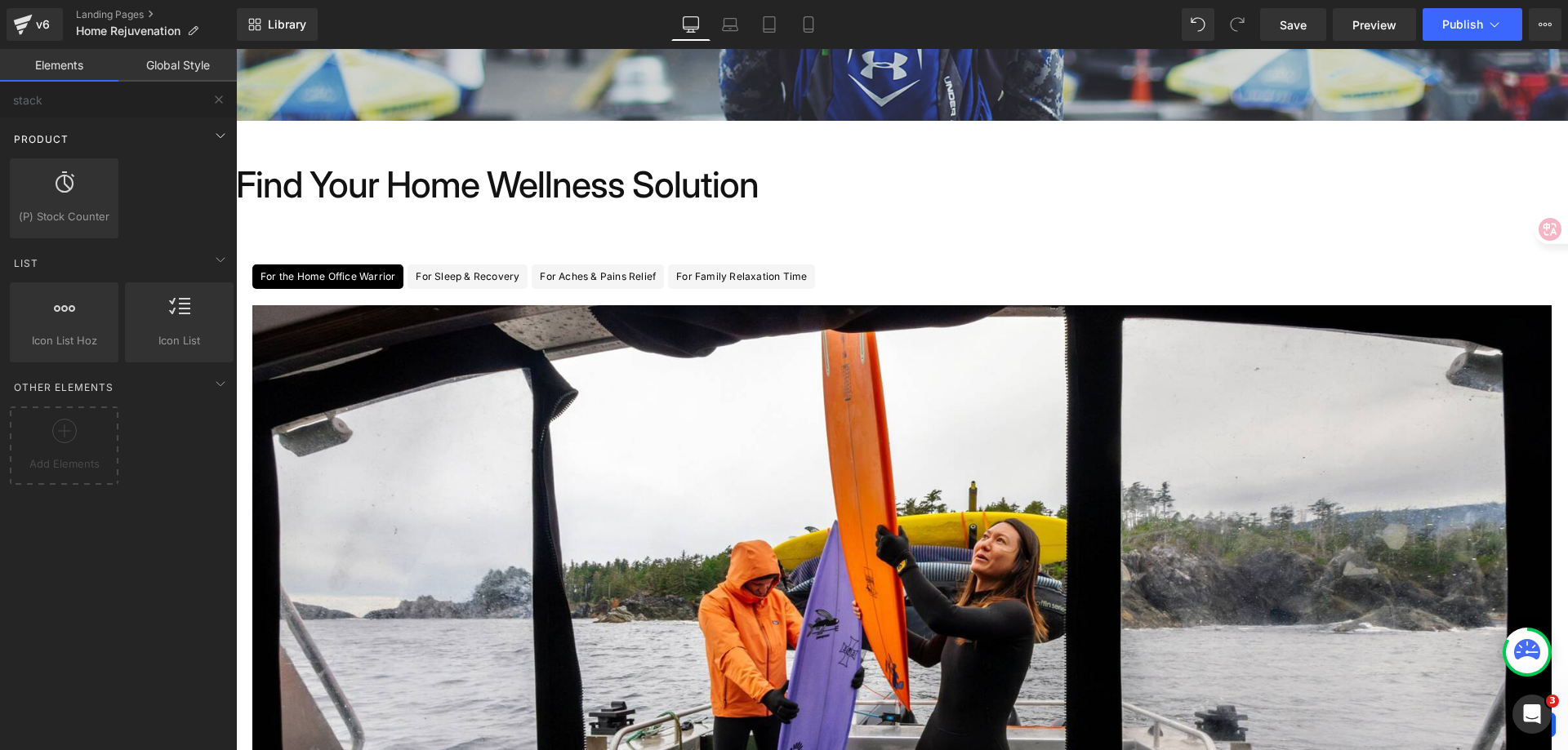
click at [164, 131] on div "Product" at bounding box center [122, 138] width 230 height 33
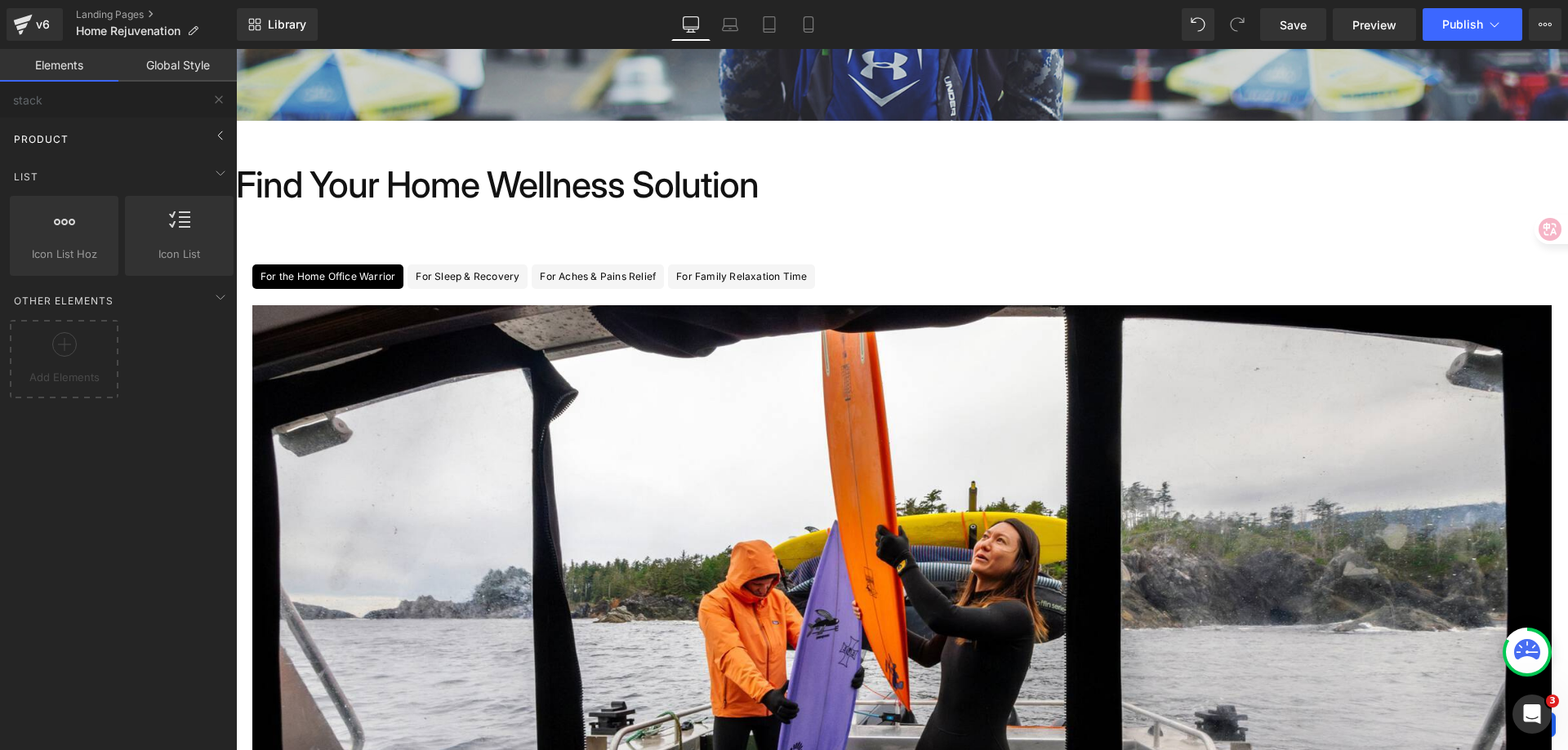
click at [164, 131] on div "Product" at bounding box center [122, 138] width 230 height 33
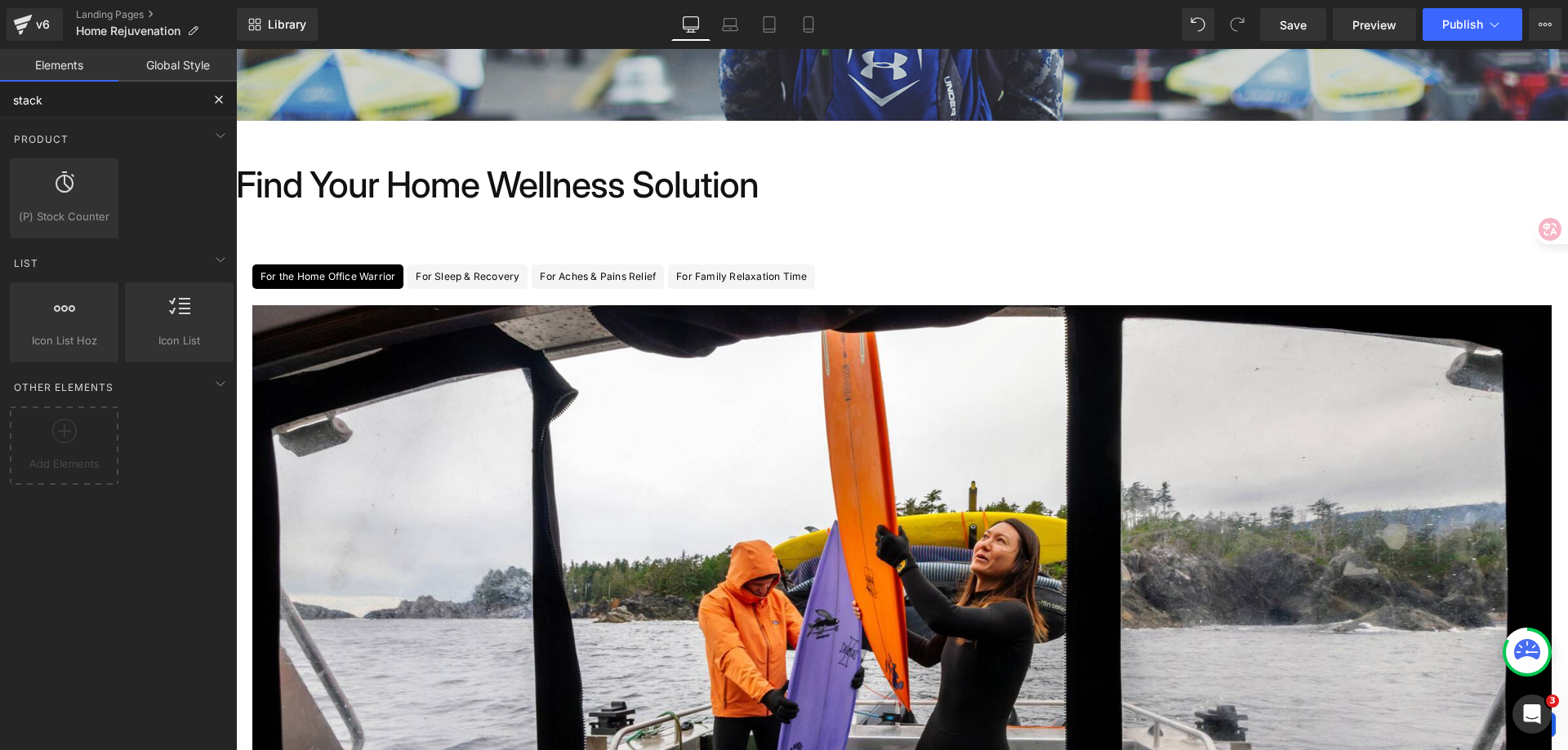
click at [127, 95] on input "stack" at bounding box center [100, 99] width 200 height 36
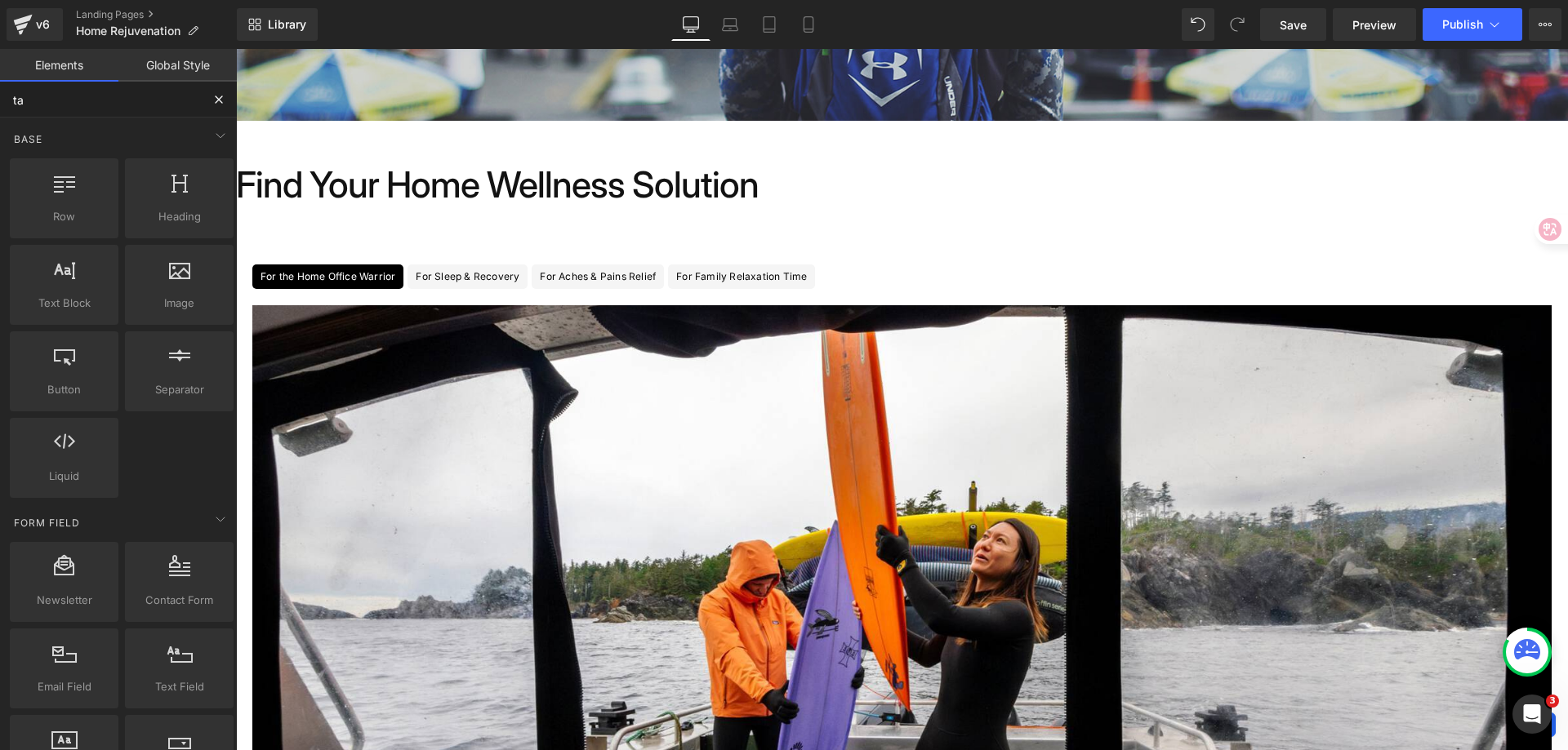
type input "tab"
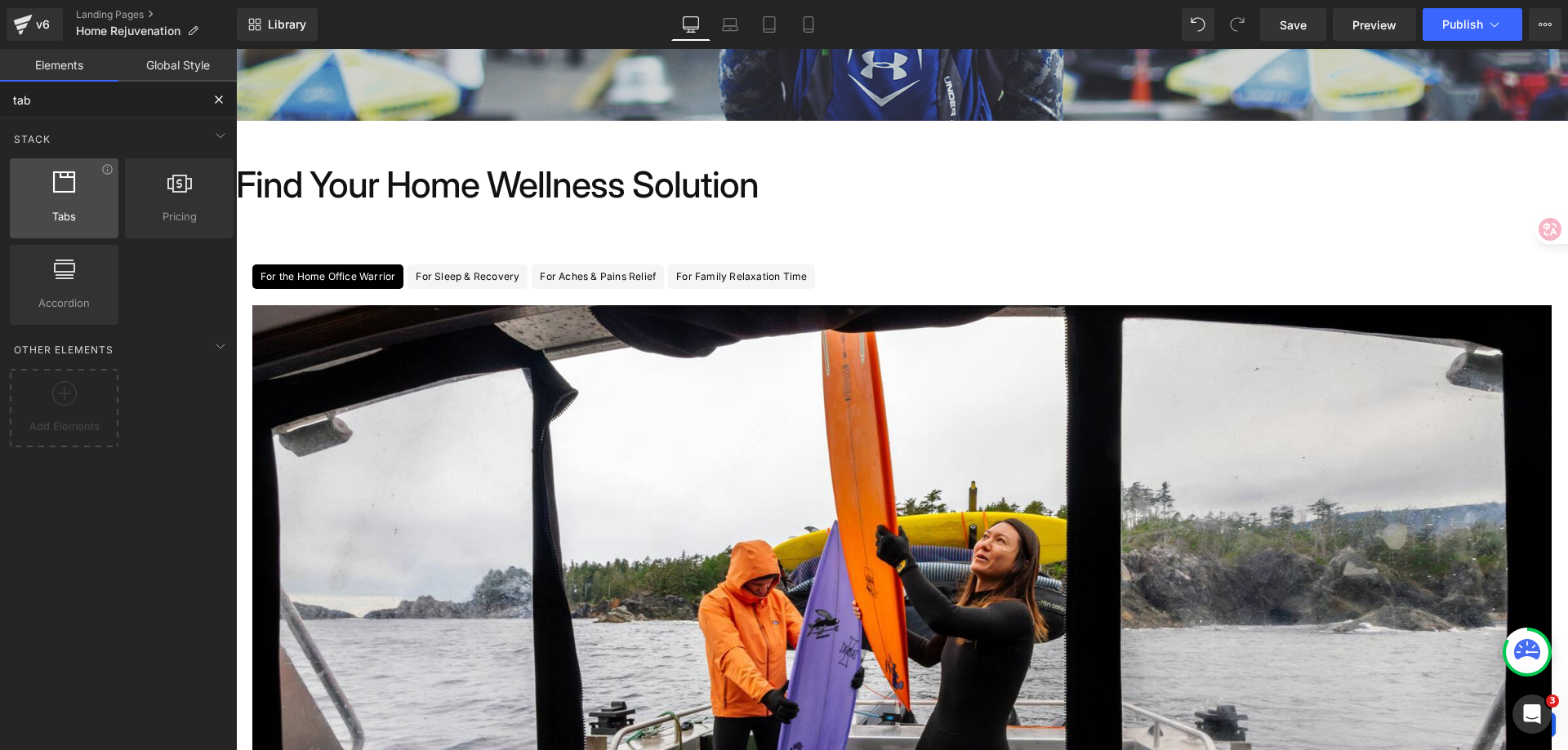
click at [81, 222] on span "Tabs" at bounding box center [65, 216] width 99 height 17
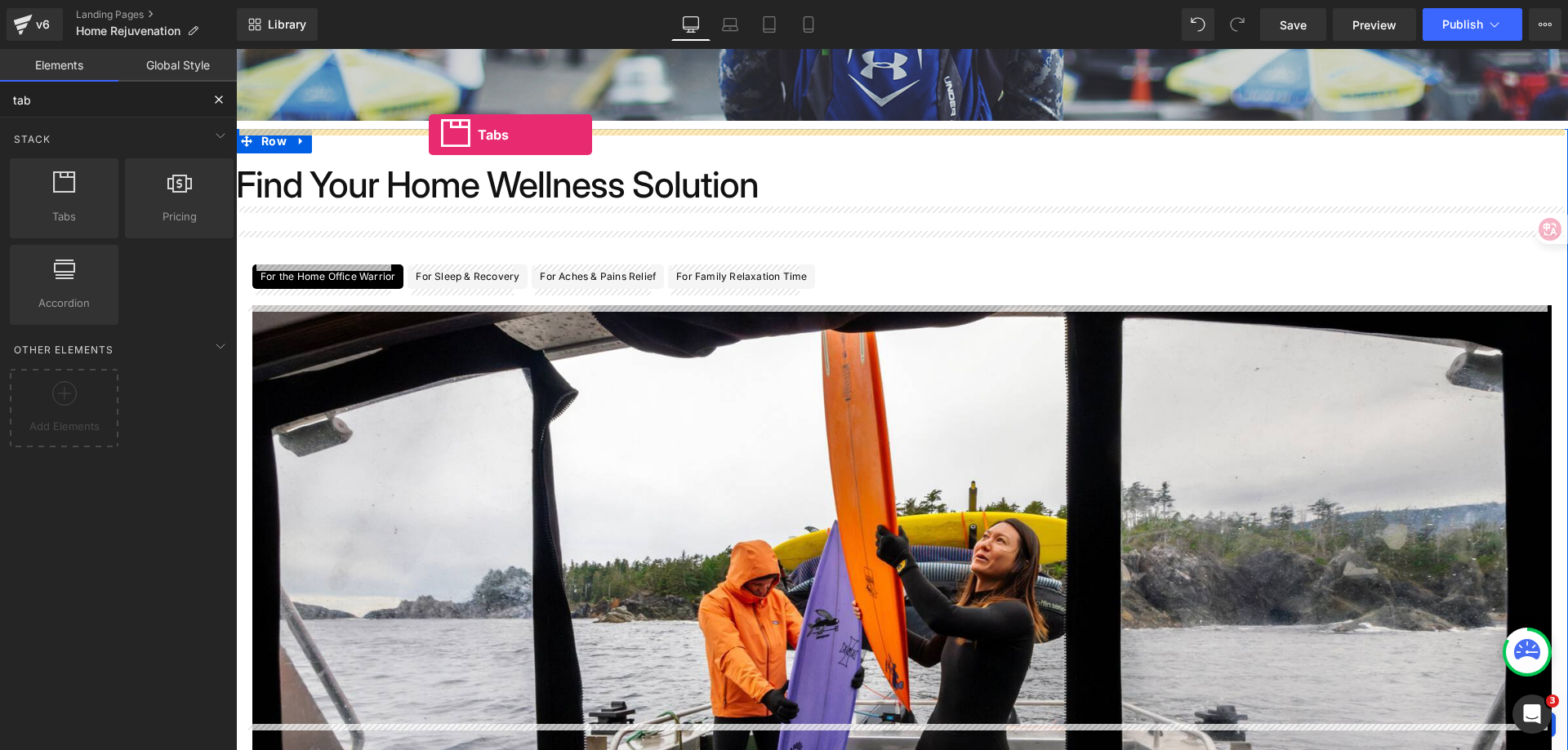
drag, startPoint x: 315, startPoint y: 259, endPoint x: 429, endPoint y: 135, distance: 168.4
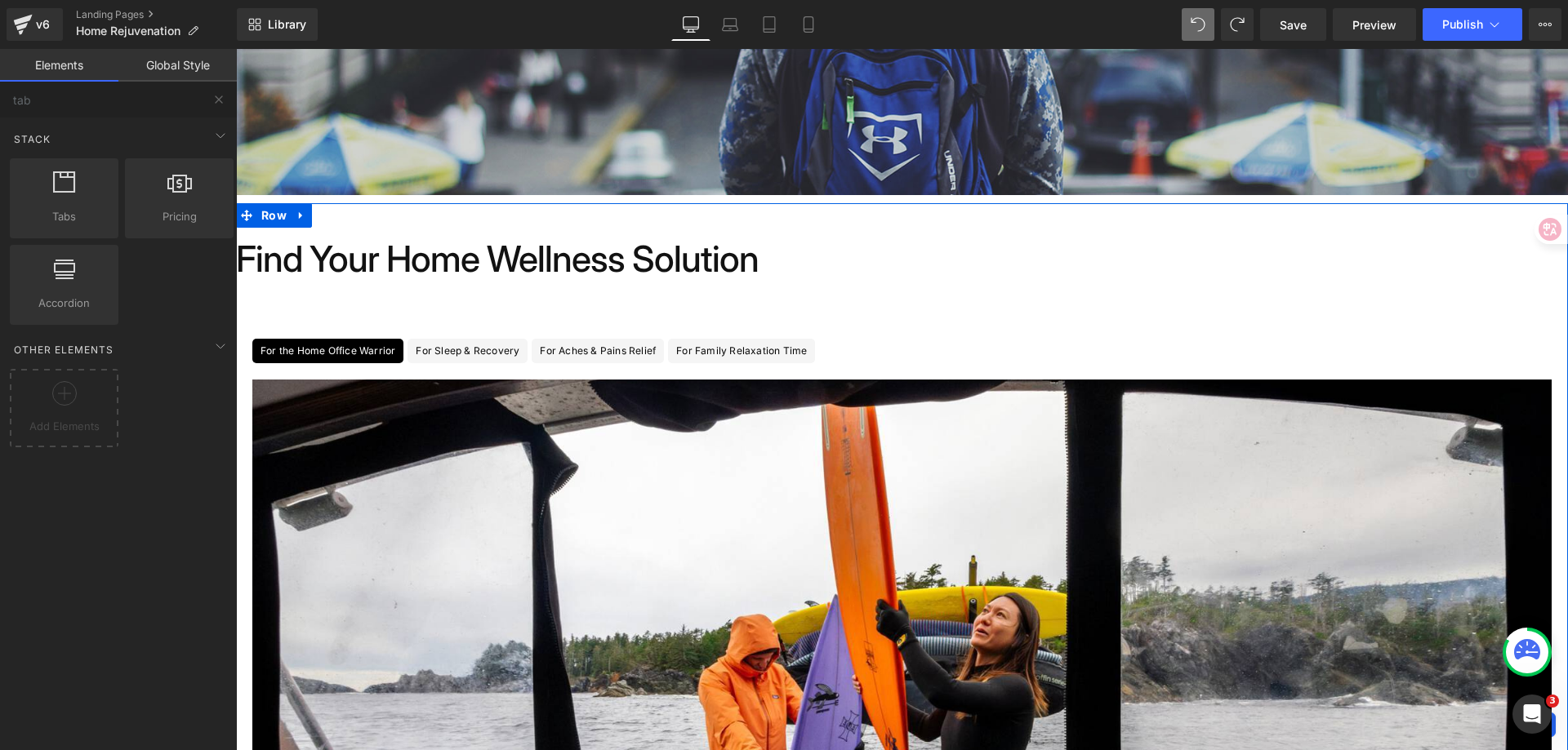
scroll to position [326, 0]
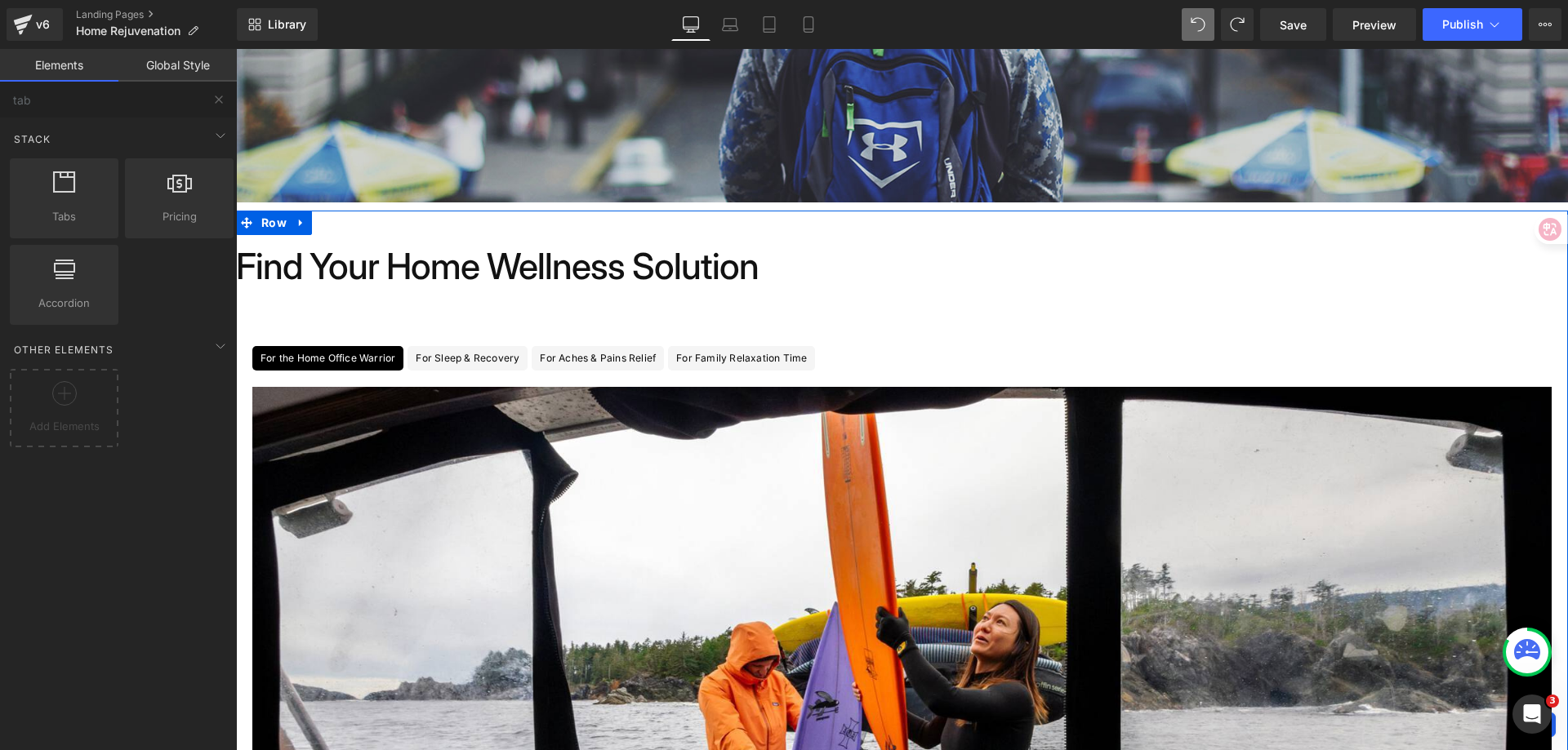
click at [493, 360] on div "For Sleep & Recovery" at bounding box center [467, 358] width 104 height 25
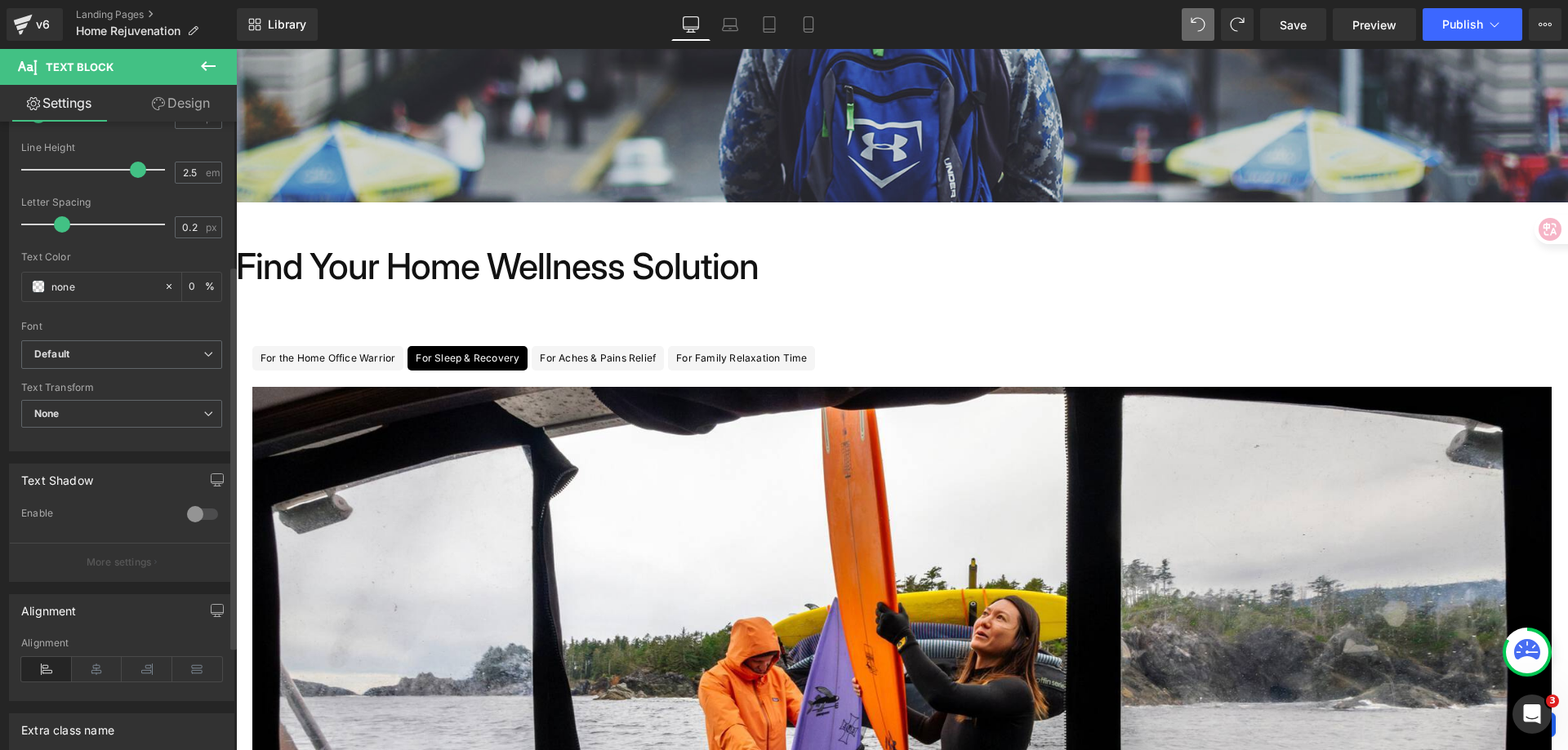
scroll to position [245, 0]
click at [101, 655] on icon at bounding box center [96, 660] width 51 height 25
click at [53, 656] on icon at bounding box center [46, 660] width 51 height 25
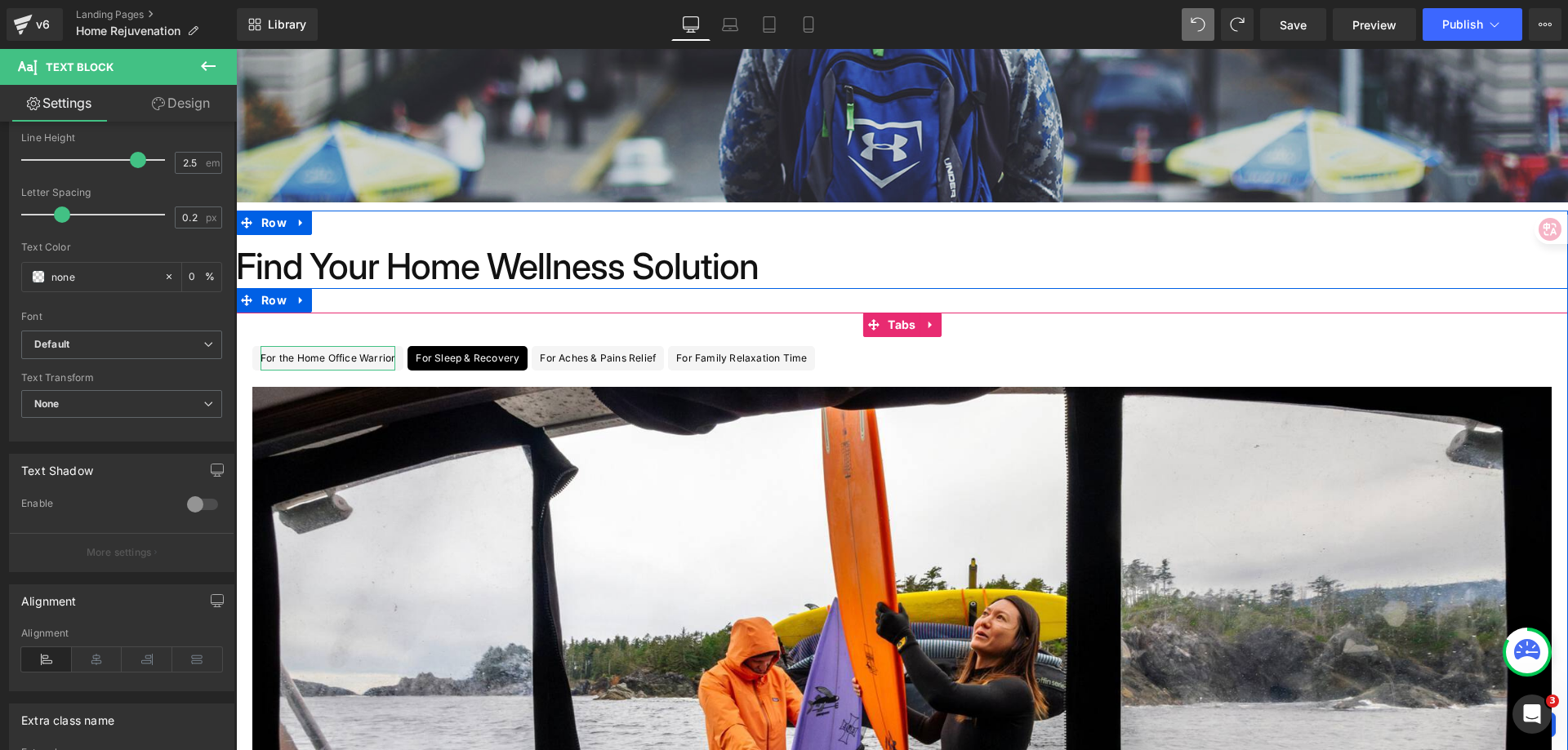
click at [338, 362] on div "For the Home Office Warrior" at bounding box center [328, 358] width 135 height 25
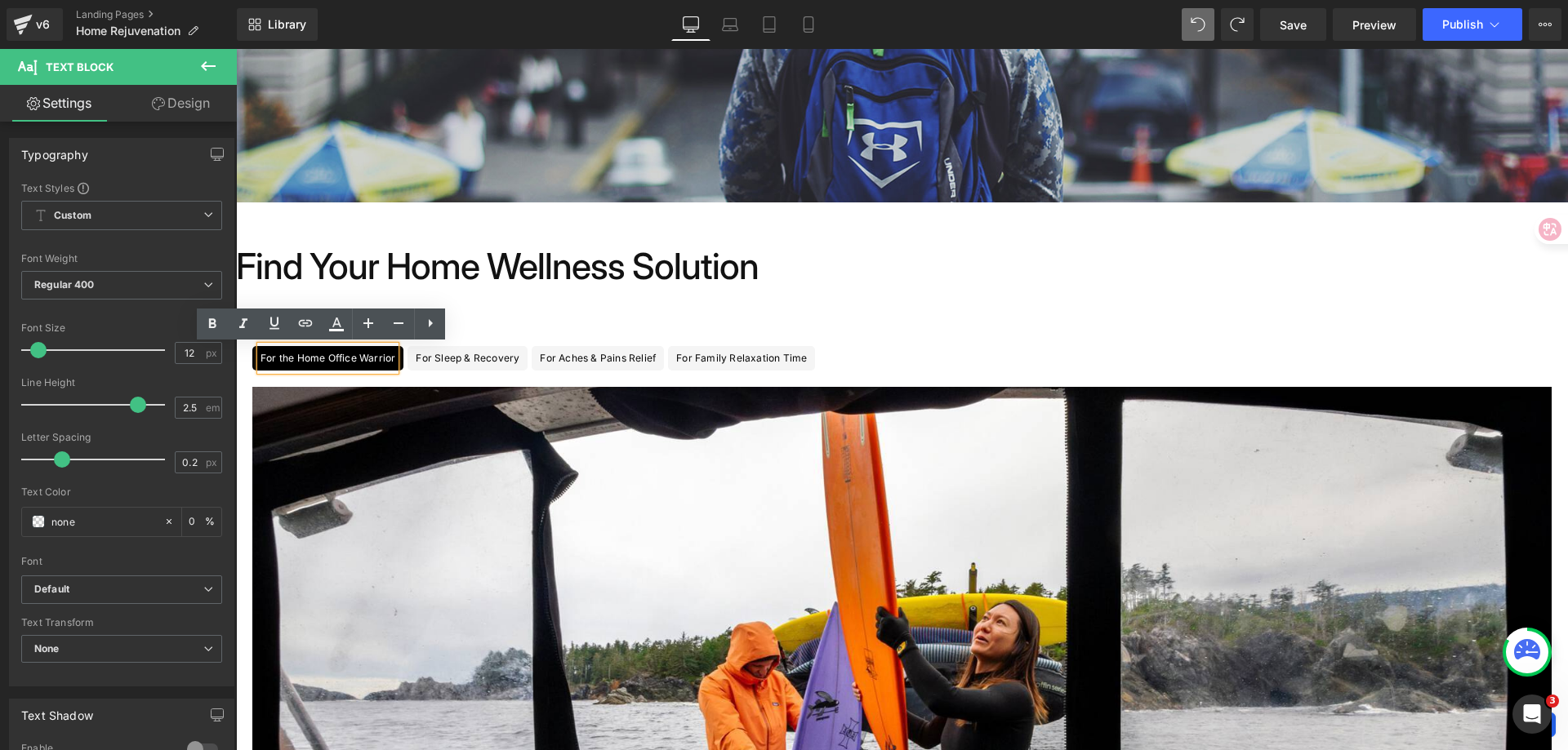
click at [879, 366] on ul "For the Home Office Warrior Text Block For Sleep & Recovery Text Block For Ache…" at bounding box center [902, 358] width 1332 height 25
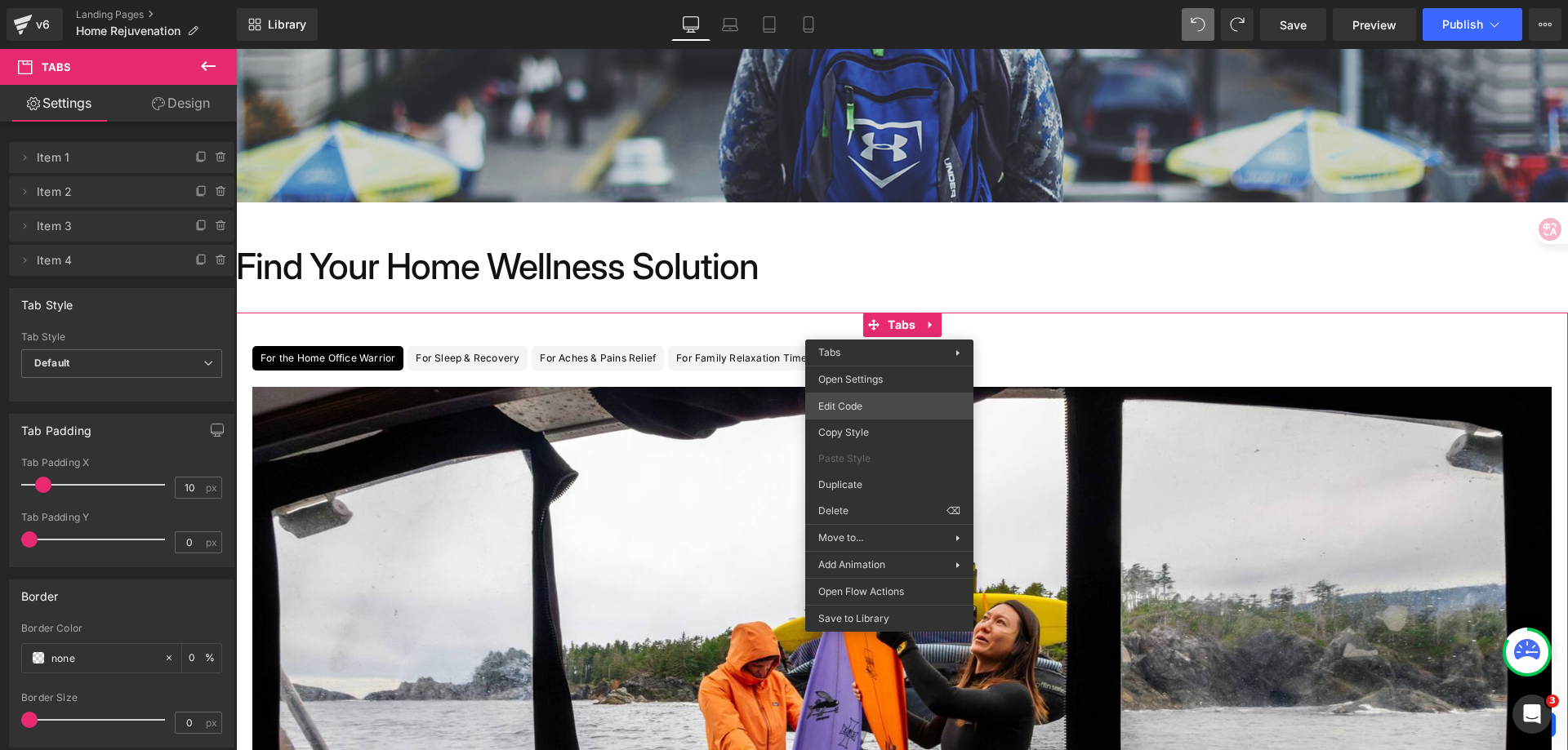
click at [880, 0] on div "Tabs You are previewing how the will restyle your page. You can not edit Elemen…" at bounding box center [784, 0] width 1568 height 0
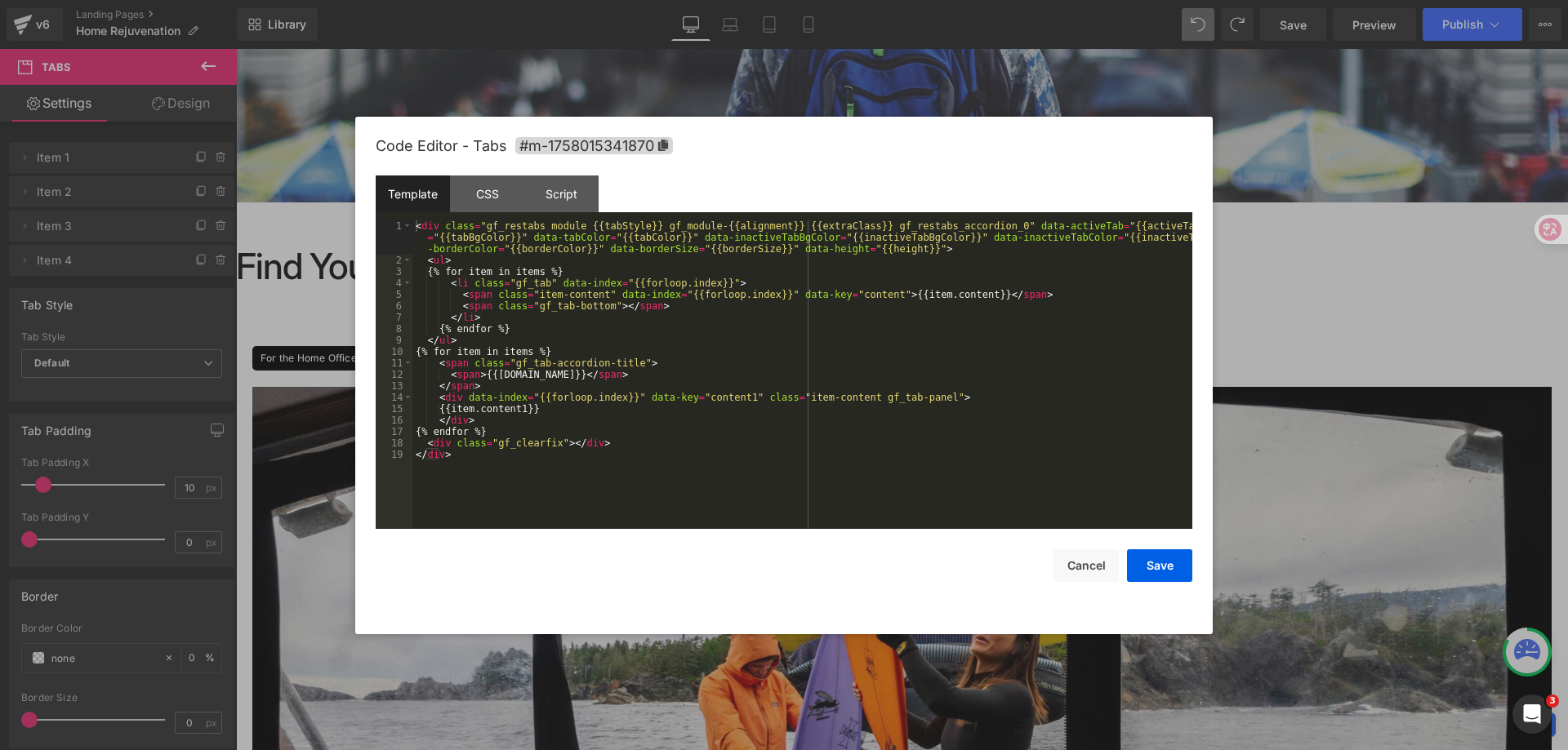
click at [600, 260] on div "< div class = "gf_restabs module {{tabStyle}} gf_module-{{alignment}} {{extraCl…" at bounding box center [803, 397] width 780 height 354
click at [486, 197] on div "CSS" at bounding box center [486, 193] width 74 height 37
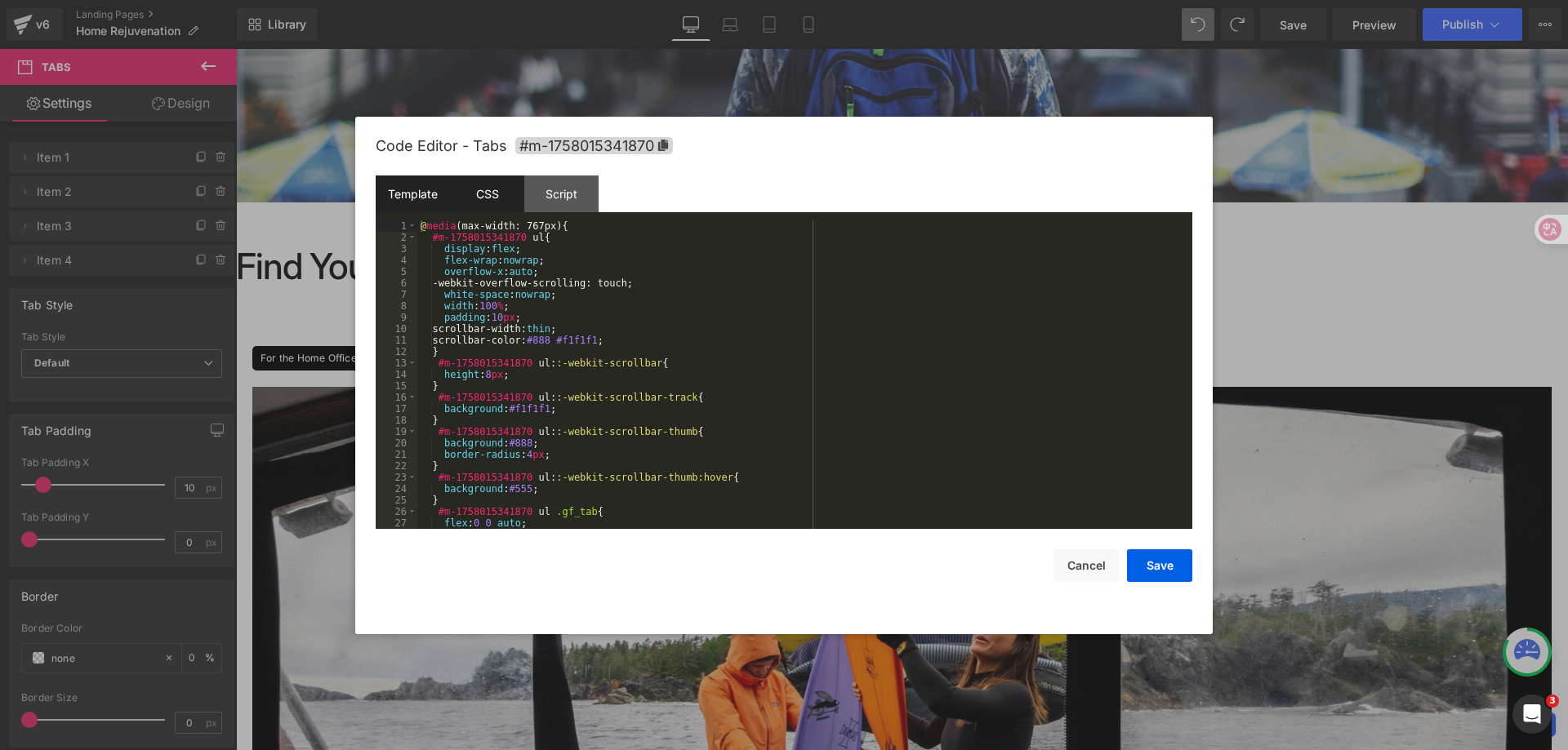
click at [398, 188] on div "Template" at bounding box center [413, 193] width 74 height 37
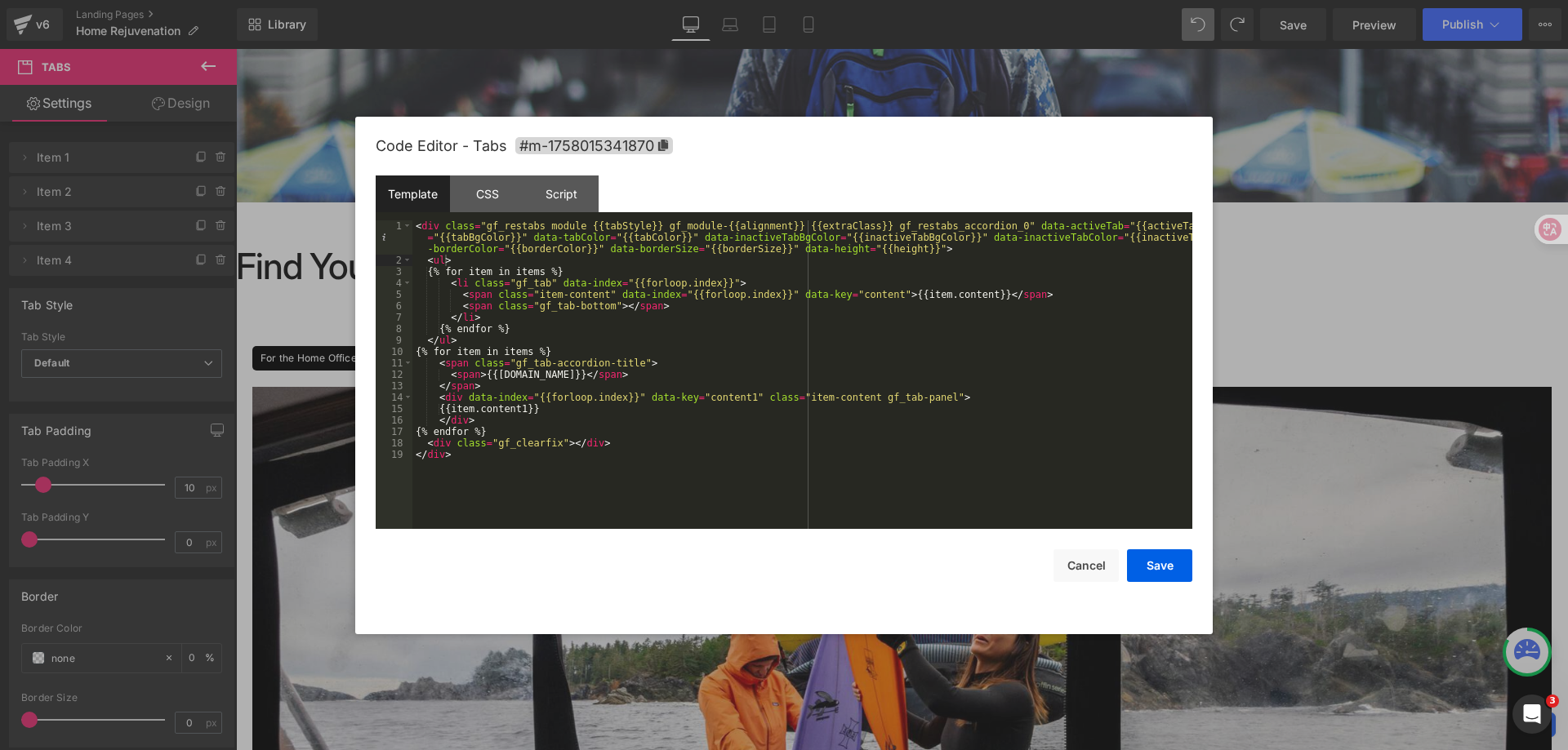
click at [472, 251] on div "< div class = "gf_restabs module {{tabStyle}} gf_module-{{alignment}} {{extraCl…" at bounding box center [803, 397] width 780 height 354
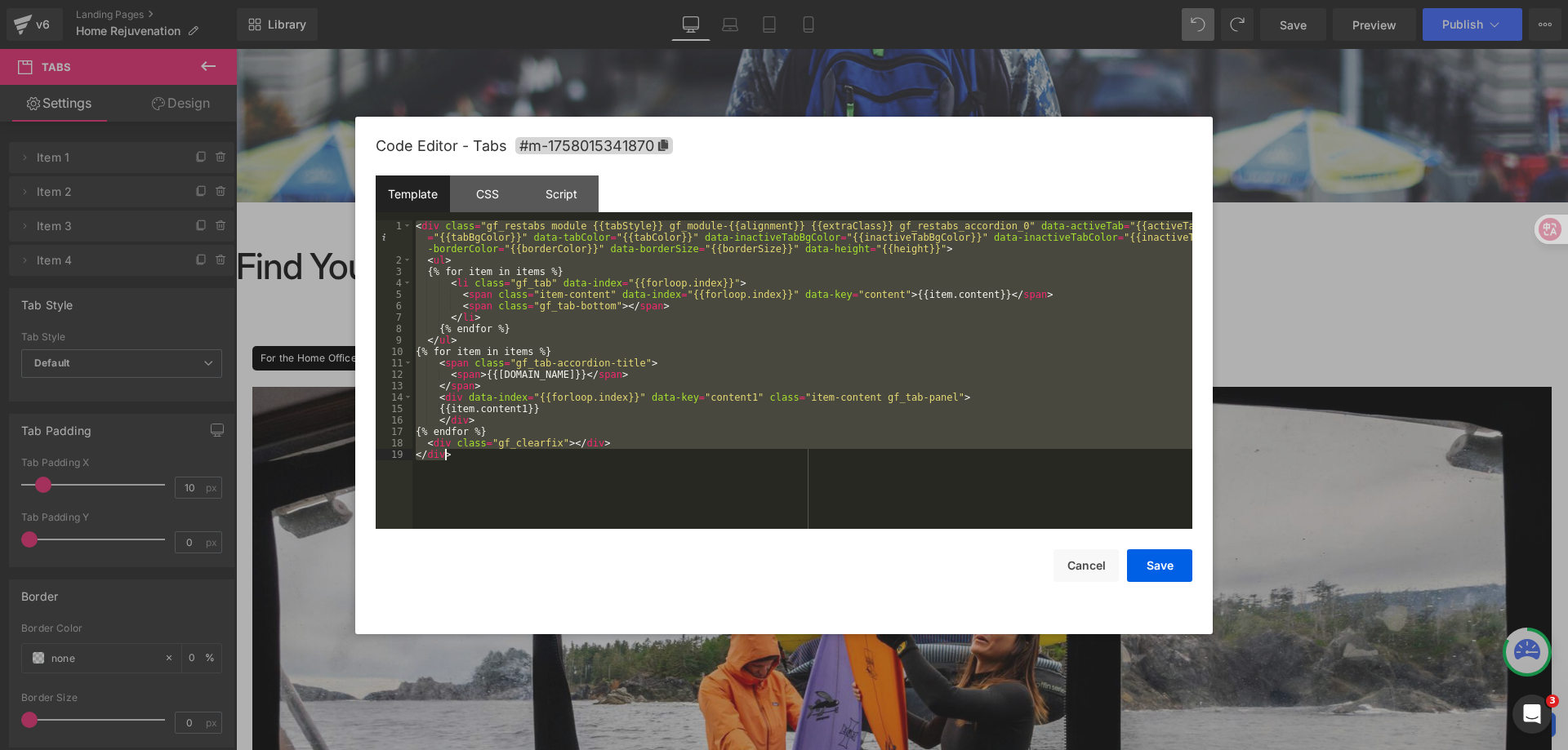
drag, startPoint x: 415, startPoint y: 224, endPoint x: 947, endPoint y: 453, distance: 579.2
click at [947, 453] on div "< div class = "gf_restabs module {{tabStyle}} gf_module-{{alignment}} {{extraCl…" at bounding box center [803, 397] width 780 height 354
click at [754, 404] on div "< div class = "gf_restabs module {{tabStyle}} gf_module-{{alignment}} {{extraCl…" at bounding box center [803, 374] width 780 height 309
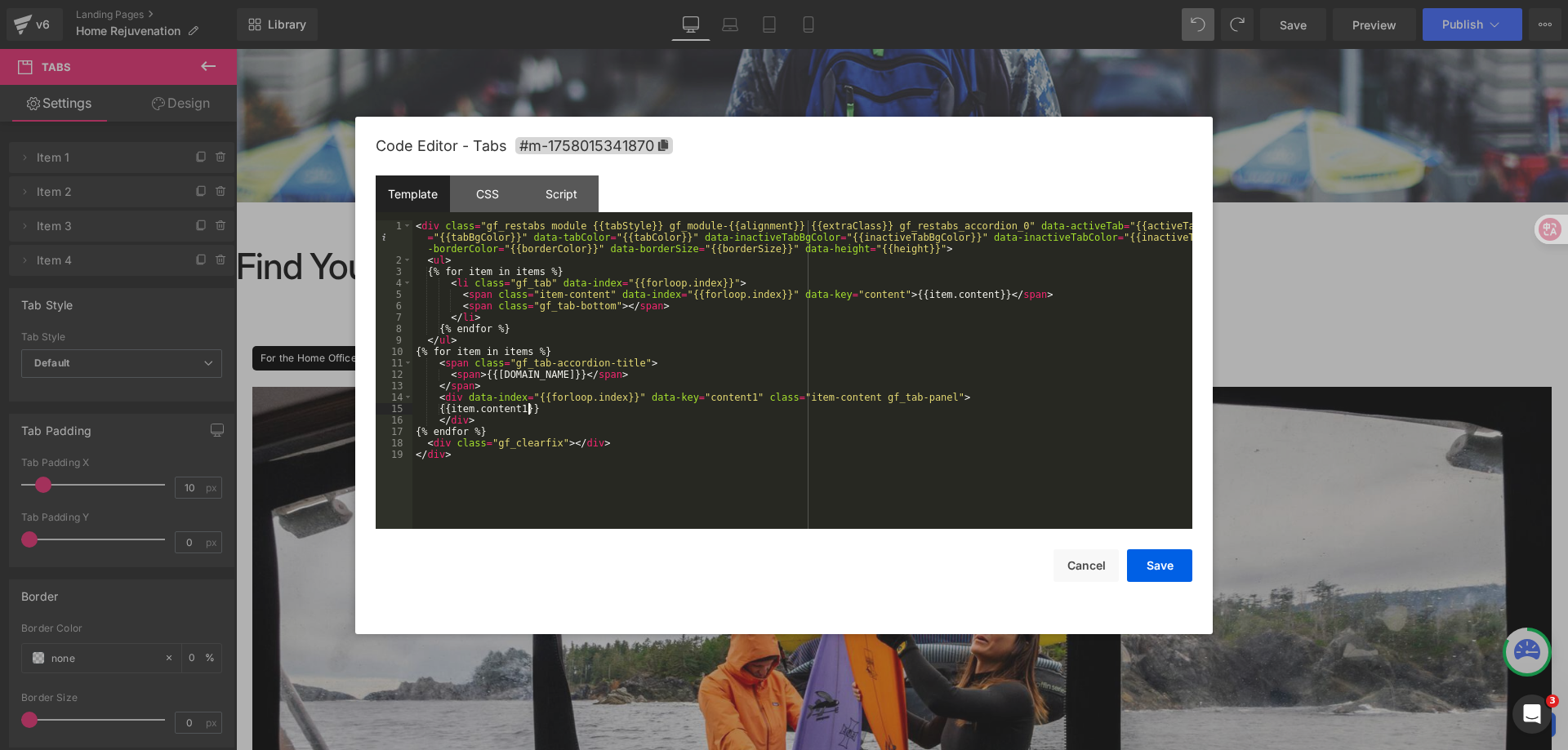
click at [579, 749] on div at bounding box center [784, 375] width 1568 height 750
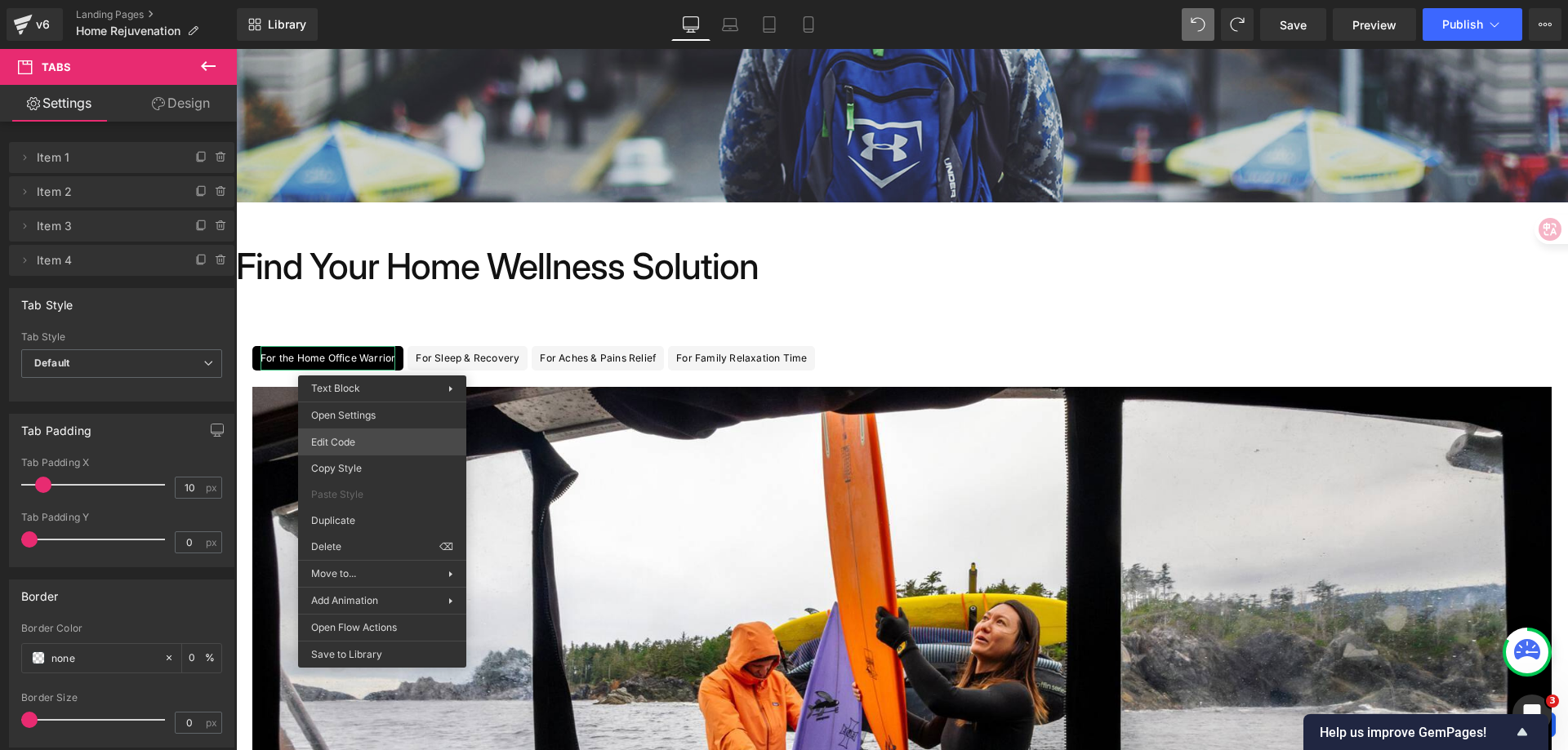
click at [390, 0] on div "Tabs You are previewing how the will restyle your page. You can not edit Elemen…" at bounding box center [784, 0] width 1568 height 0
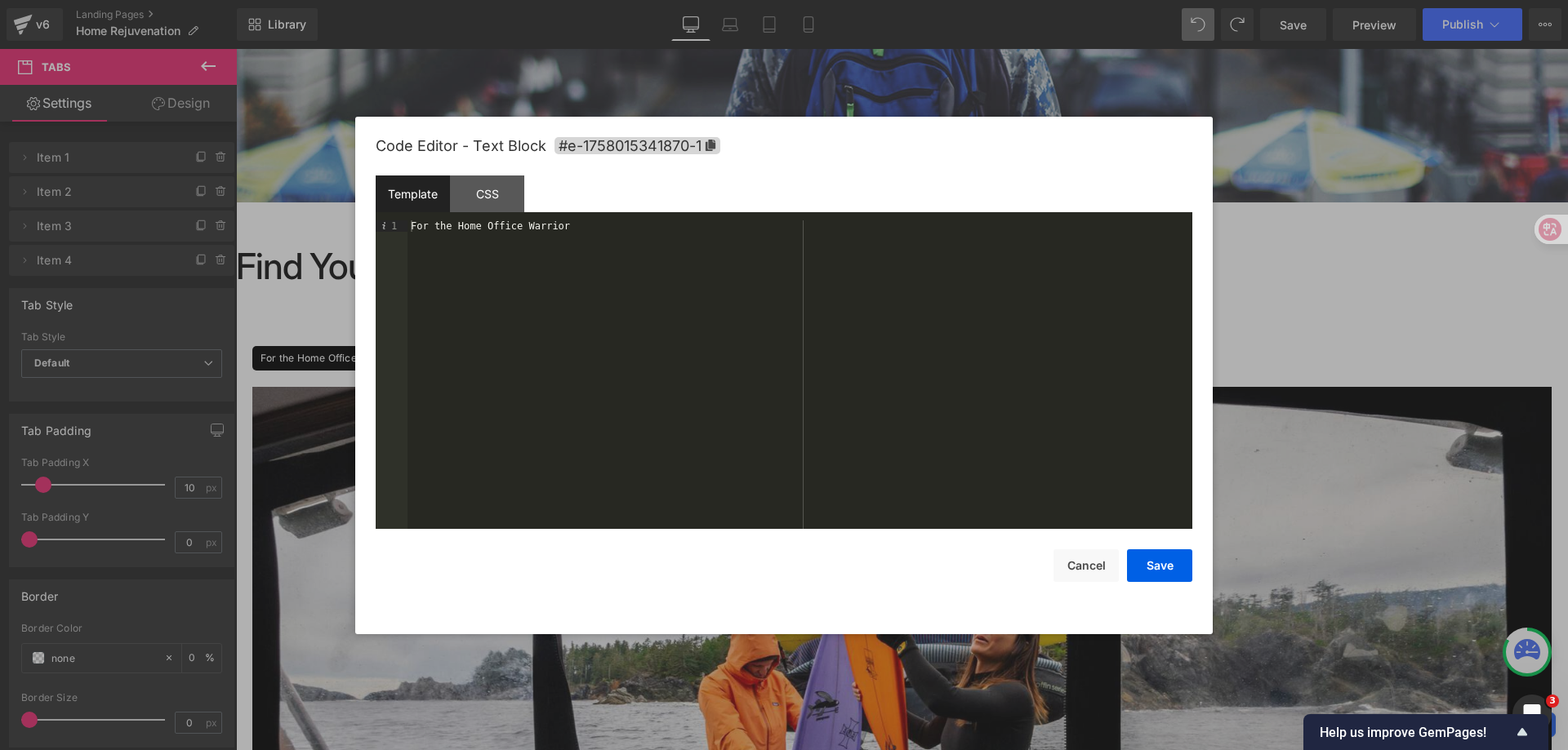
click at [556, 228] on div "For the Home Office Warrior" at bounding box center [800, 386] width 785 height 331
click at [482, 208] on div "CSS" at bounding box center [486, 193] width 74 height 37
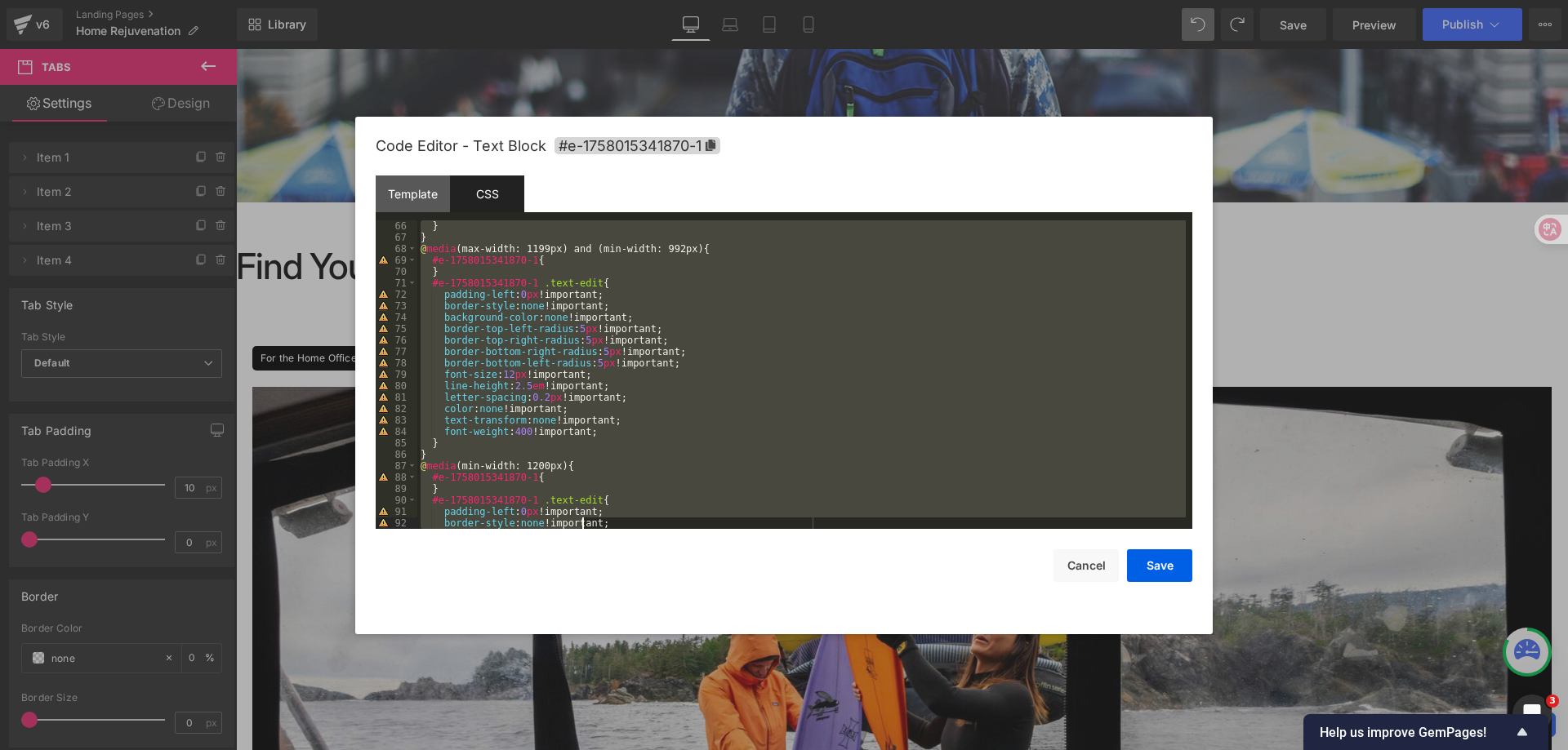
scroll to position [1120, 0]
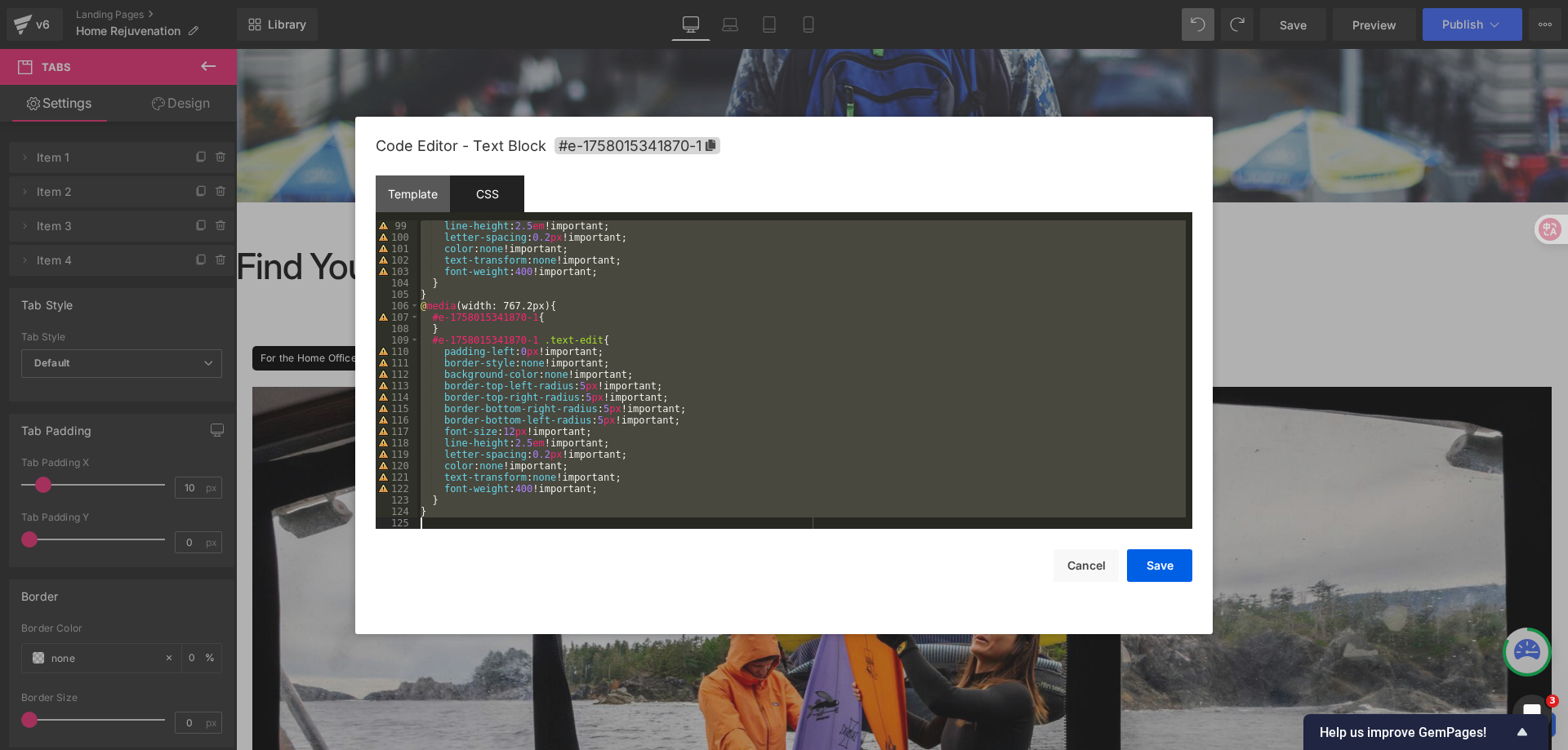
drag, startPoint x: 514, startPoint y: 265, endPoint x: 865, endPoint y: 582, distance: 473.0
click at [865, 582] on div "Code Editor - Text Block #e-1758015341870-1 Template CSS 1 For the Home Office …" at bounding box center [784, 376] width 817 height 518
click at [1098, 570] on button "Cancel" at bounding box center [1087, 565] width 65 height 33
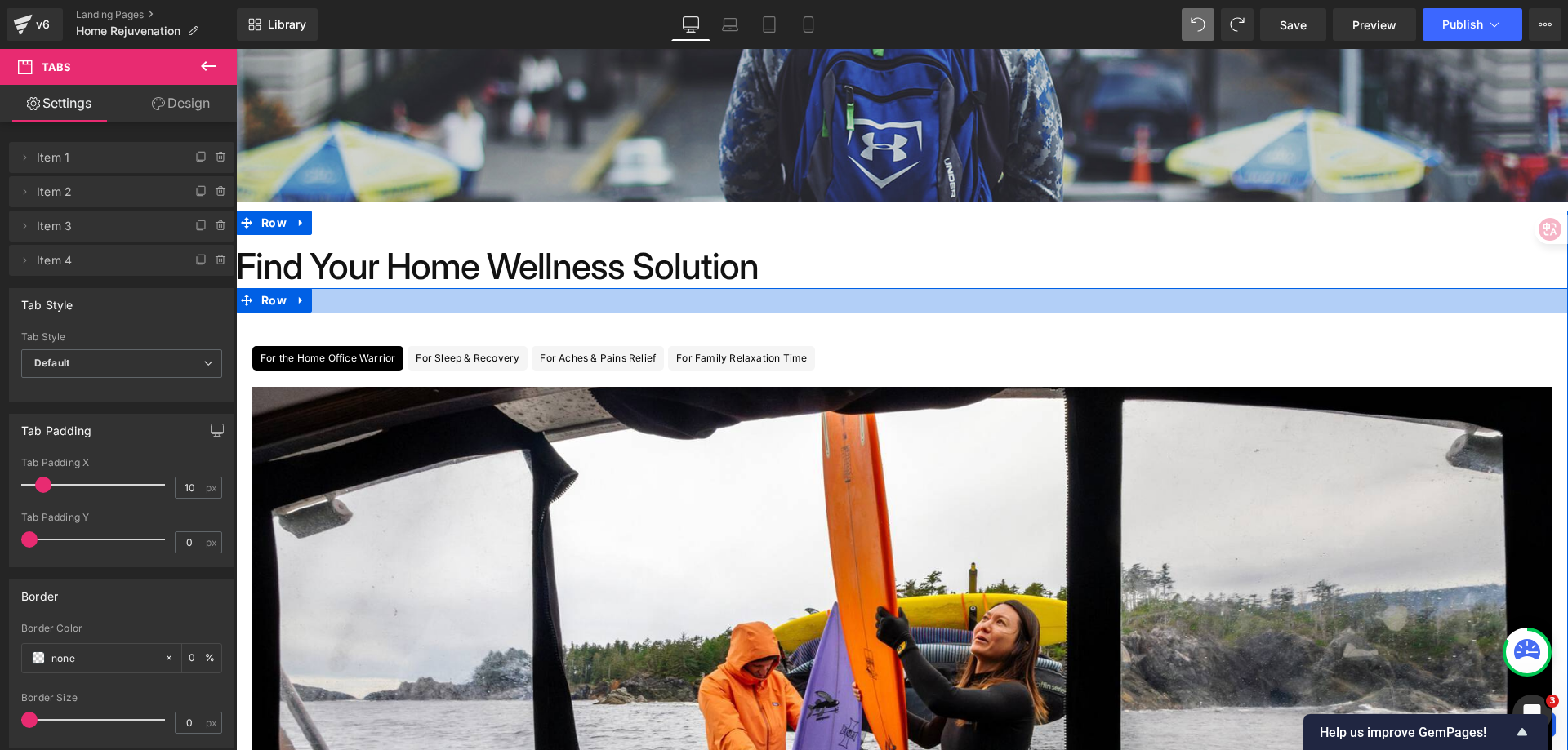
click at [884, 307] on div at bounding box center [902, 300] width 1332 height 25
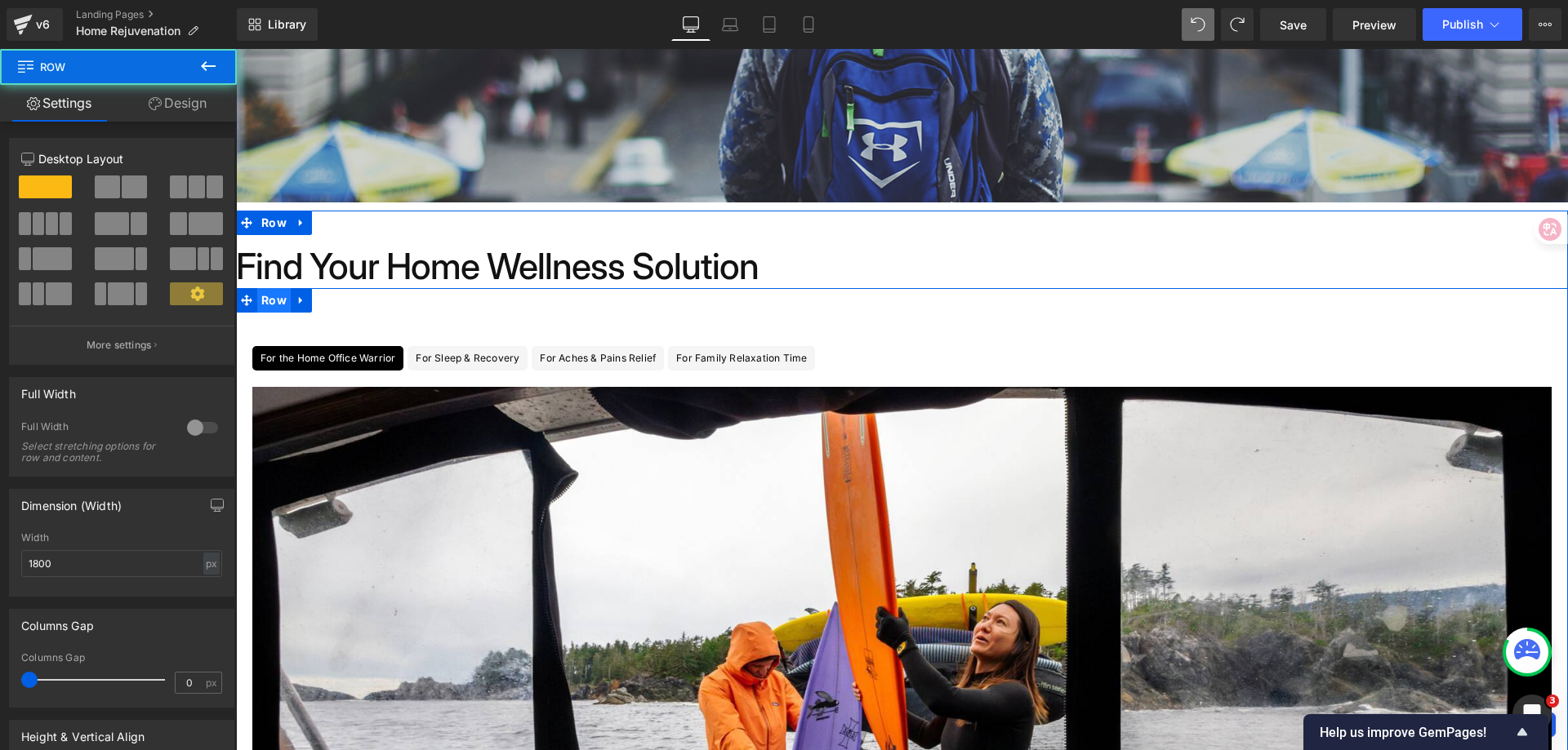
click at [274, 302] on span "Row" at bounding box center [274, 300] width 34 height 25
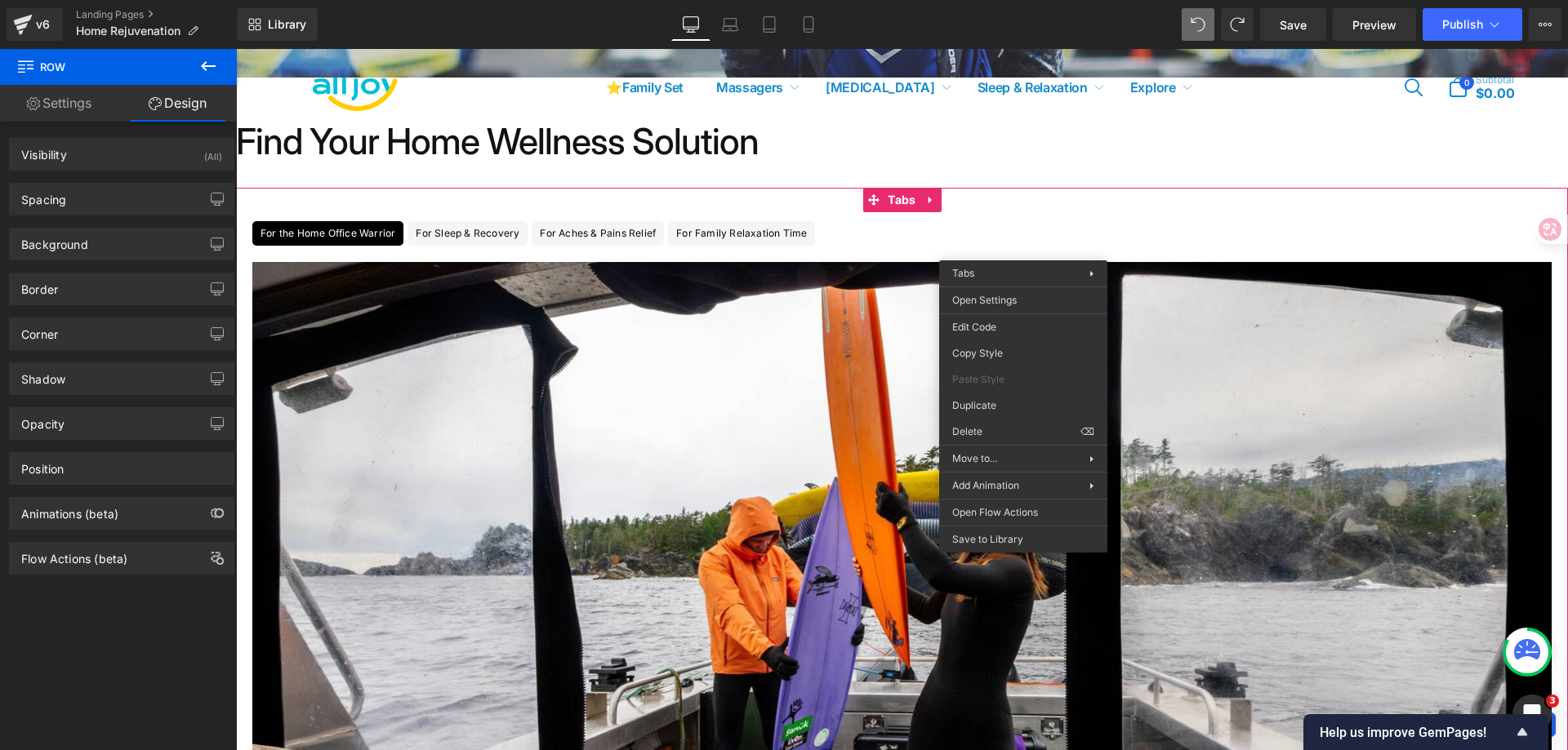
scroll to position [423, 0]
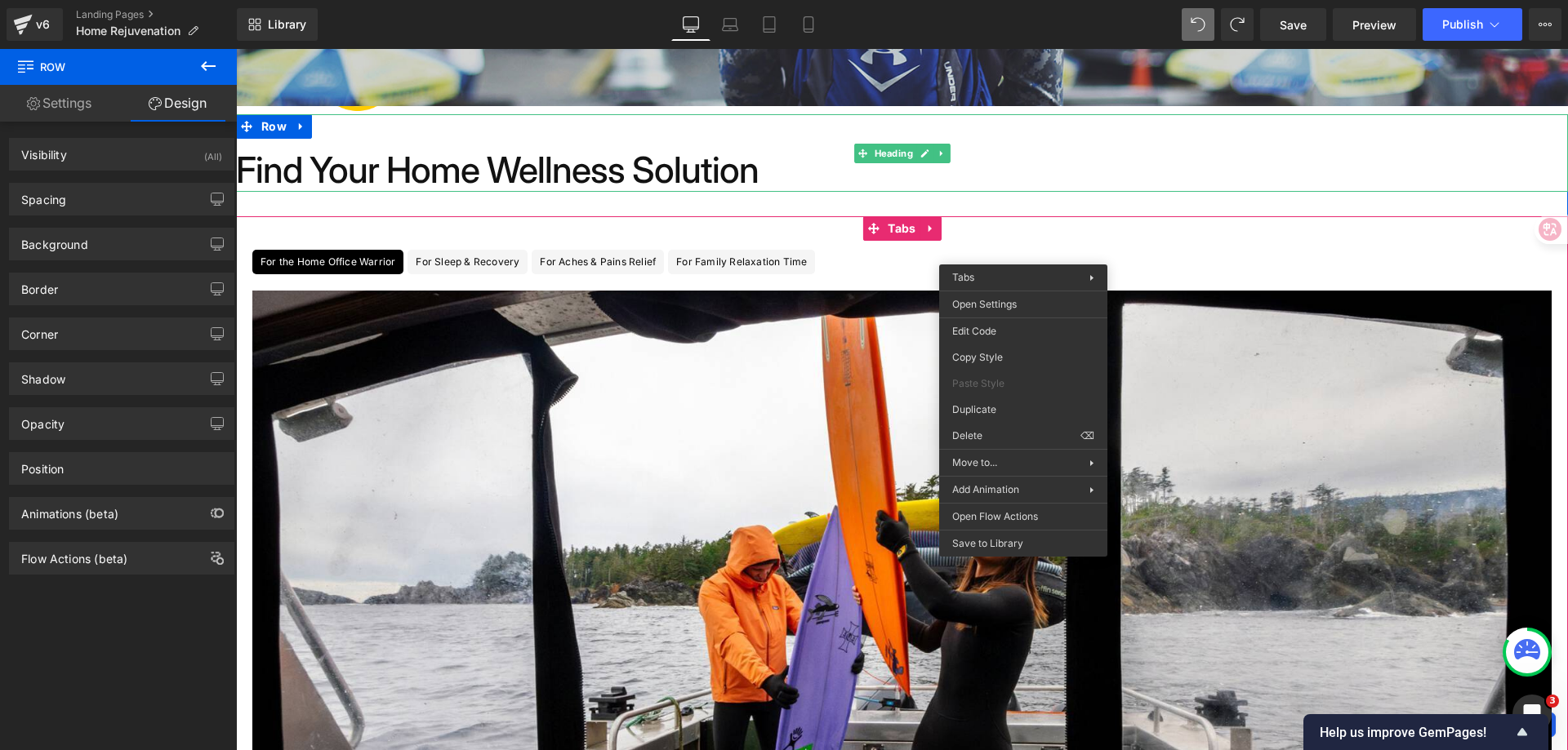
click at [1074, 173] on h1 "Find Your Home Wellness Solution" at bounding box center [902, 171] width 1332 height 44
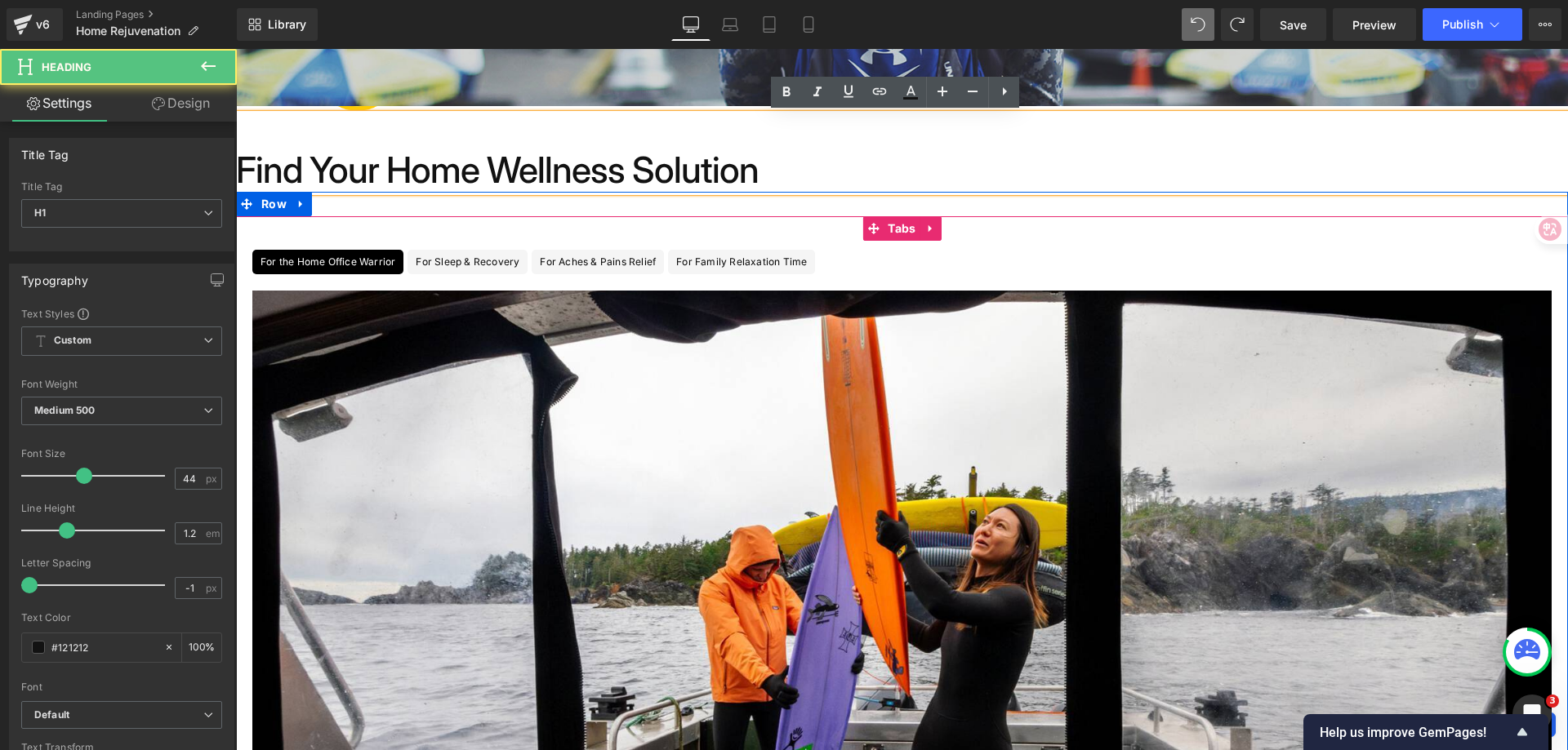
click at [1178, 252] on ul "For the Home Office Warrior Text Block For Sleep & Recovery Text Block For Ache…" at bounding box center [902, 262] width 1332 height 25
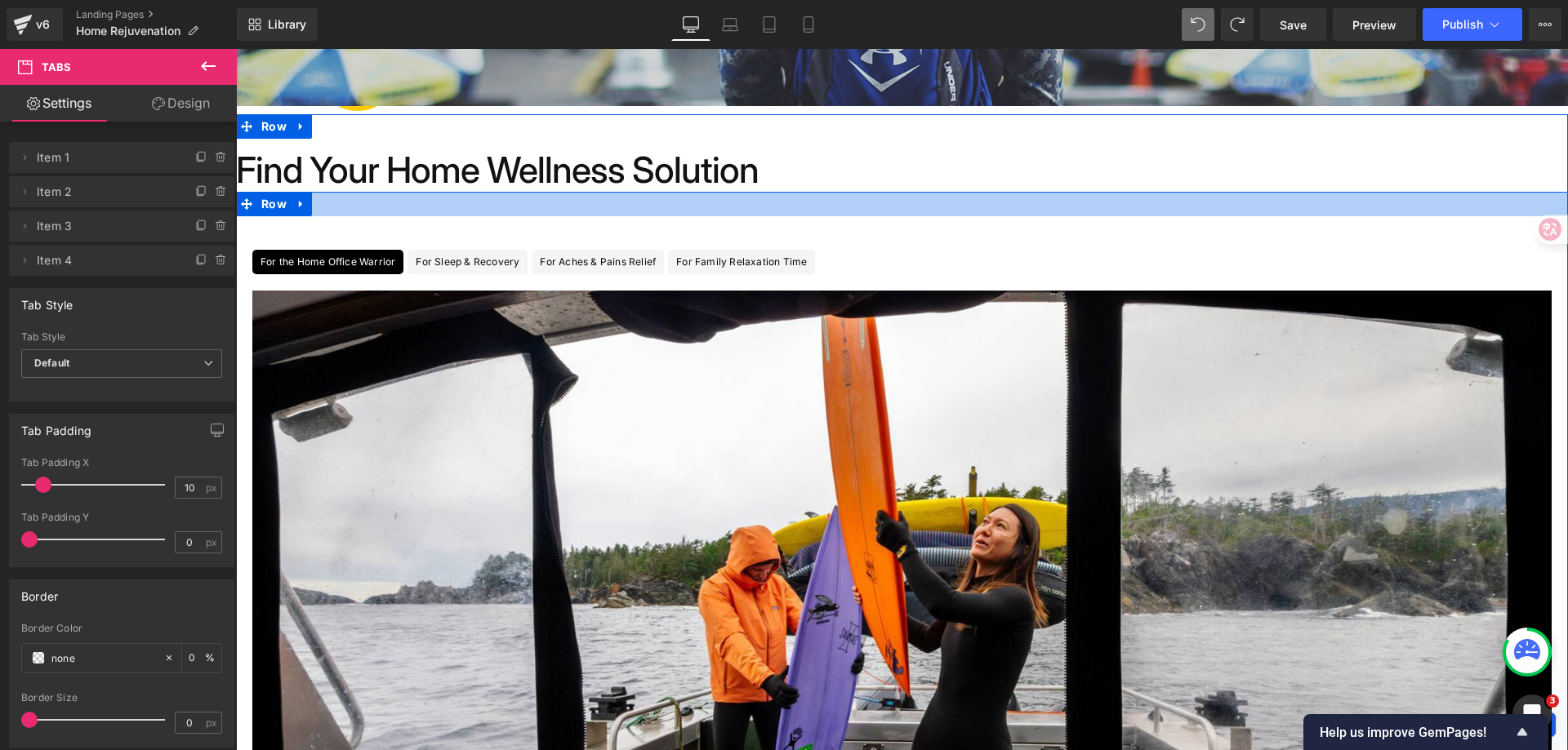
click at [920, 209] on div at bounding box center [902, 203] width 1332 height 25
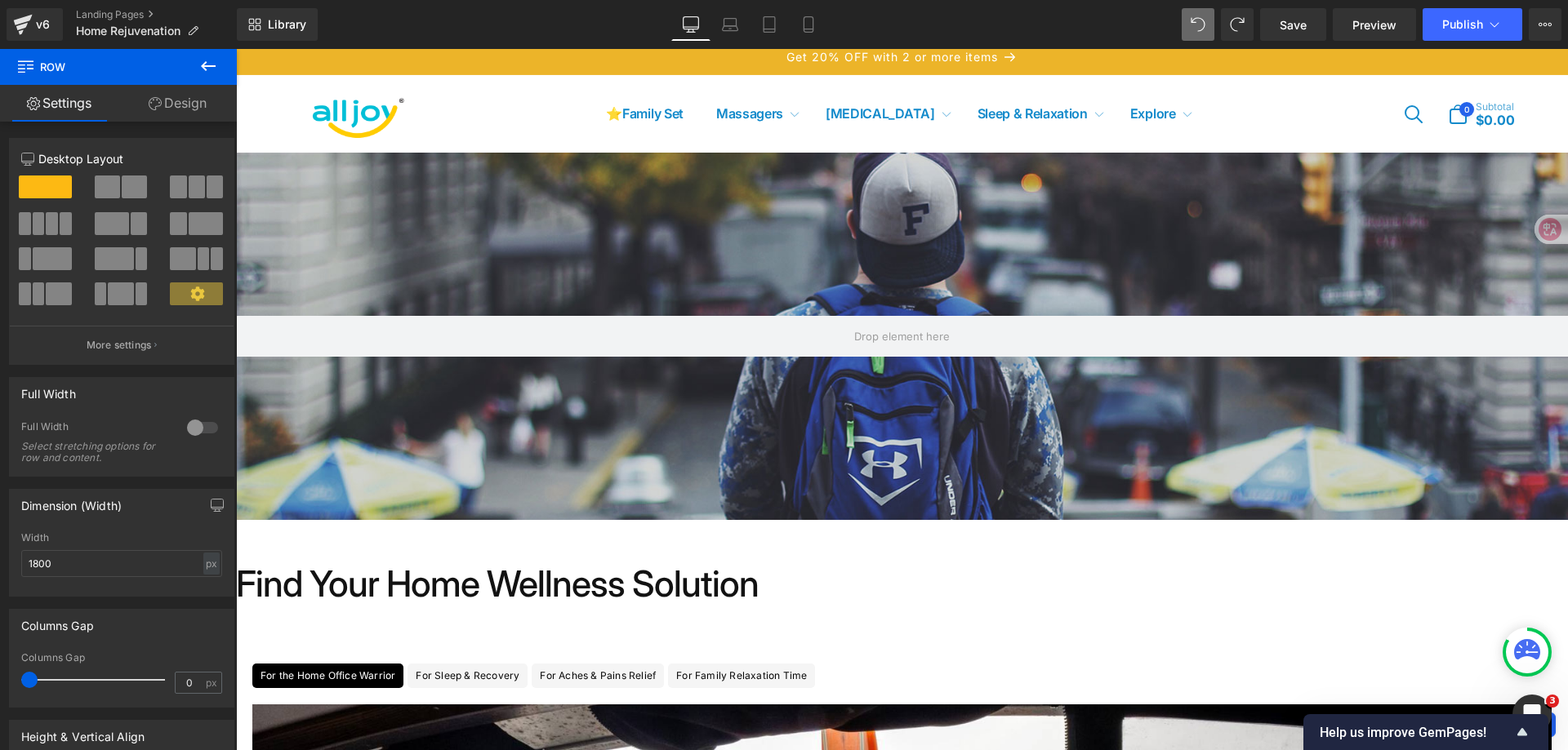
scroll to position [0, 0]
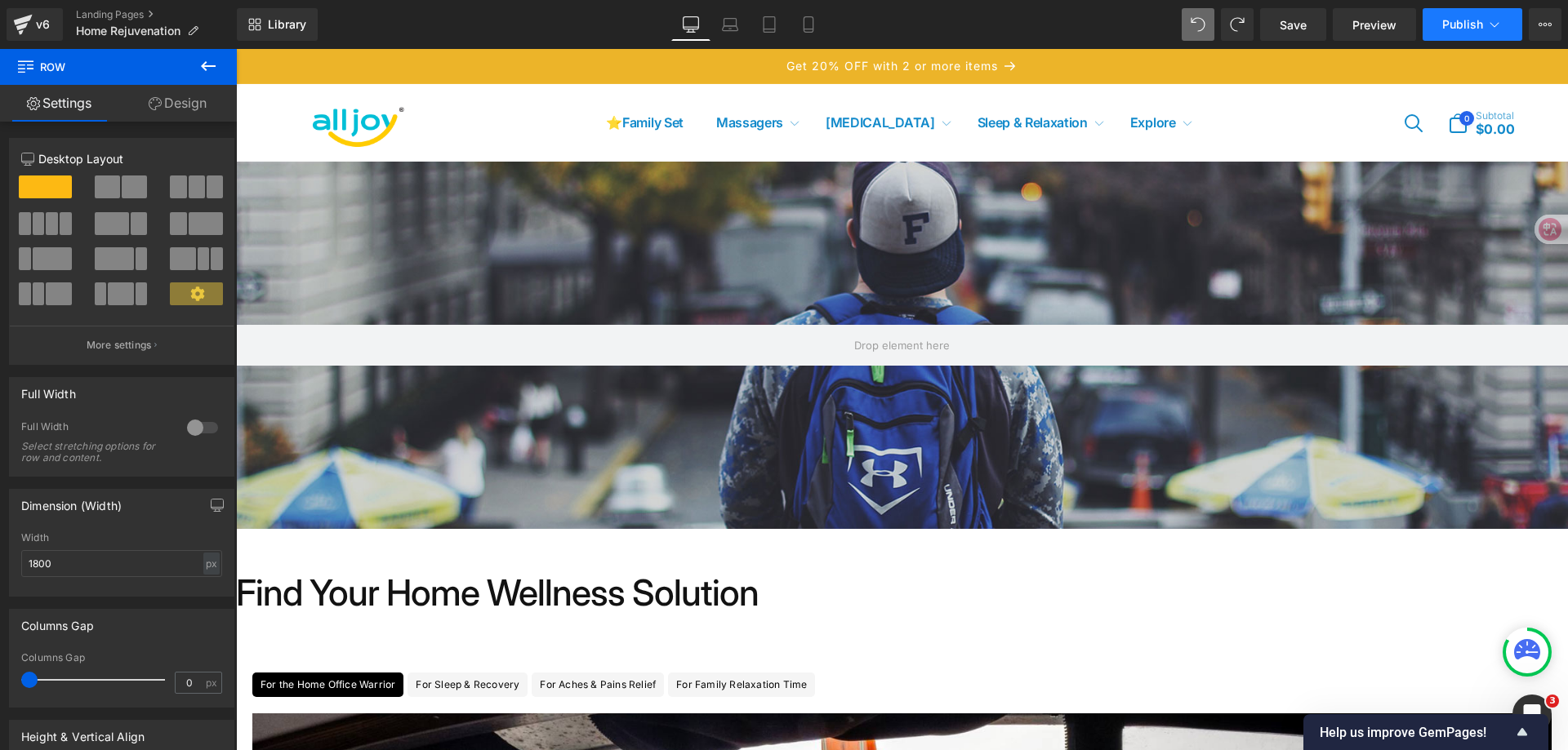
click at [1483, 26] on span "Publish" at bounding box center [1462, 24] width 41 height 13
click at [1497, 21] on icon at bounding box center [1495, 24] width 16 height 16
